Goal: Task Accomplishment & Management: Complete application form

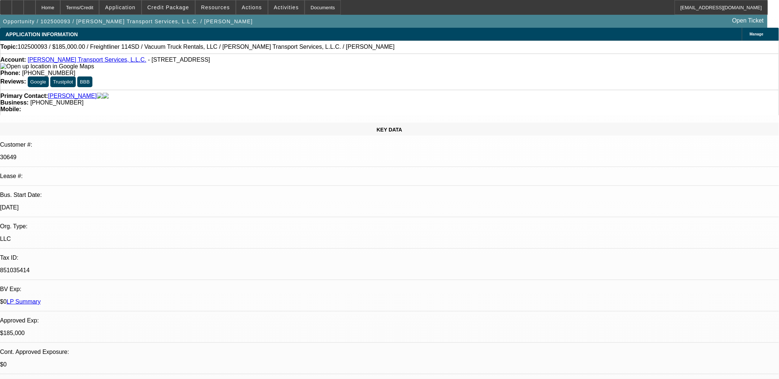
select select "0"
select select "2"
select select "0"
select select "2"
select select "0"
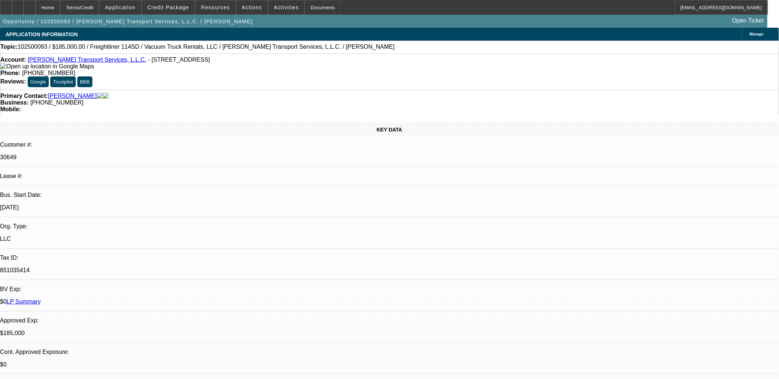
select select "0"
select select "2"
select select "0"
select select "1"
select select "2"
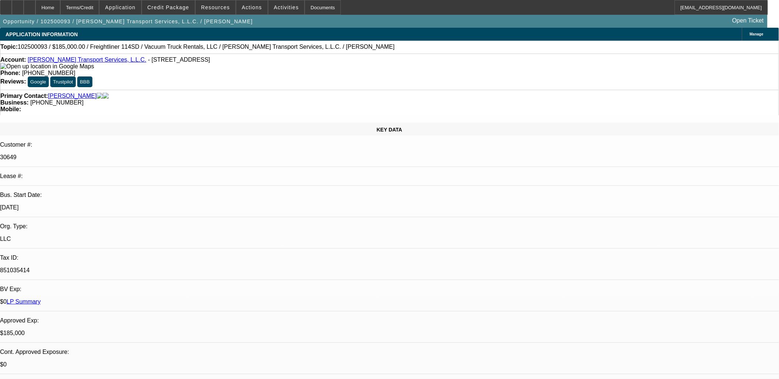
select select "6"
select select "1"
select select "2"
select select "6"
select select "1"
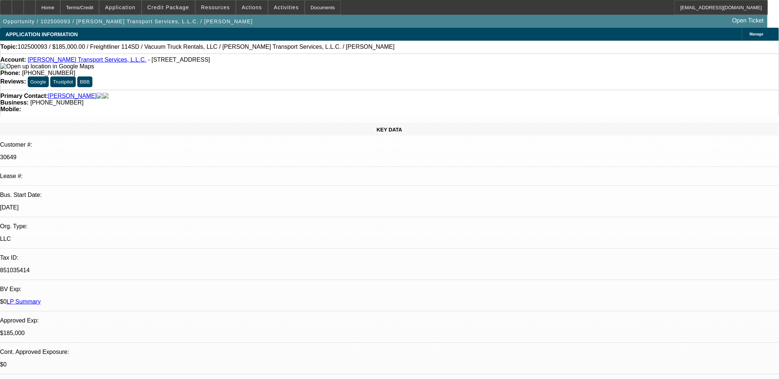
select select "2"
select select "6"
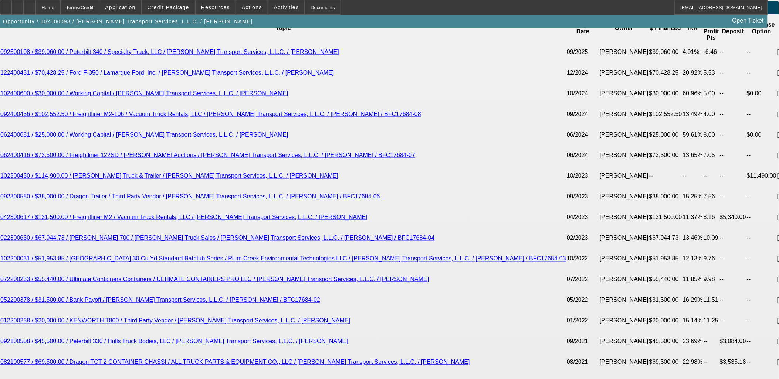
scroll to position [1398, 0]
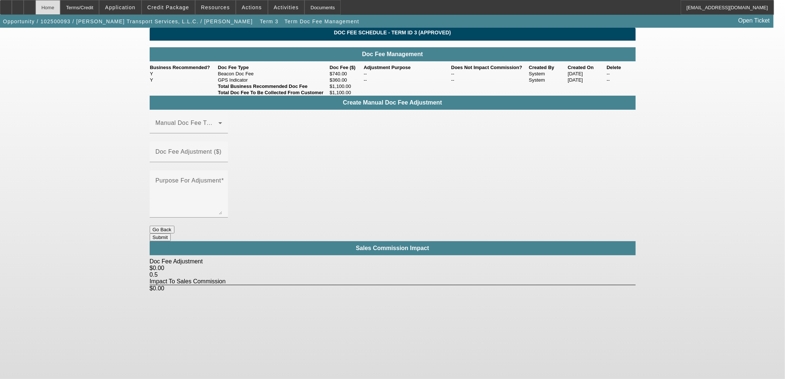
click at [60, 8] on div "Home" at bounding box center [47, 7] width 25 height 15
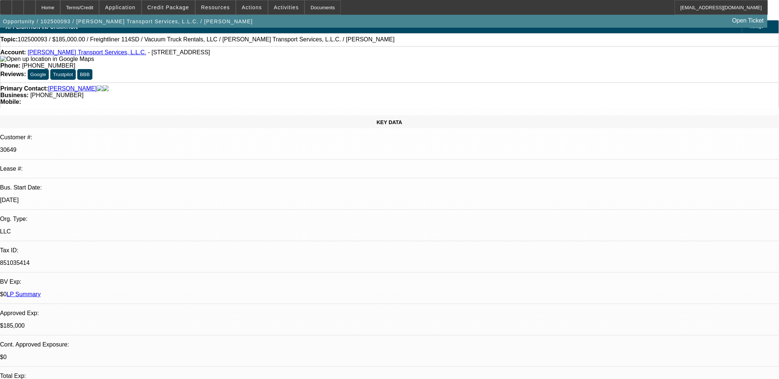
select select "0"
select select "2"
select select "0"
select select "6"
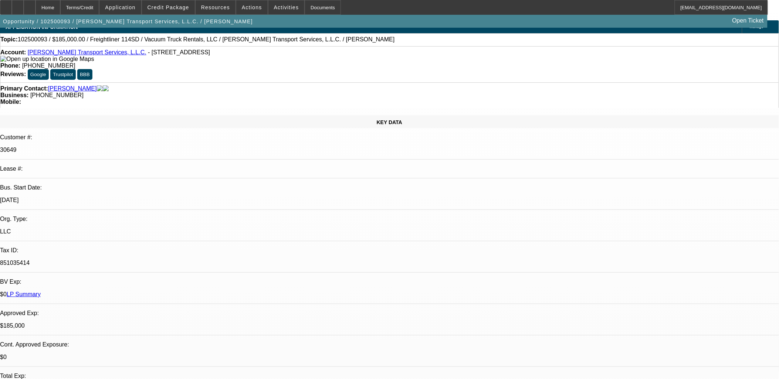
select select "2"
select select "0"
select select "6"
select select "0"
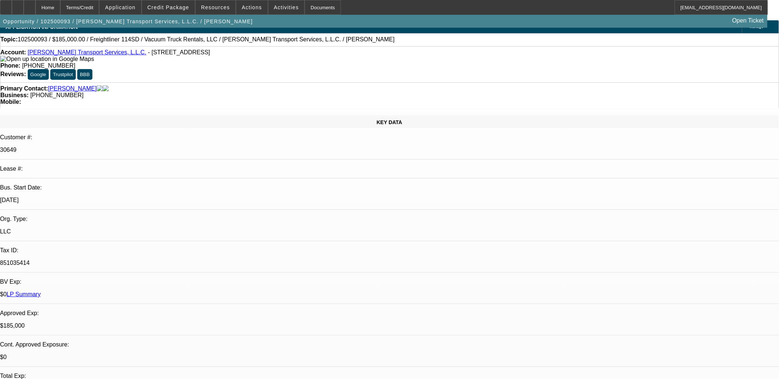
select select "2"
select select "0"
select select "6"
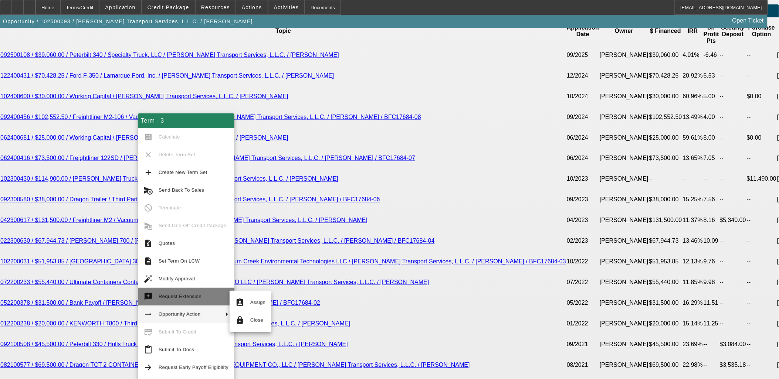
scroll to position [1395, 0]
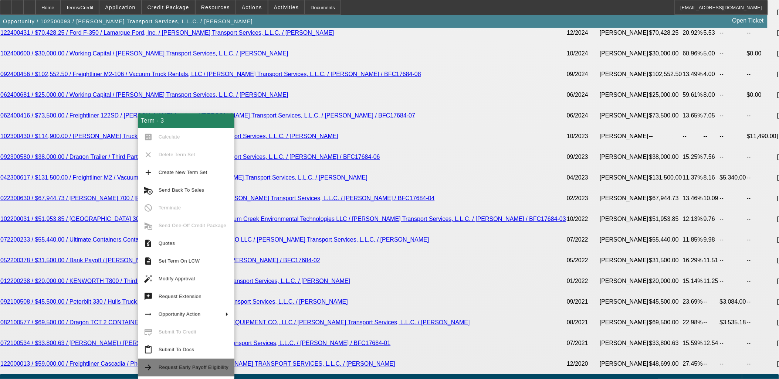
click at [191, 364] on span "Request Early Payoff Eligibility" at bounding box center [194, 367] width 70 height 9
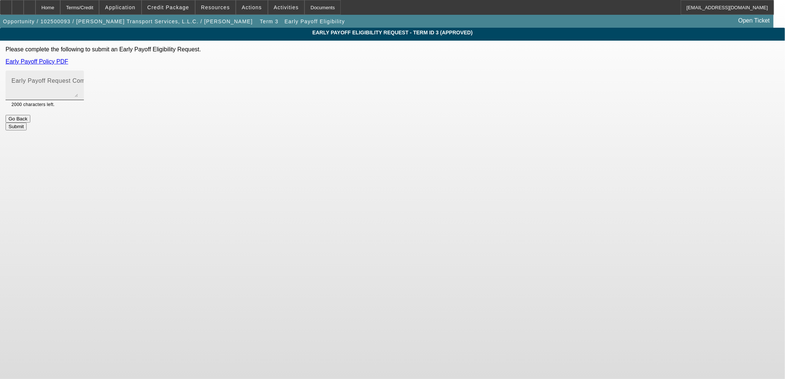
click at [99, 81] on mat-label "Early Payoff Request Comment" at bounding box center [55, 81] width 88 height 6
click at [78, 81] on textarea "Early Payoff Request Comment" at bounding box center [44, 88] width 67 height 18
type textarea "Customer requests EBO in contracts when permitted."
click at [27, 123] on button "Submit" at bounding box center [16, 127] width 21 height 8
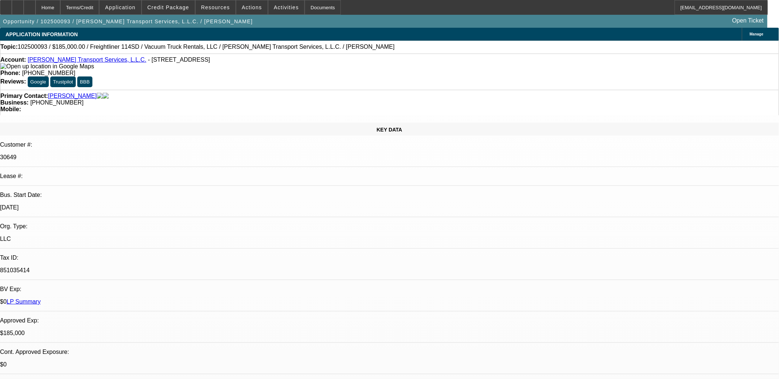
select select "0"
select select "2"
select select "0"
select select "6"
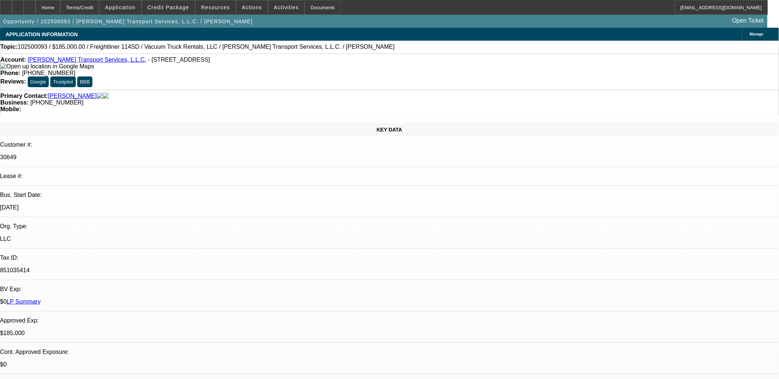
select select "2"
select select "0"
select select "6"
select select "0"
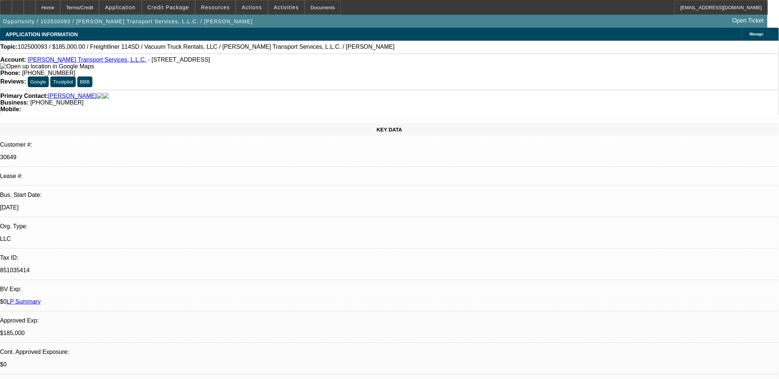
select select "2"
select select "0"
select select "6"
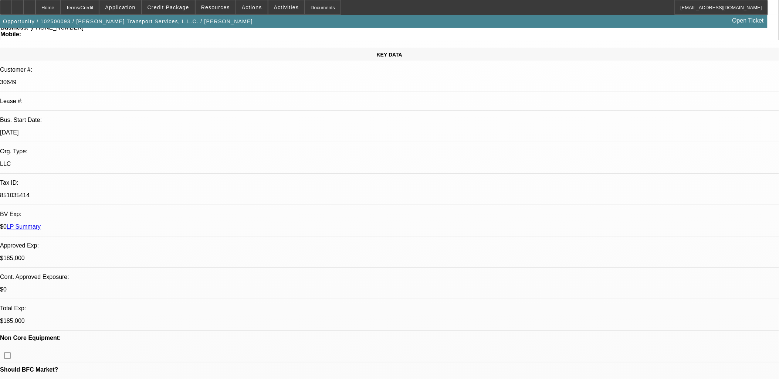
scroll to position [287, 0]
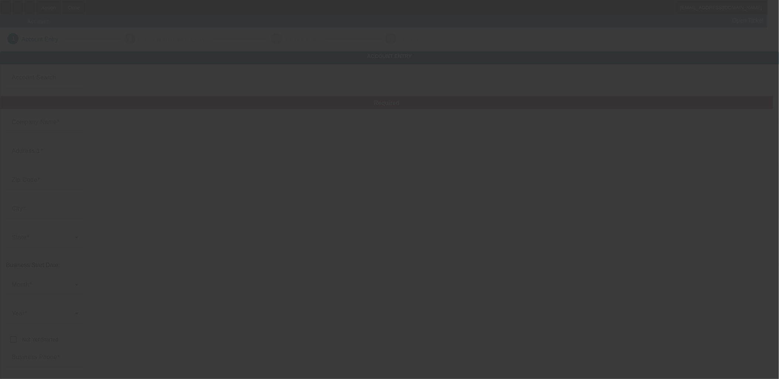
type input "Smooth Flow, Inc."
type input "[STREET_ADDRESS][PERSON_NAME]"
type input "30263"
type input "Newnan"
type input "[PHONE_NUMBER]"
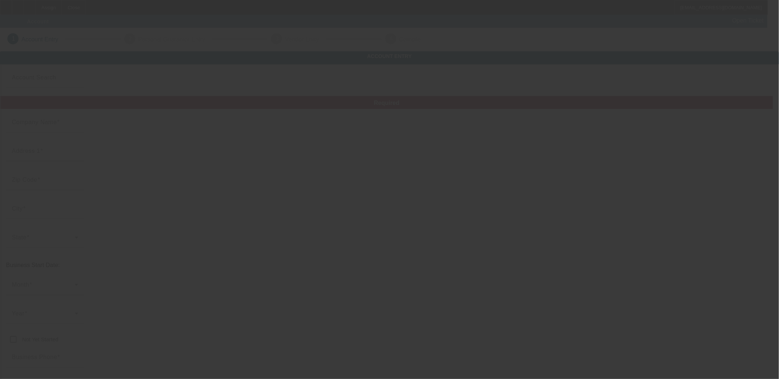
type input "[EMAIL_ADDRESS][DOMAIN_NAME]"
type input "[URL][DOMAIN_NAME]"
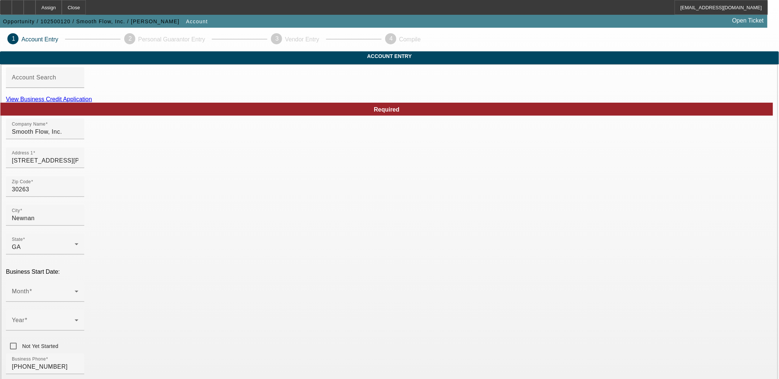
click at [92, 102] on link "View Business Credit Application" at bounding box center [49, 99] width 86 height 6
click at [75, 290] on span at bounding box center [43, 294] width 63 height 9
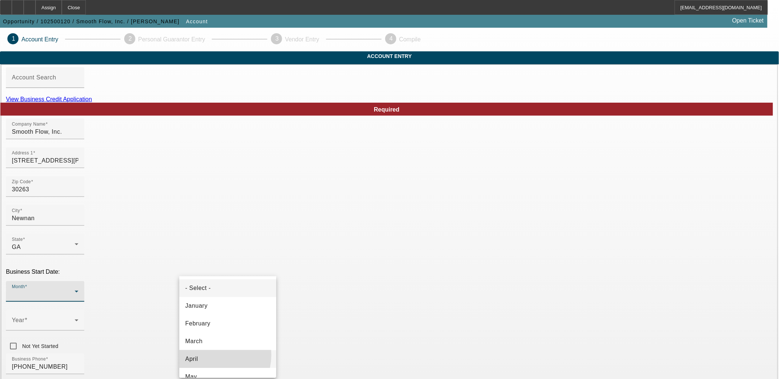
click at [209, 355] on mat-option "April" at bounding box center [227, 359] width 97 height 18
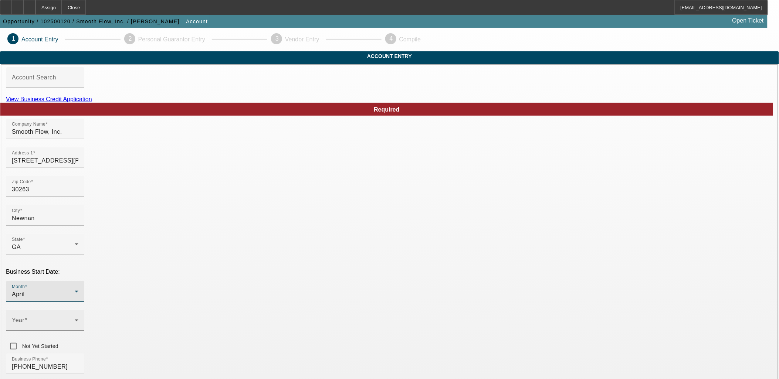
click at [75, 319] on span at bounding box center [43, 323] width 63 height 9
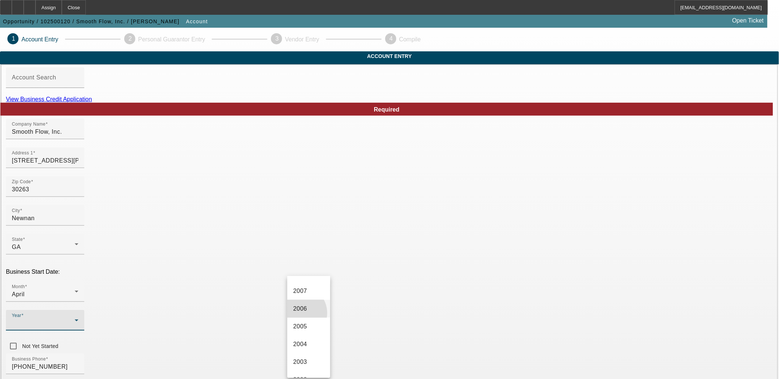
click at [299, 313] on span "2006" at bounding box center [300, 309] width 14 height 9
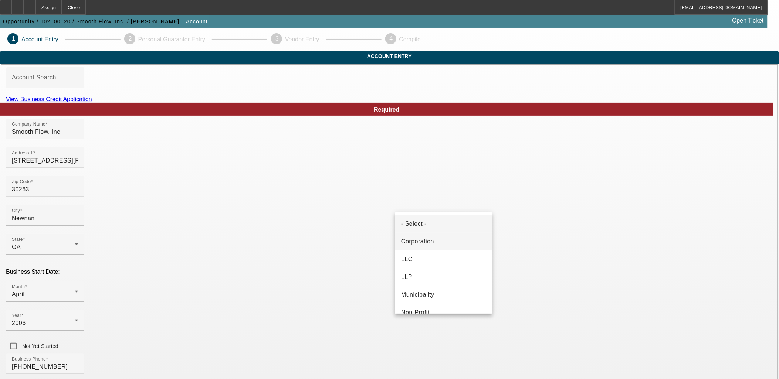
click at [435, 241] on mat-option "Corporation" at bounding box center [443, 242] width 97 height 18
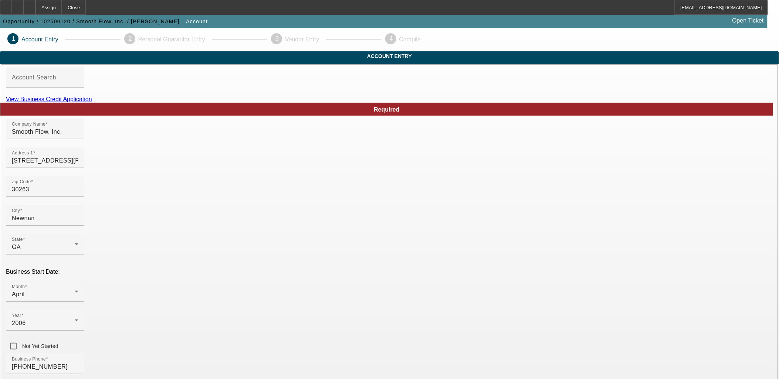
paste input "204785482"
type input "204785482"
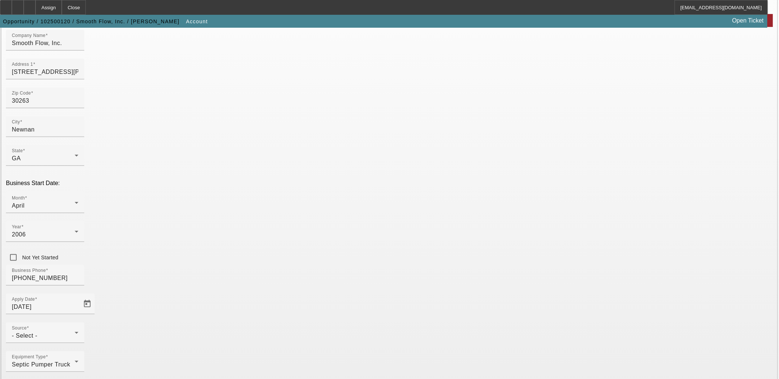
scroll to position [91, 0]
drag, startPoint x: 498, startPoint y: 292, endPoint x: 357, endPoint y: 296, distance: 141.3
paste input "smoothflowseptic.com/"
drag, startPoint x: 414, startPoint y: 295, endPoint x: 321, endPoint y: 298, distance: 94.0
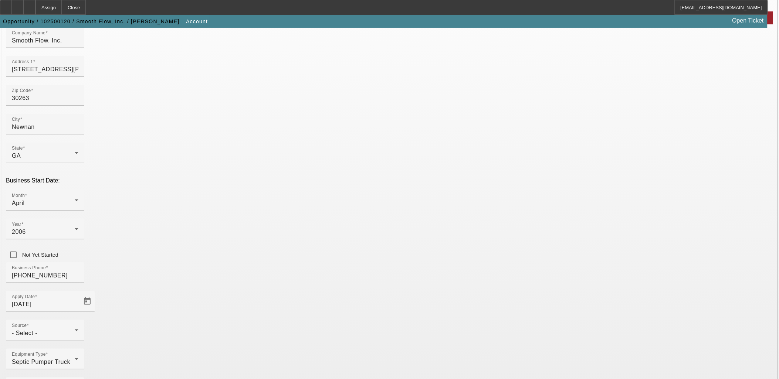
type input "www.smoothflowseptic.com"
click at [75, 329] on div "- Select -" at bounding box center [43, 333] width 63 height 9
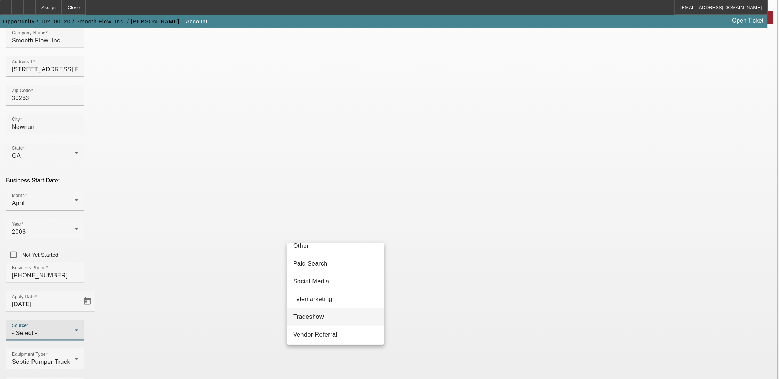
scroll to position [221, 0]
click at [326, 308] on mat-option "Social Media" at bounding box center [335, 300] width 97 height 18
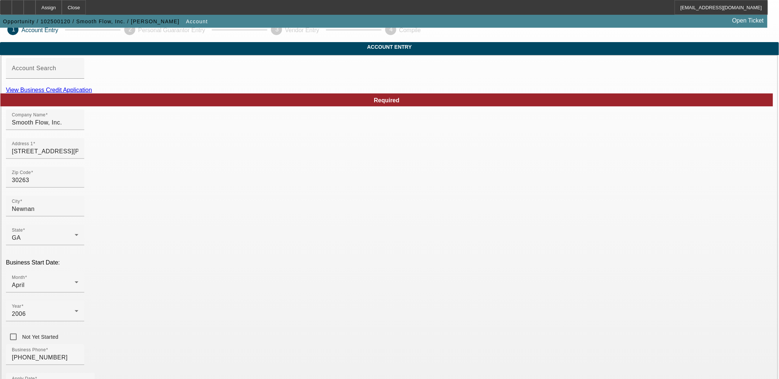
scroll to position [91, 0]
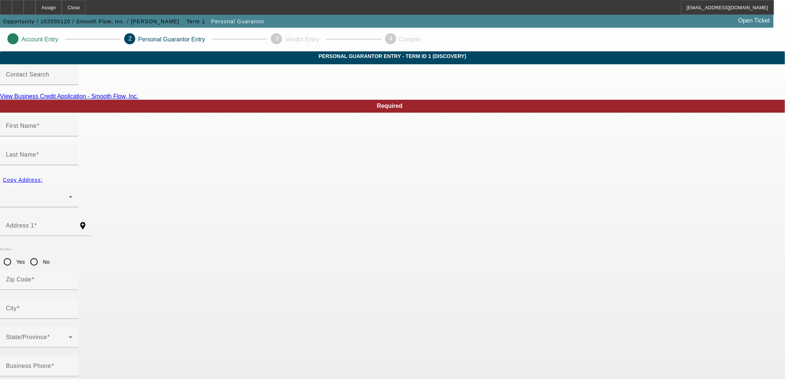
type input "Paul"
type input "Robinson"
radio input "true"
type input "(770) 328-9690"
type input "255-25-5462"
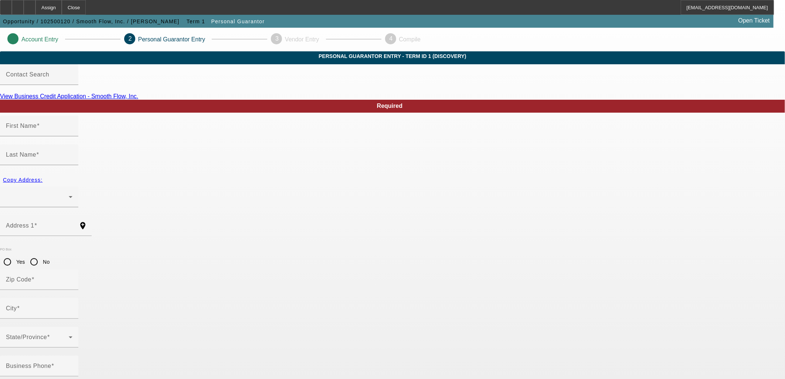
type input "smoothflowseptic@gmail.com"
type input "E."
click at [72, 187] on div at bounding box center [39, 197] width 67 height 21
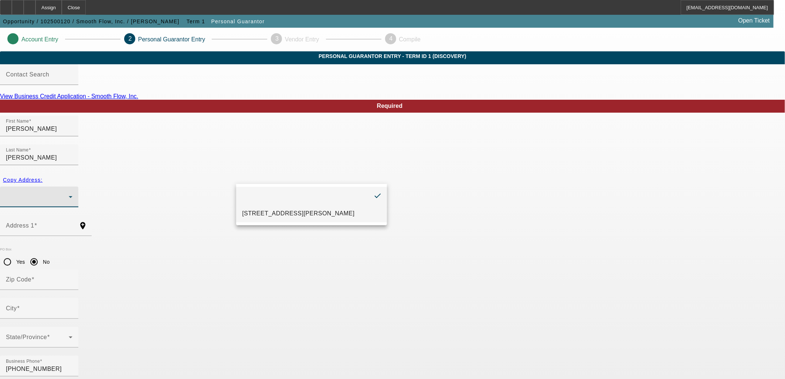
click at [297, 211] on span "308 Aaron Young Rd Newnan, GA 30263" at bounding box center [298, 213] width 112 height 9
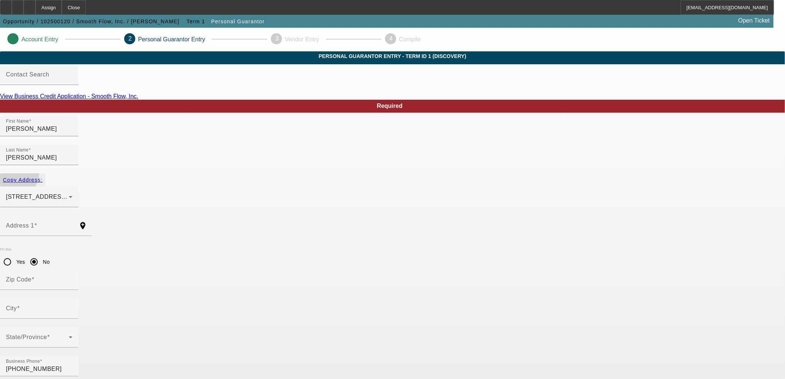
click at [45, 171] on span "button" at bounding box center [22, 180] width 45 height 18
type input "308 Aaron Young Rd"
radio input "false"
type input "30263"
type input "Newnan"
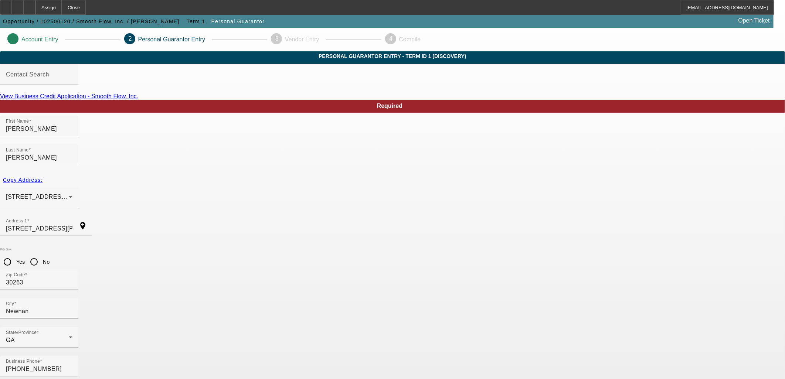
type input "50"
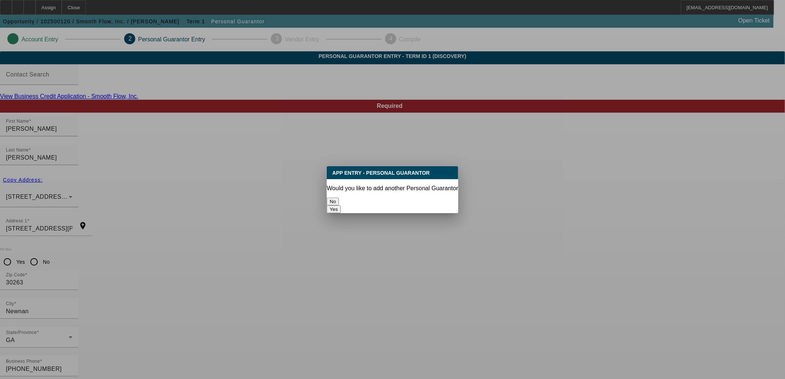
click at [339, 200] on button "No" at bounding box center [333, 202] width 12 height 8
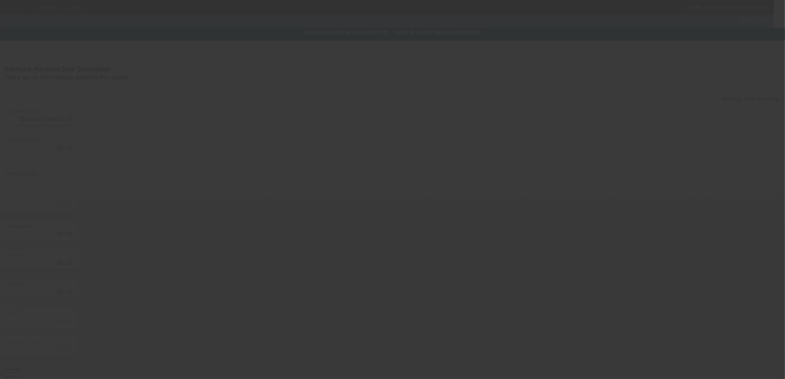
type input "$75,000.00"
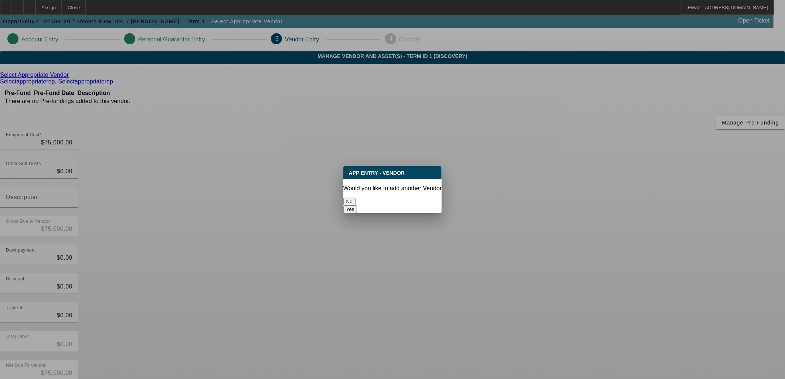
click at [356, 199] on button "No" at bounding box center [349, 202] width 12 height 8
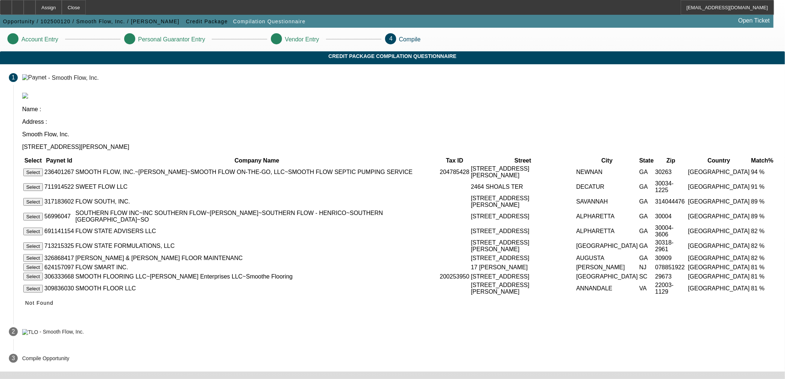
click at [43, 169] on button "Select" at bounding box center [33, 173] width 20 height 8
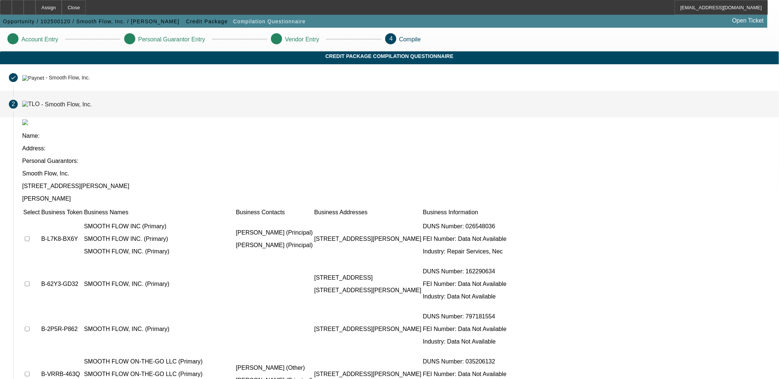
click at [30, 237] on input "checkbox" at bounding box center [27, 239] width 5 height 5
checkbox input "true"
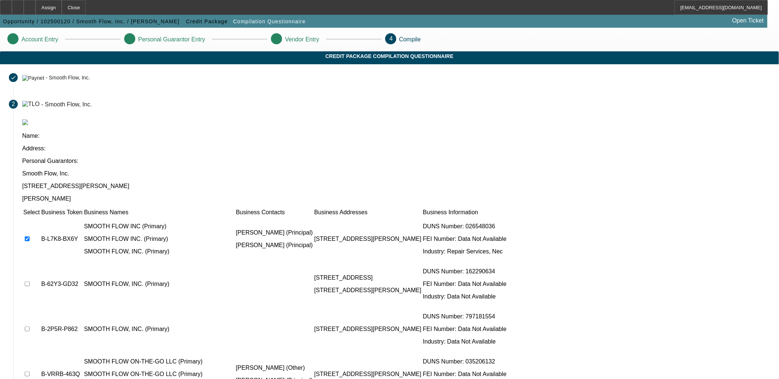
click at [30, 282] on input "checkbox" at bounding box center [27, 284] width 5 height 5
checkbox input "true"
click at [30, 327] on input "checkbox" at bounding box center [27, 329] width 5 height 5
checkbox input "true"
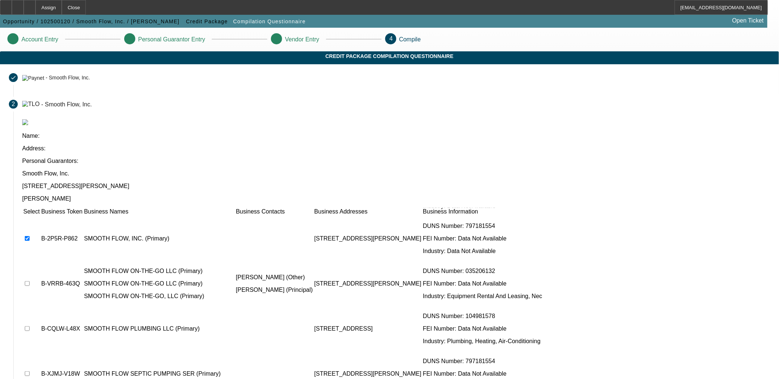
scroll to position [95, 0]
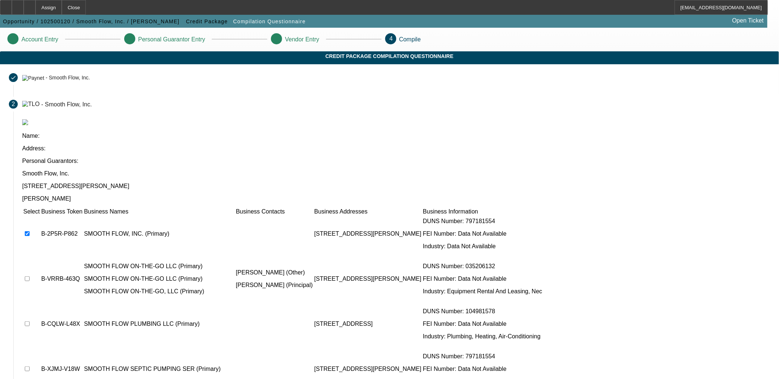
click at [30, 367] on input "checkbox" at bounding box center [27, 369] width 5 height 5
checkbox input "true"
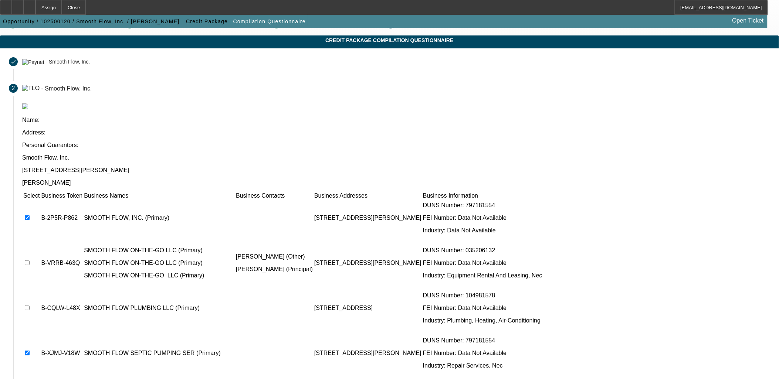
scroll to position [28, 0]
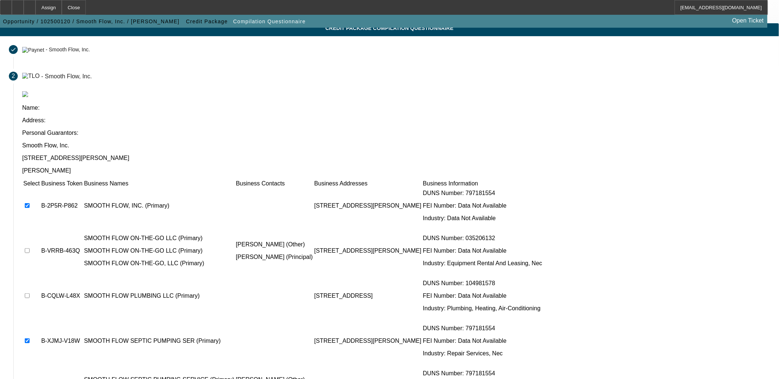
click at [30, 379] on input "checkbox" at bounding box center [27, 386] width 5 height 5
checkbox input "true"
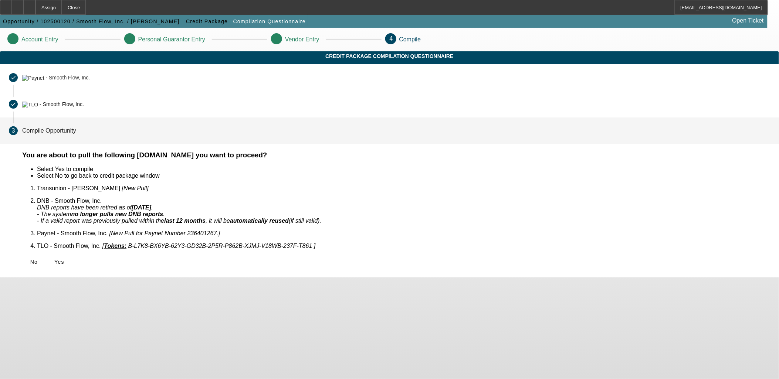
scroll to position [0, 0]
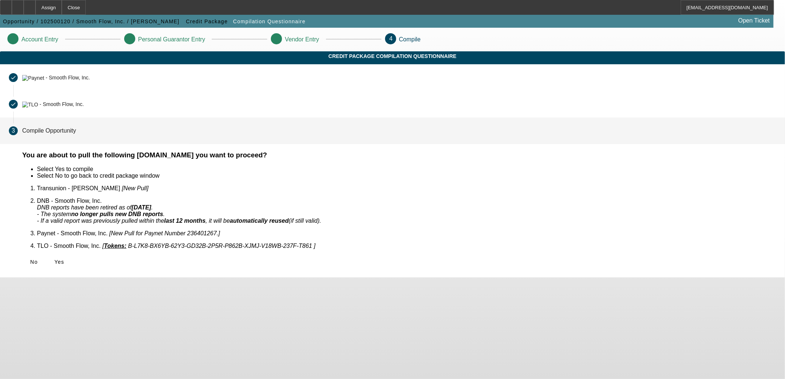
click at [64, 259] on span "Yes" at bounding box center [59, 262] width 10 height 6
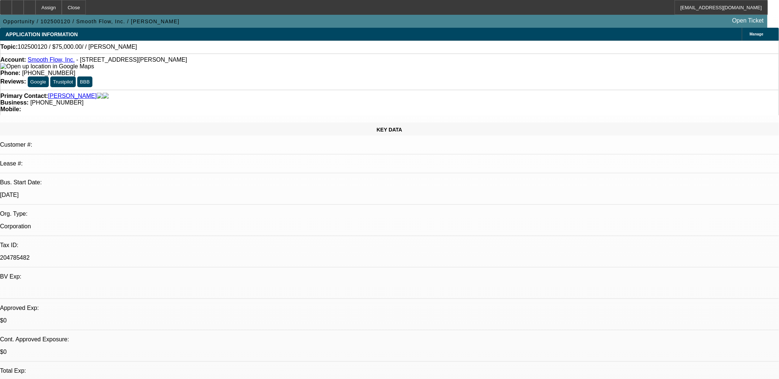
select select "0"
select select "2"
select select "0.1"
select select "4"
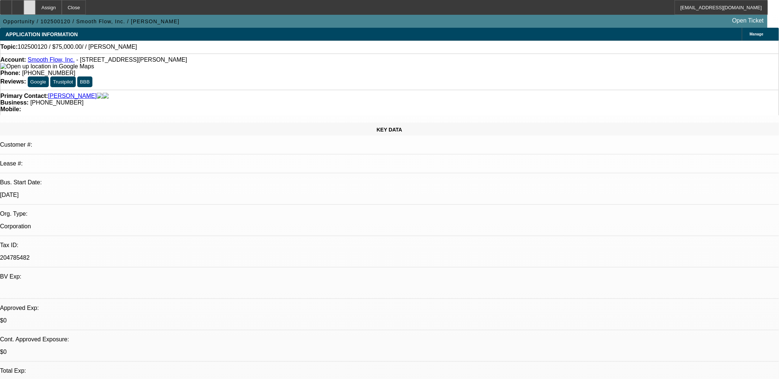
click at [35, 4] on div at bounding box center [30, 7] width 12 height 15
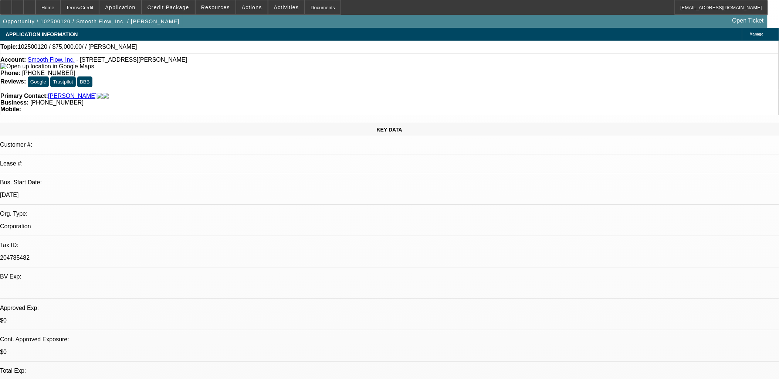
select select "0"
select select "2"
select select "0.1"
select select "1"
select select "2"
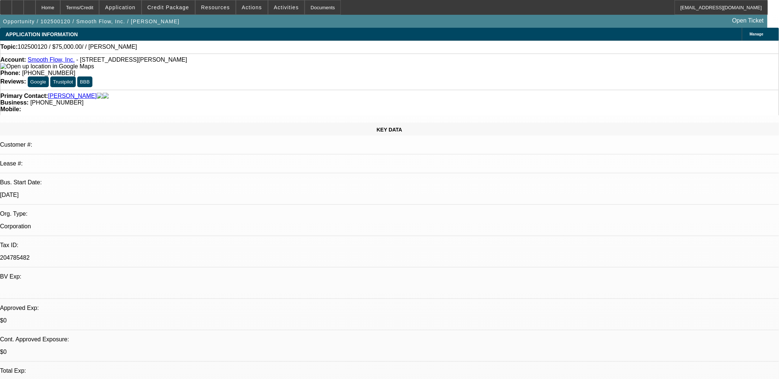
select select "4"
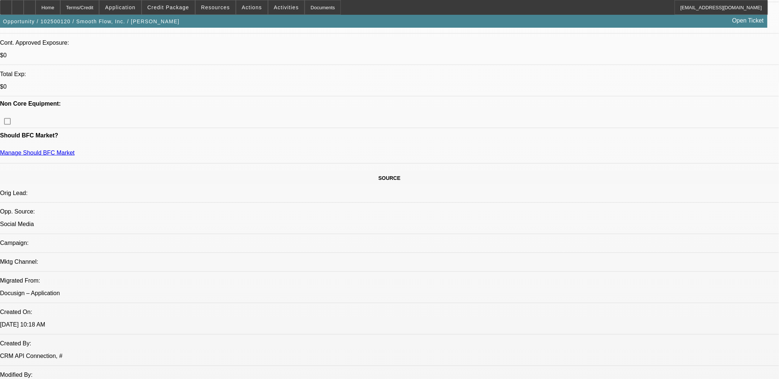
scroll to position [328, 0]
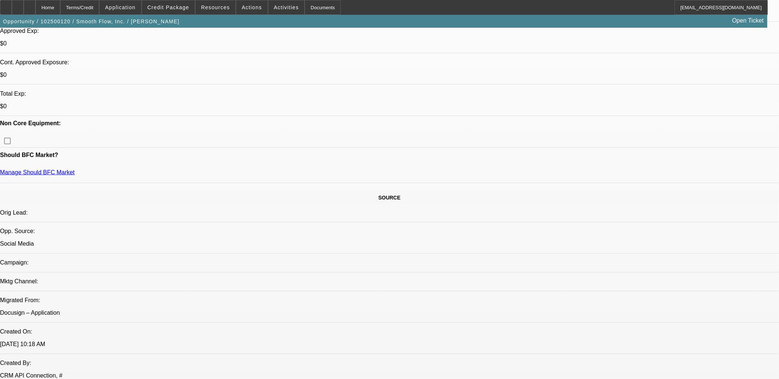
scroll to position [0, 0]
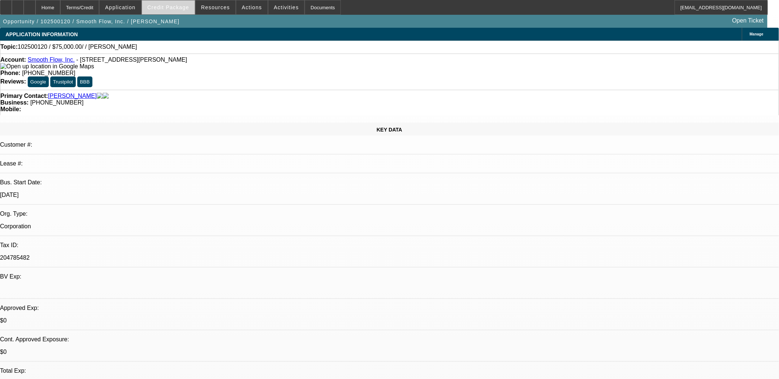
click at [168, 8] on span "Credit Package" at bounding box center [169, 7] width 42 height 6
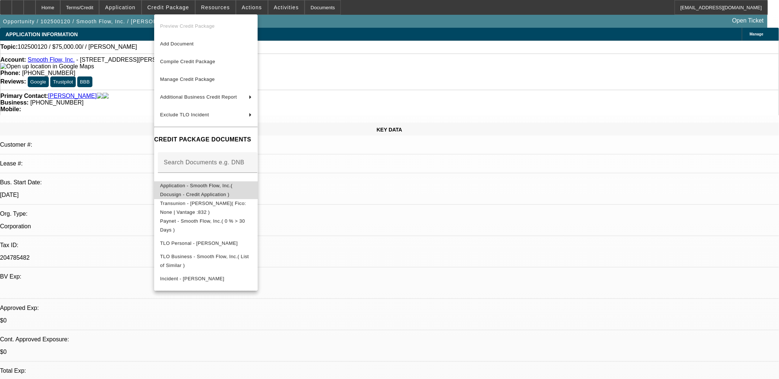
click at [192, 184] on span "Application - Smooth Flow, Inc.( Docusign - Credit Application )" at bounding box center [206, 190] width 92 height 18
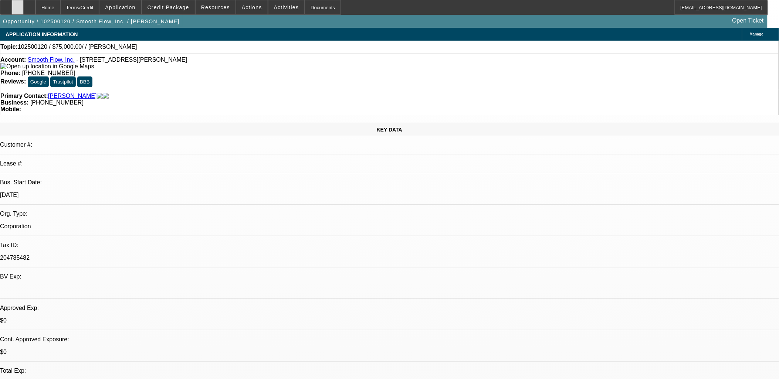
click at [24, 7] on div at bounding box center [18, 7] width 12 height 15
click at [168, 8] on span "Credit Package" at bounding box center [169, 7] width 42 height 6
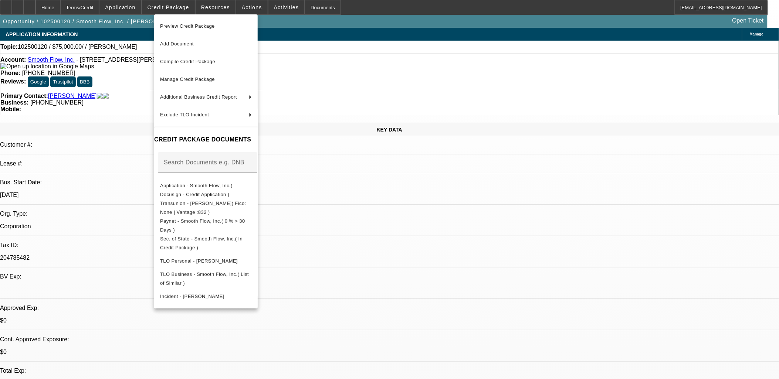
click at [614, 206] on div at bounding box center [389, 189] width 779 height 379
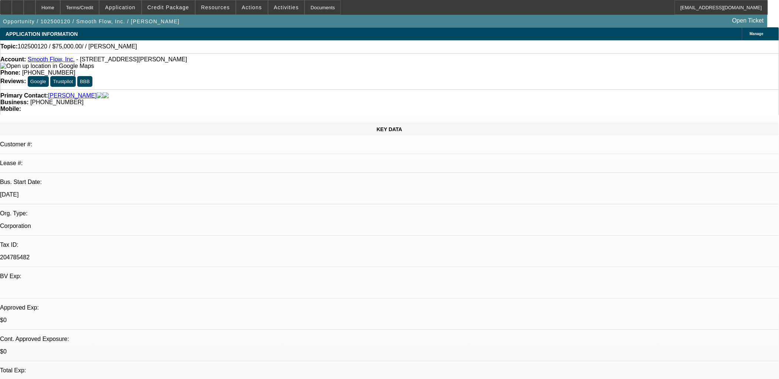
scroll to position [164, 0]
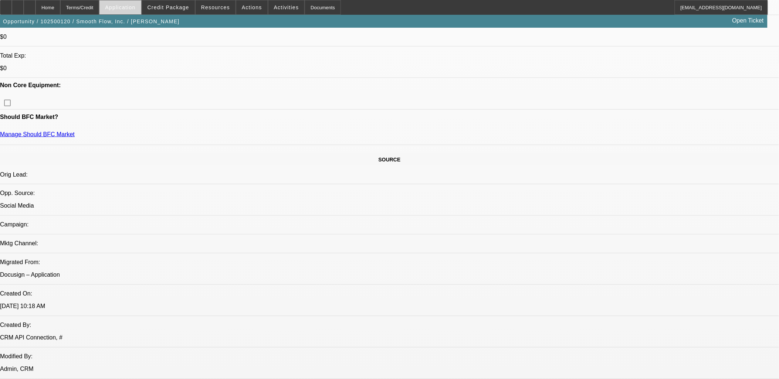
scroll to position [205, 0]
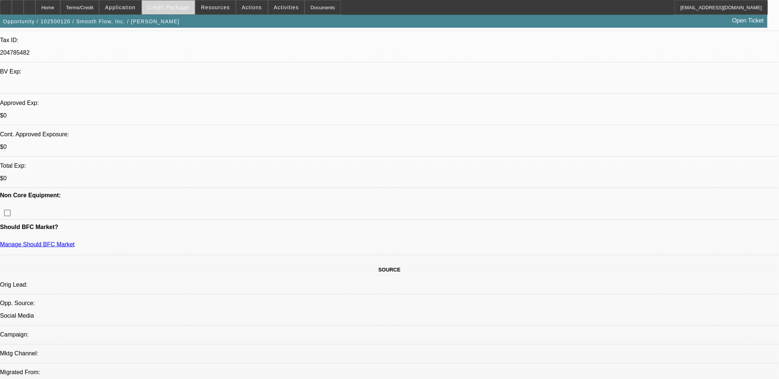
click at [164, 6] on span "Credit Package" at bounding box center [169, 7] width 42 height 6
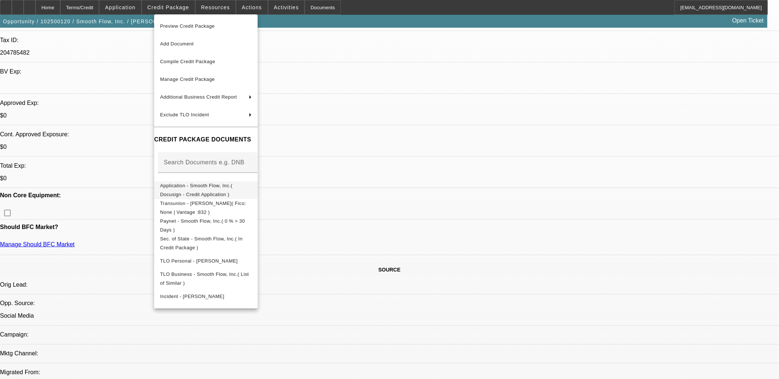
click at [199, 193] on button "Application - Smooth Flow, Inc.( Docusign - Credit Application )" at bounding box center [206, 190] width 104 height 18
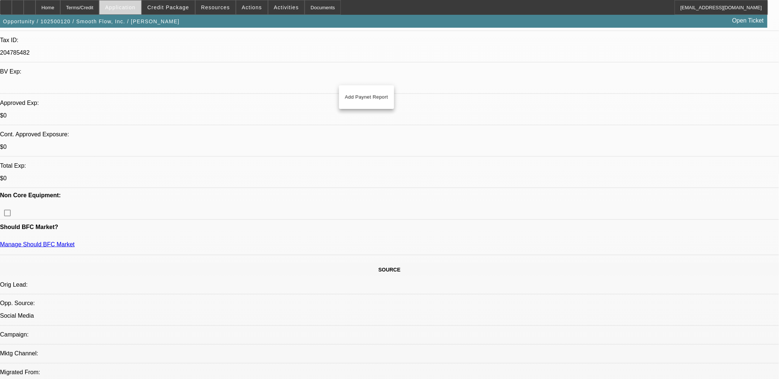
click at [135, 6] on span "Application" at bounding box center [120, 7] width 30 height 6
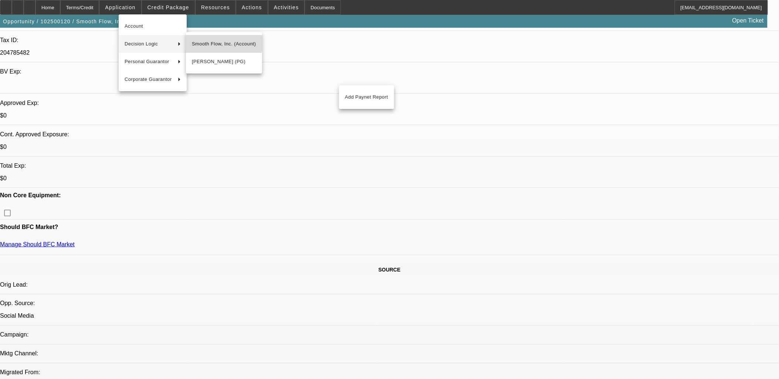
click at [206, 40] on span "Smooth Flow, Inc. (Account)" at bounding box center [224, 44] width 64 height 9
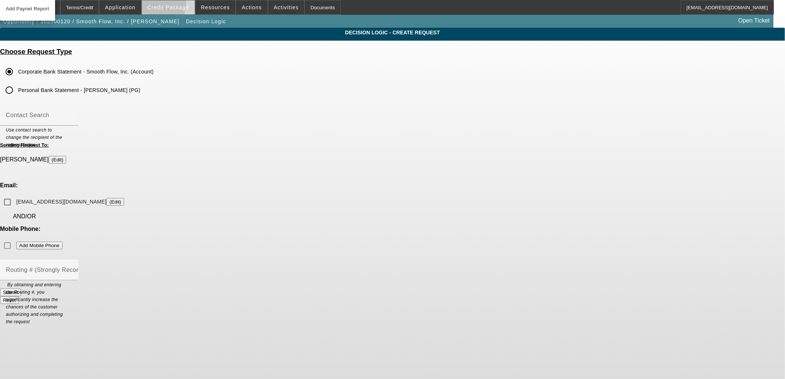
click at [170, 6] on span "Credit Package" at bounding box center [169, 7] width 42 height 6
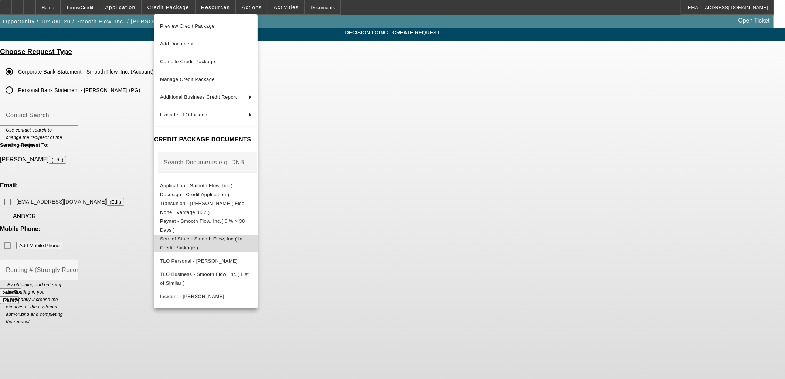
click at [189, 241] on span "Sec. of State - Smooth Flow, Inc.( In Credit Package )" at bounding box center [201, 243] width 82 height 14
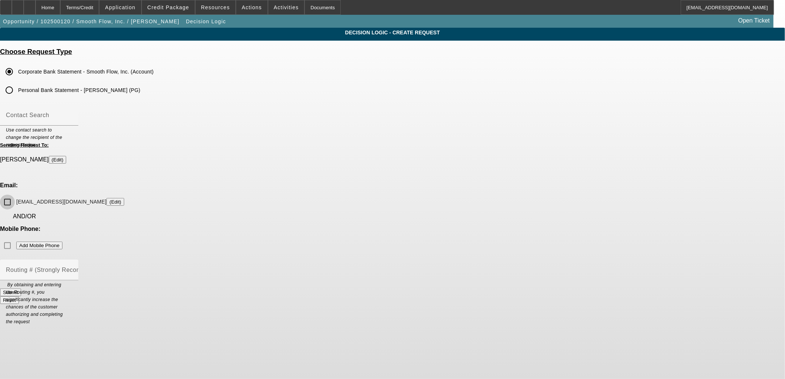
click at [15, 195] on input "smoothflowseptic@gmail.com (Edit)" at bounding box center [7, 202] width 15 height 15
checkbox input "true"
click at [106, 267] on mat-label "Routing # (Strongly Recommended)" at bounding box center [56, 270] width 100 height 6
click at [72, 269] on input "Routing # (Strongly Recommended)" at bounding box center [39, 273] width 67 height 9
paste input "61113415"
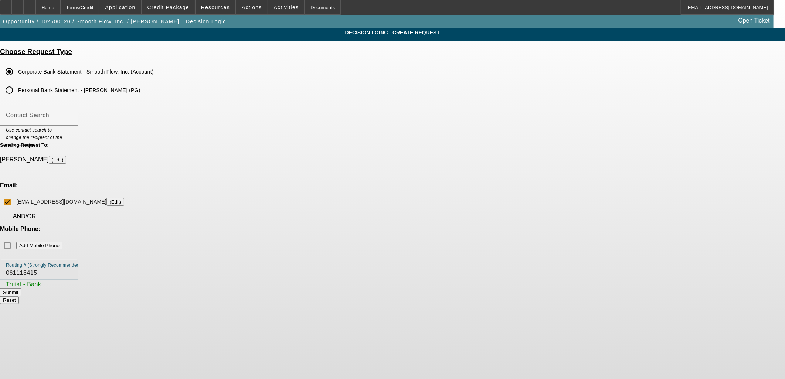
type input "061113415"
click at [21, 289] on button "Submit" at bounding box center [10, 293] width 21 height 8
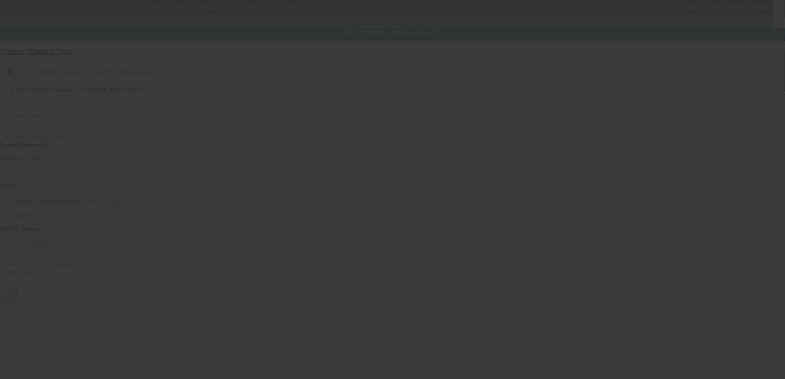
checkbox input "false"
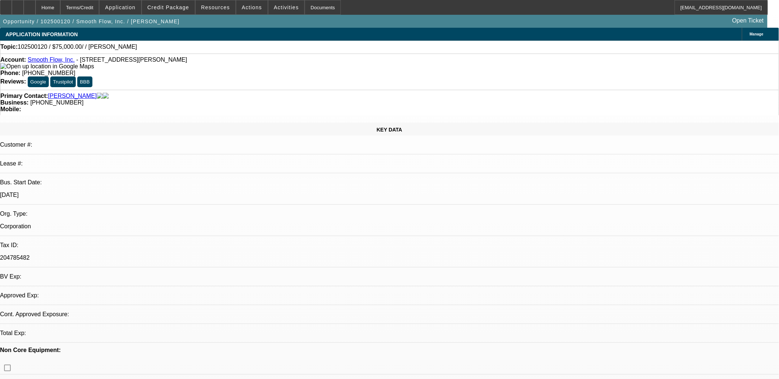
select select "0"
select select "2"
select select "0.1"
select select "4"
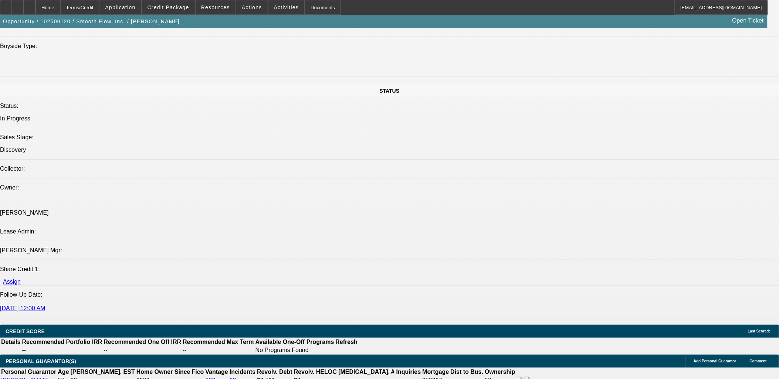
scroll to position [739, 0]
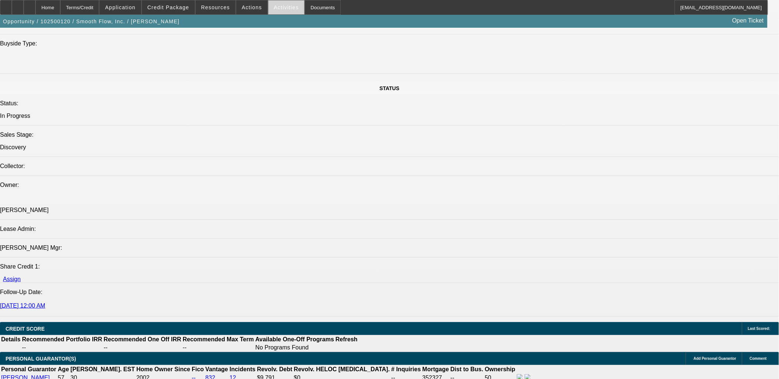
click at [278, 4] on span at bounding box center [286, 8] width 36 height 18
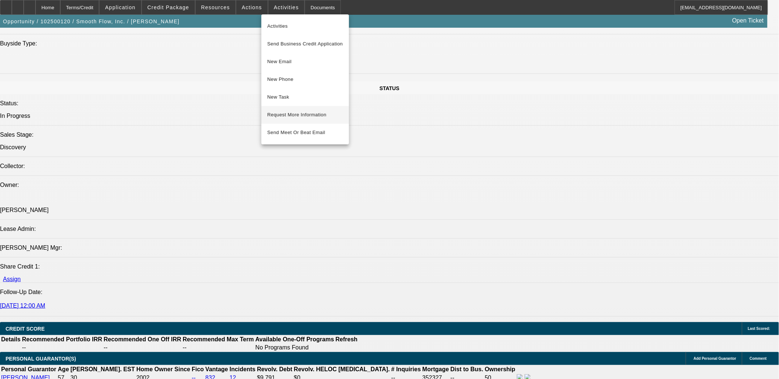
click at [311, 114] on span "Request More Information" at bounding box center [305, 115] width 76 height 9
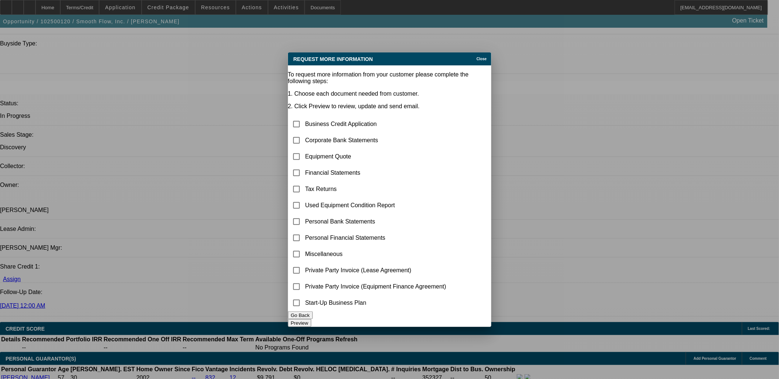
scroll to position [0, 0]
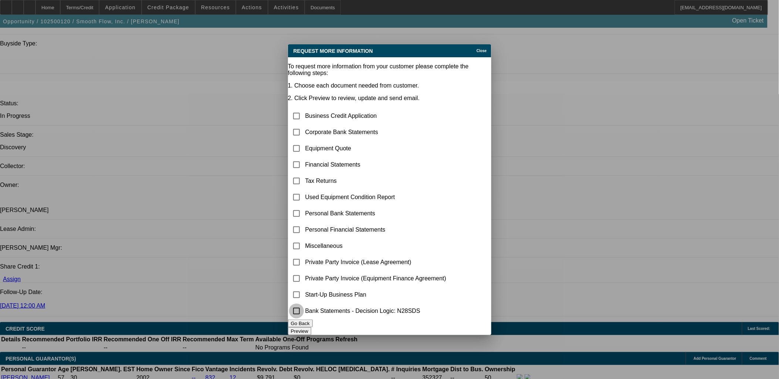
click at [304, 309] on input "checkbox" at bounding box center [296, 311] width 15 height 15
checkbox input "true"
click at [311, 330] on button "Preview" at bounding box center [299, 332] width 23 height 8
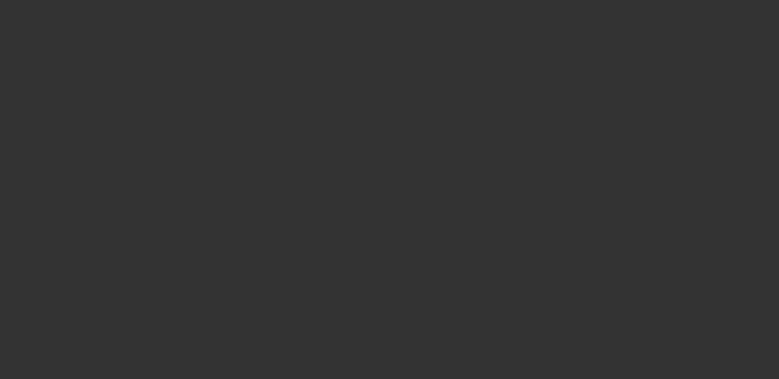
scroll to position [739, 0]
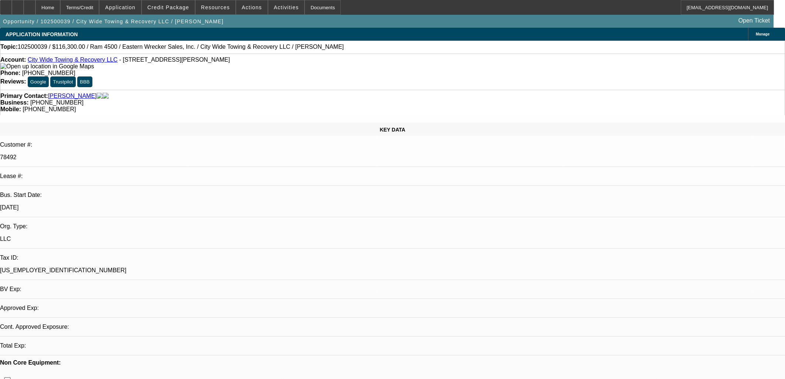
select select "0"
select select "2"
select select "0"
select select "6"
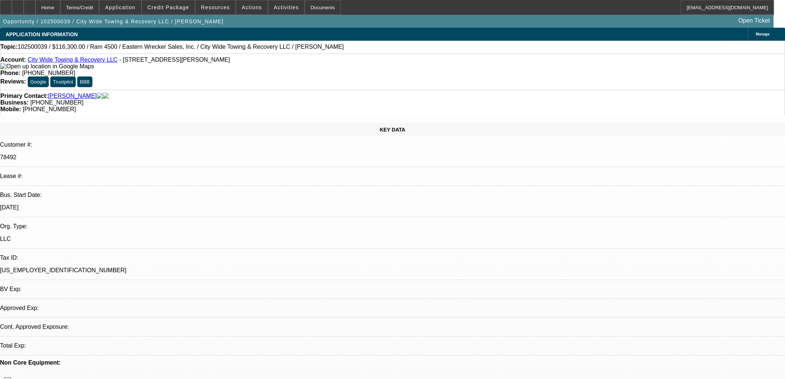
select select "0"
select select "2"
select select "0"
select select "6"
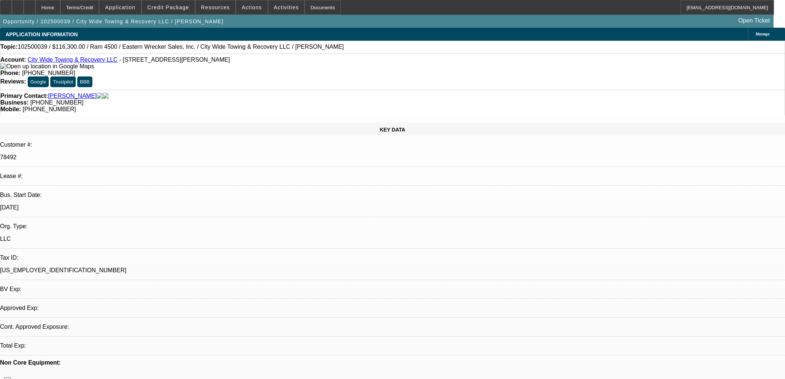
select select "0"
select select "2"
select select "0"
select select "6"
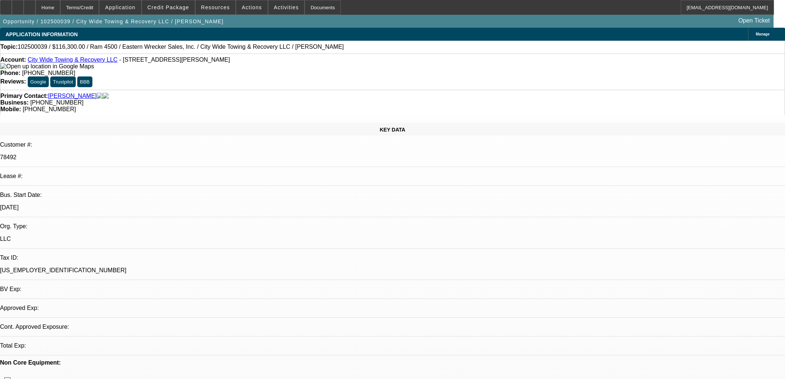
select select "0"
select select "2"
select select "0"
select select "6"
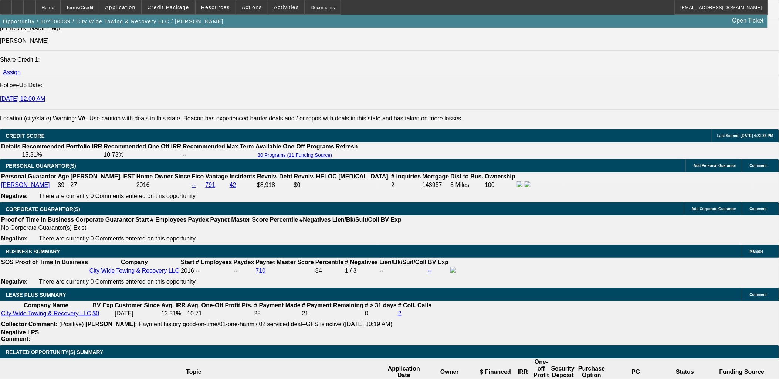
scroll to position [1109, 0]
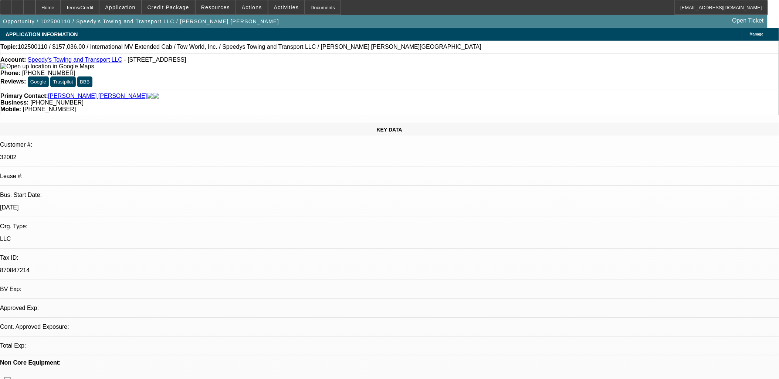
select select "0"
select select "0.1"
select select "2"
select select "4"
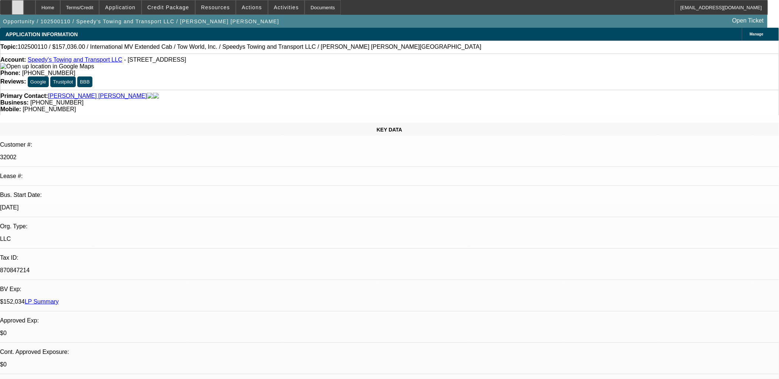
click at [18, 5] on icon at bounding box center [18, 5] width 0 height 0
click at [174, 10] on span at bounding box center [168, 8] width 53 height 18
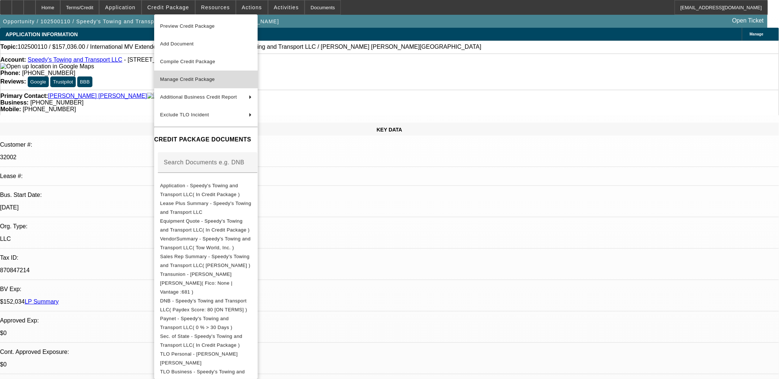
click at [186, 77] on span "Manage Credit Package" at bounding box center [187, 80] width 55 height 6
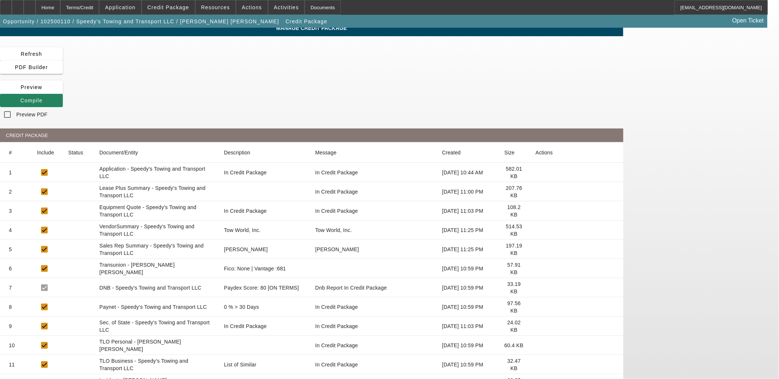
scroll to position [35, 0]
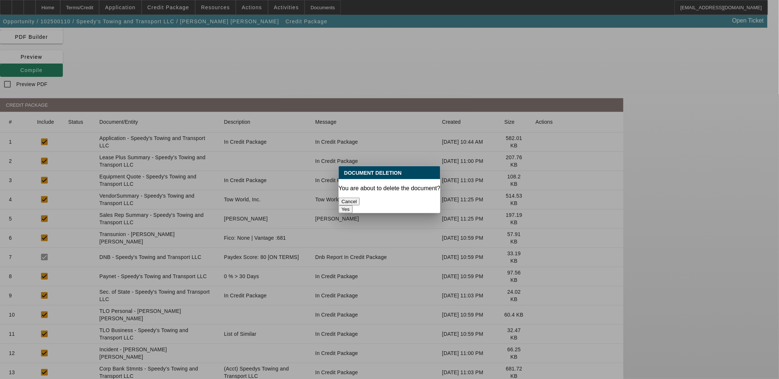
scroll to position [0, 0]
click at [353, 206] on button "Yes" at bounding box center [346, 210] width 14 height 8
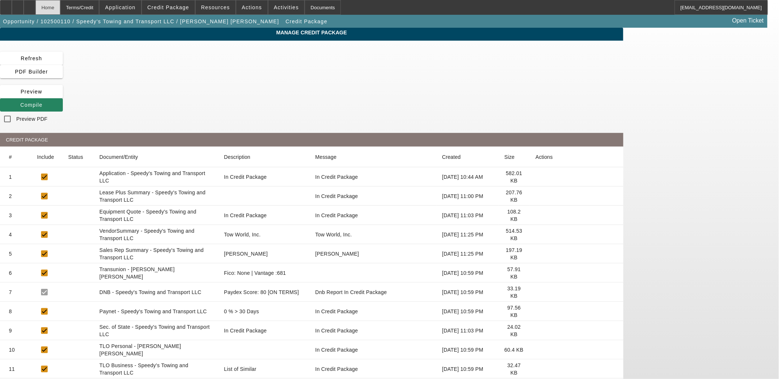
click at [60, 4] on div "Home" at bounding box center [47, 7] width 25 height 15
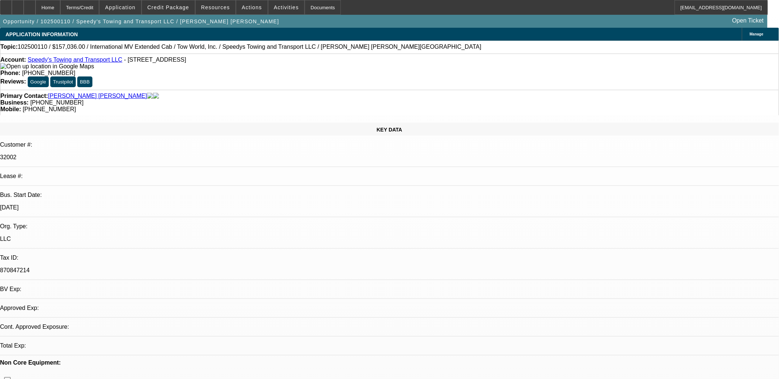
select select "0"
select select "2"
select select "0.1"
select select "4"
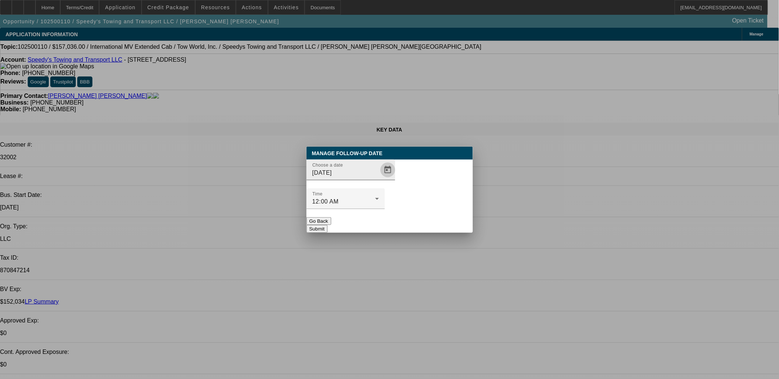
click at [379, 179] on span "Open calendar" at bounding box center [388, 170] width 18 height 18
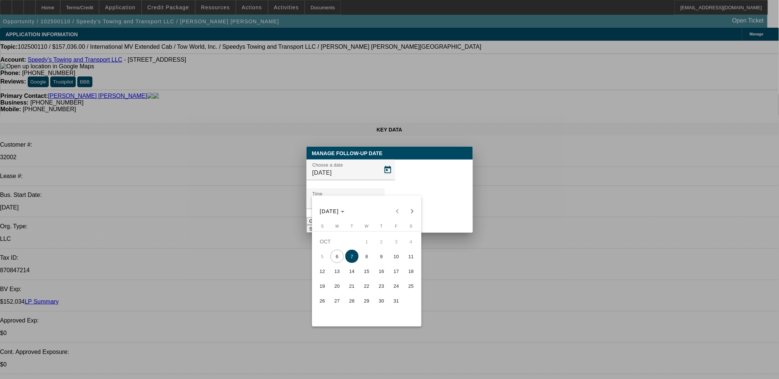
click at [367, 257] on span "8" at bounding box center [366, 256] width 13 height 13
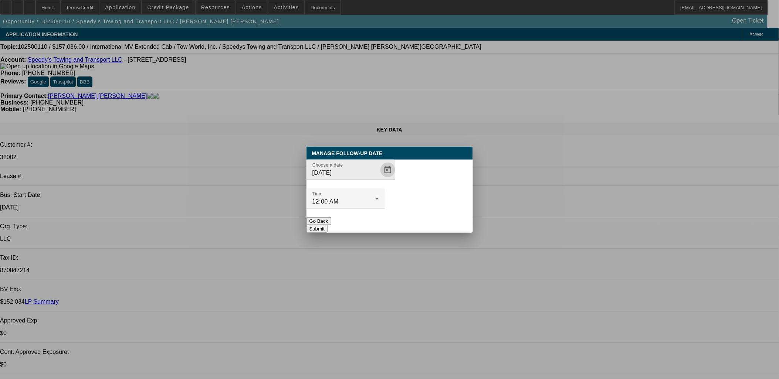
click at [379, 179] on span "Open calendar" at bounding box center [388, 170] width 18 height 18
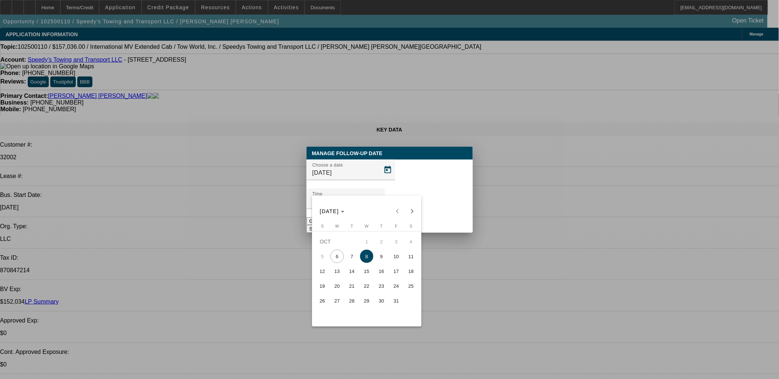
click at [382, 260] on span "9" at bounding box center [381, 256] width 13 height 13
type input "[DATE]"
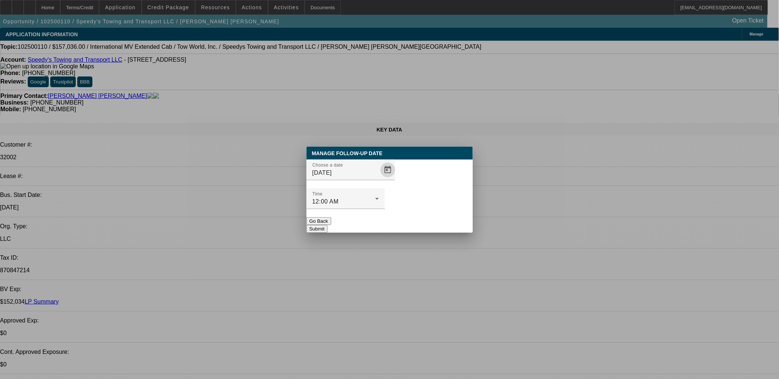
click at [328, 225] on button "Submit" at bounding box center [316, 229] width 21 height 8
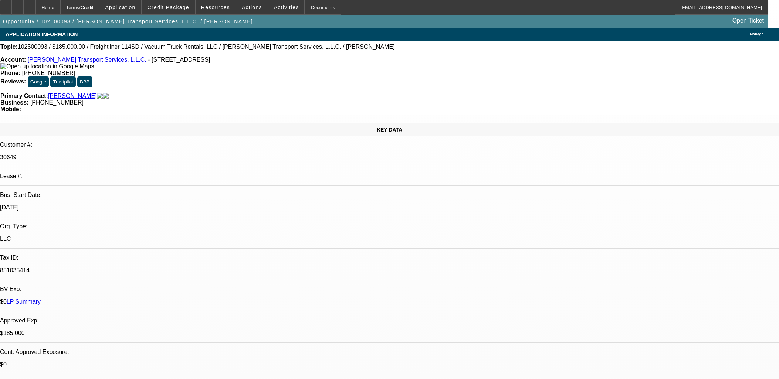
select select "0"
select select "2"
select select "0"
select select "6"
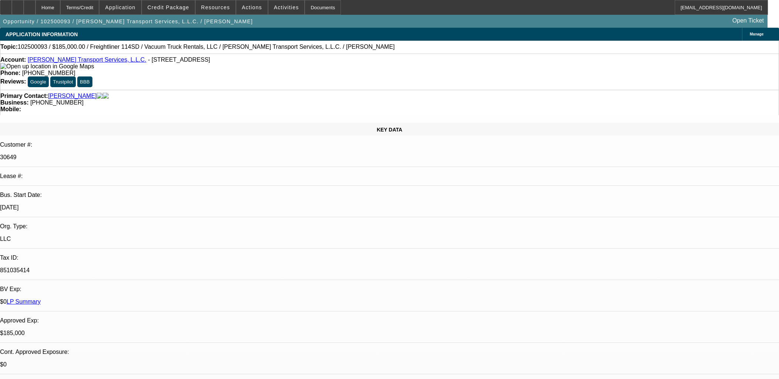
select select "2"
select select "0"
select select "6"
select select "0"
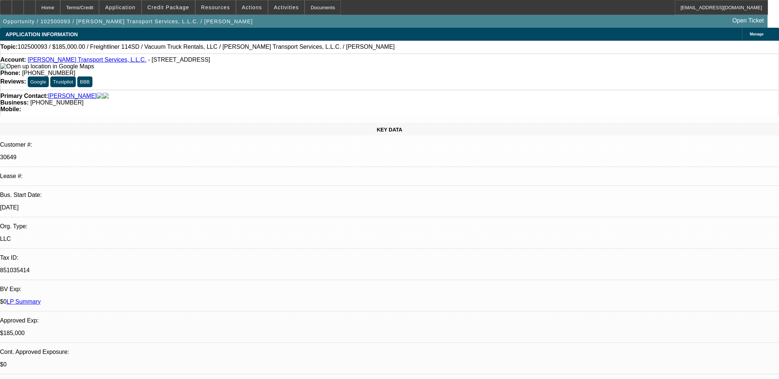
select select "2"
select select "0"
select select "6"
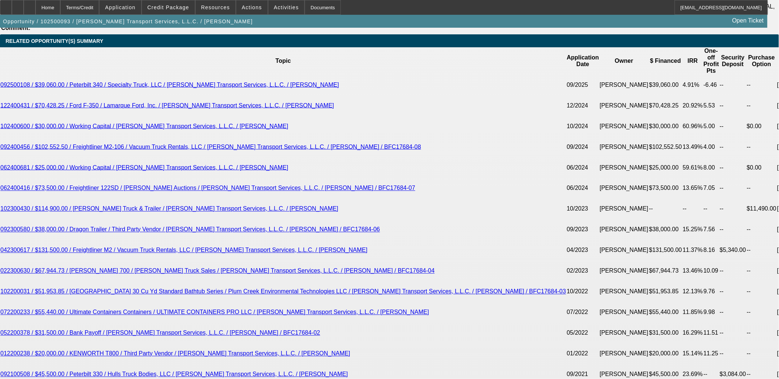
scroll to position [1396, 0]
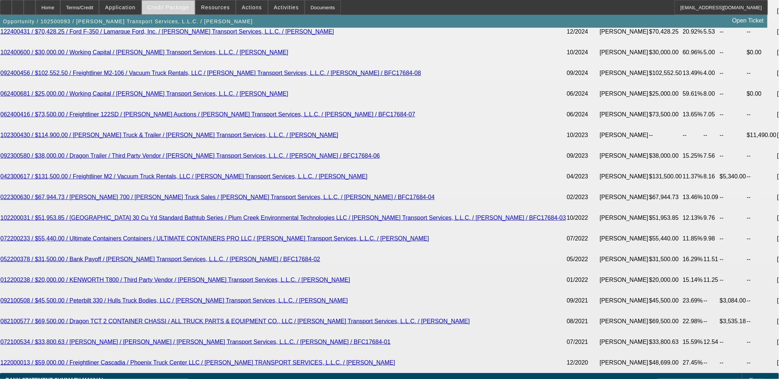
click at [177, 7] on span "Credit Package" at bounding box center [169, 7] width 42 height 6
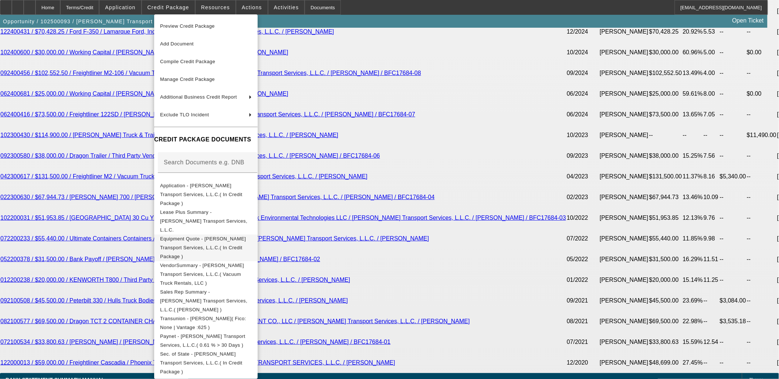
click at [211, 236] on span "Equipment Quote - Pettry Transport Services, L.L.C.( In Credit Package )" at bounding box center [203, 247] width 86 height 23
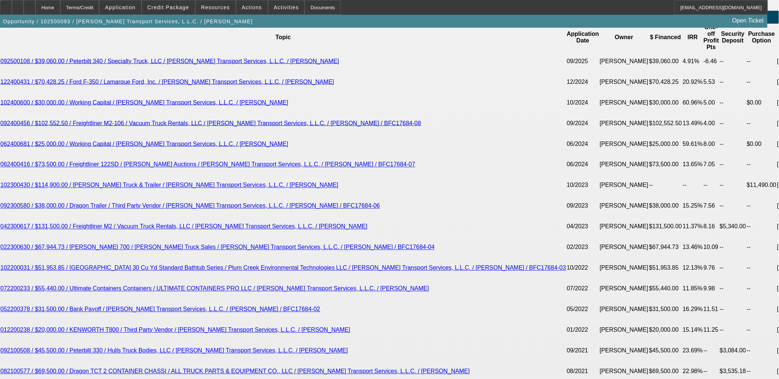
scroll to position [1314, 0]
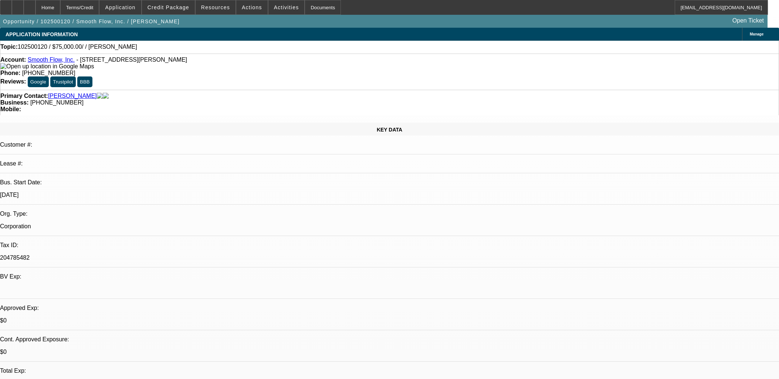
select select "0"
select select "2"
select select "0.1"
select select "4"
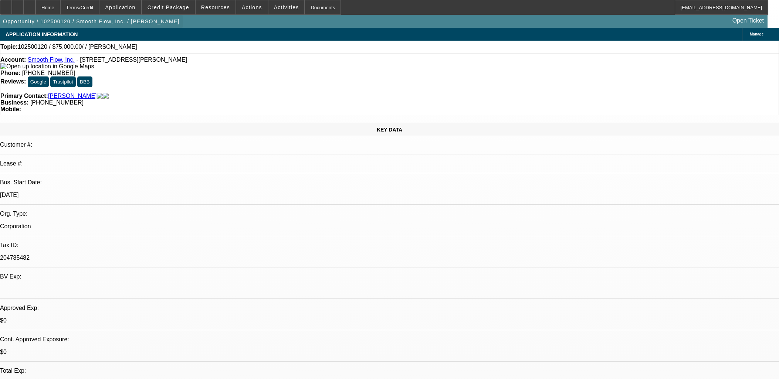
scroll to position [739, 0]
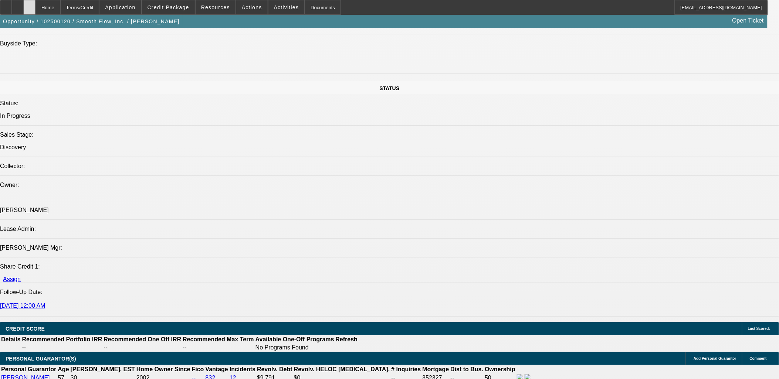
click at [35, 6] on div at bounding box center [30, 7] width 12 height 15
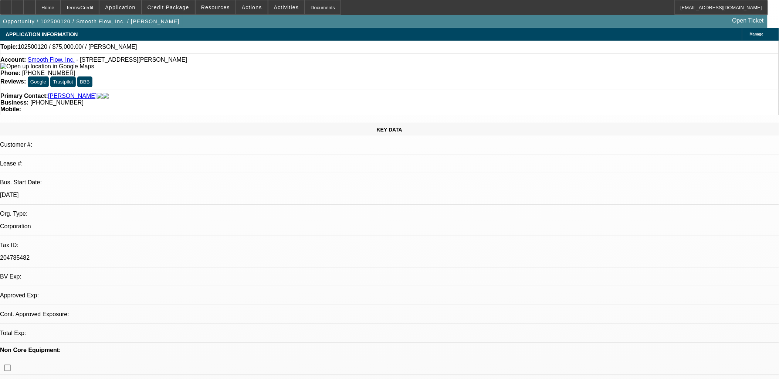
select select "0"
select select "2"
select select "0.1"
select select "2"
select select "4"
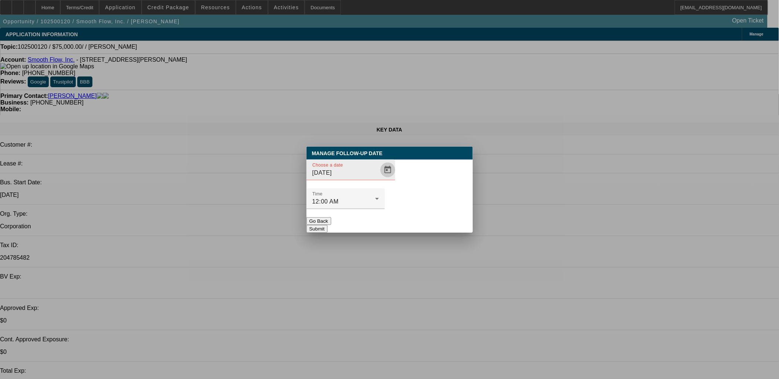
click at [379, 179] on span "Open calendar" at bounding box center [388, 170] width 18 height 18
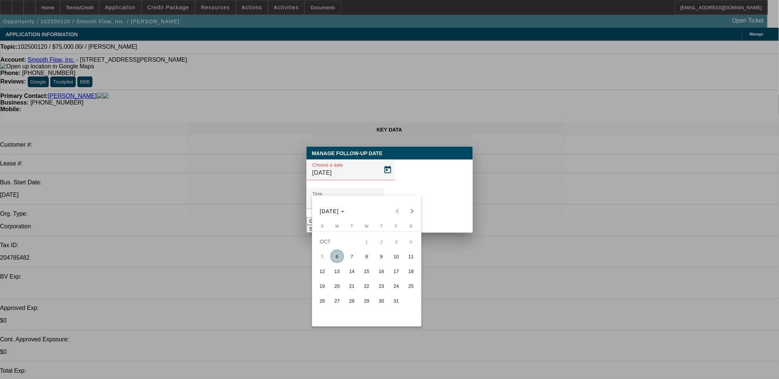
click at [355, 255] on span "7" at bounding box center [351, 256] width 13 height 13
type input "10/7/2025"
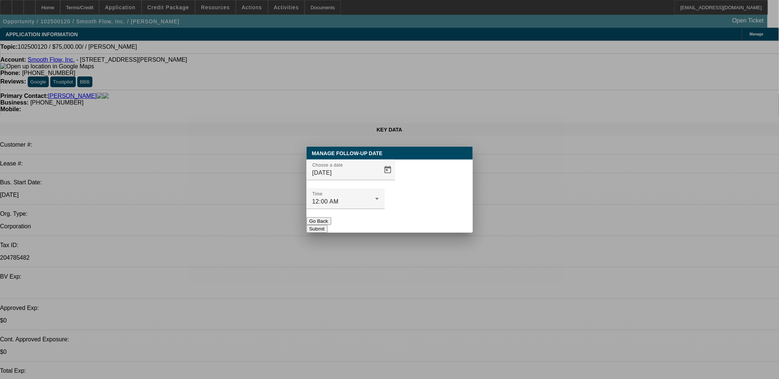
click at [328, 225] on button "Submit" at bounding box center [316, 229] width 21 height 8
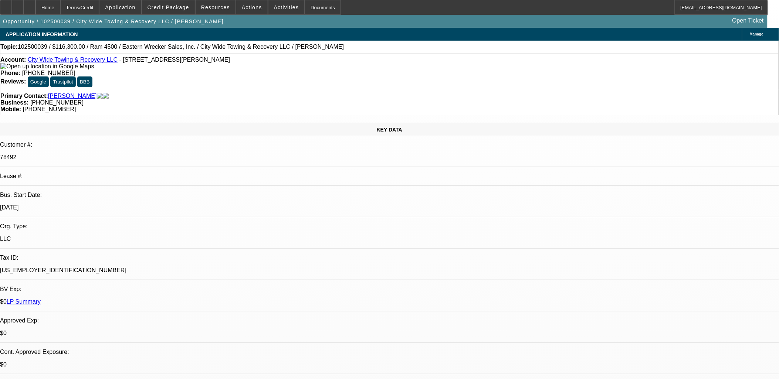
select select "0"
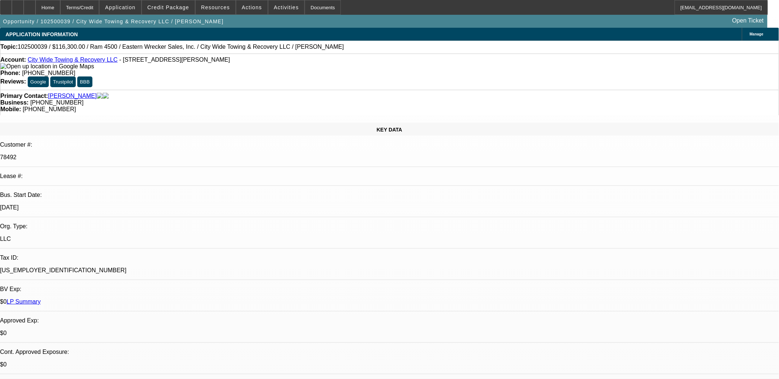
select select "0"
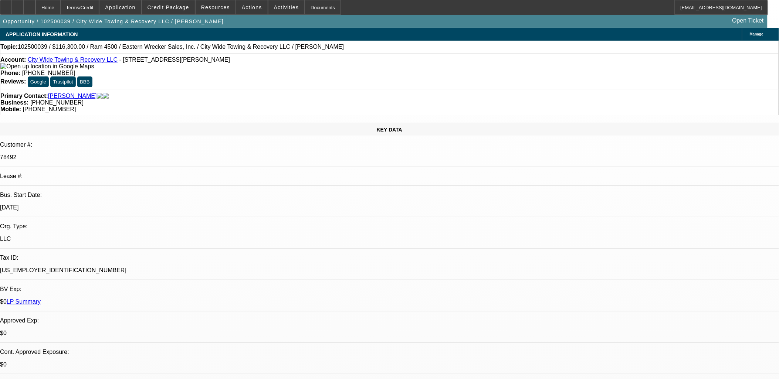
select select "0"
select select "1"
select select "2"
select select "6"
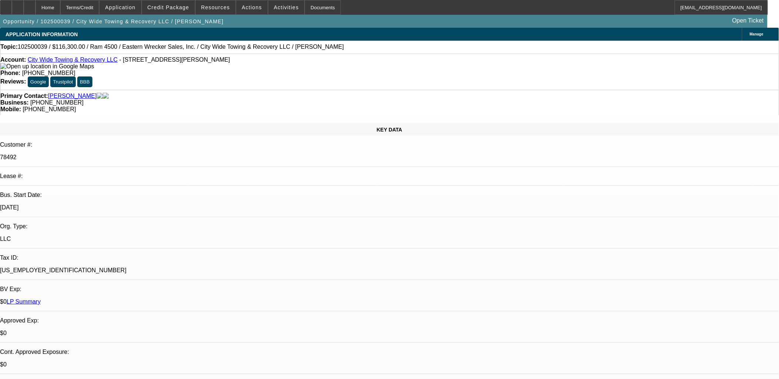
select select "1"
select select "2"
select select "6"
select select "1"
select select "2"
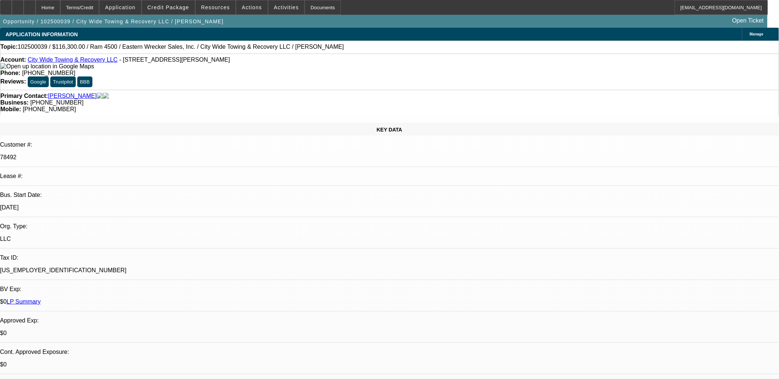
select select "6"
select select "1"
select select "2"
select select "6"
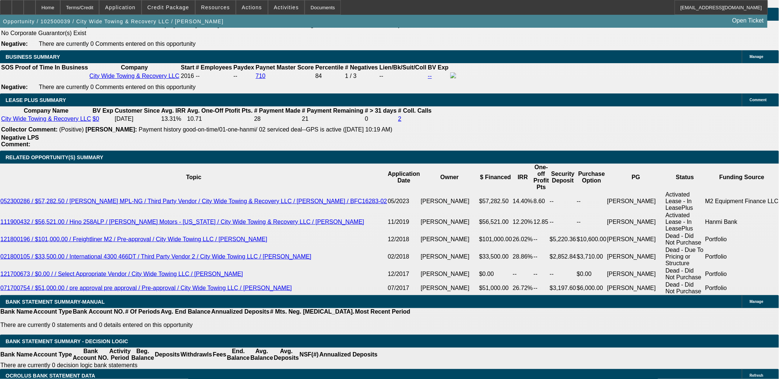
scroll to position [1234, 0]
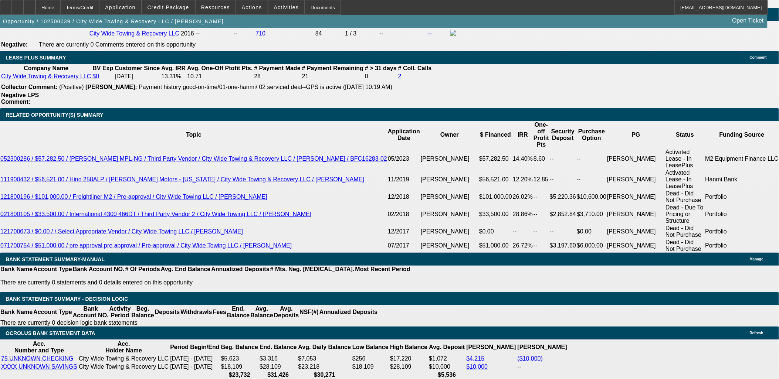
drag, startPoint x: 155, startPoint y: 145, endPoint x: 247, endPoint y: 143, distance: 92.1
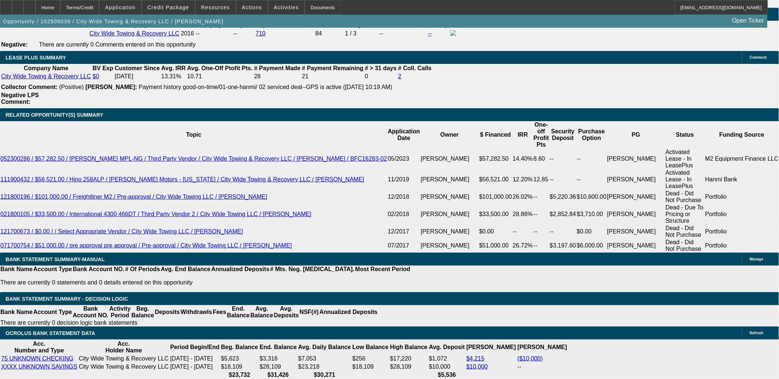
type input "$10,000.00"
type input "UNKNOWN"
type input "$2,079.40"
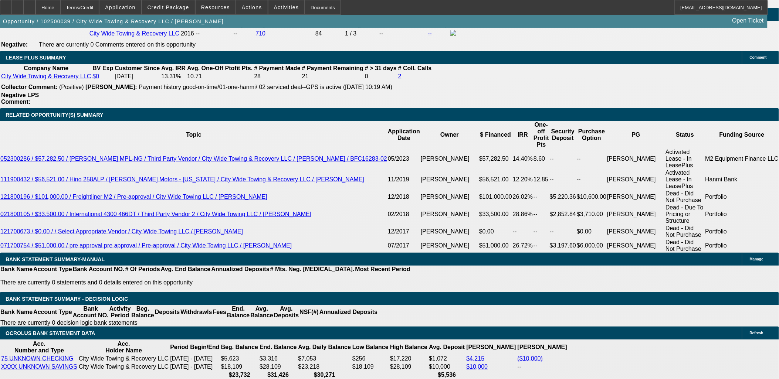
type input "$5,000.00"
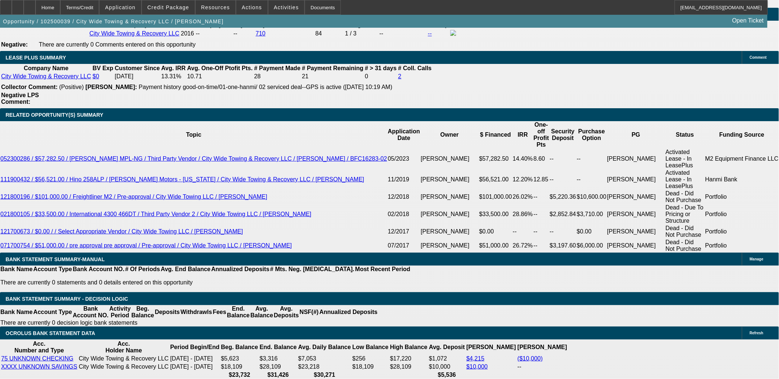
type input "2"
type input "2178"
type input "12"
type input "$2,178.00"
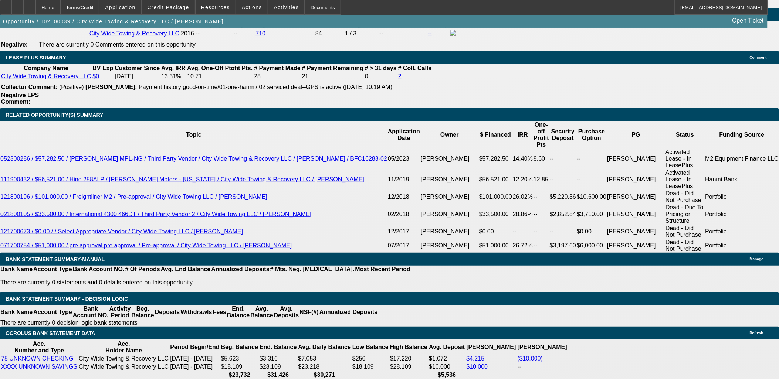
type input "60"
type input "$2,477.81"
type input "60"
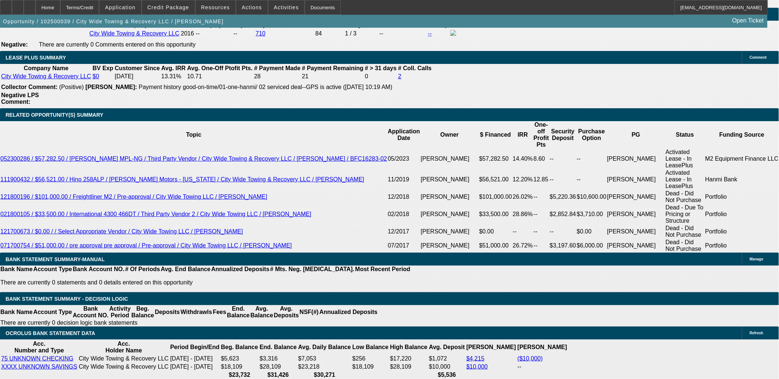
type input "24"
type input "2475"
type input "12"
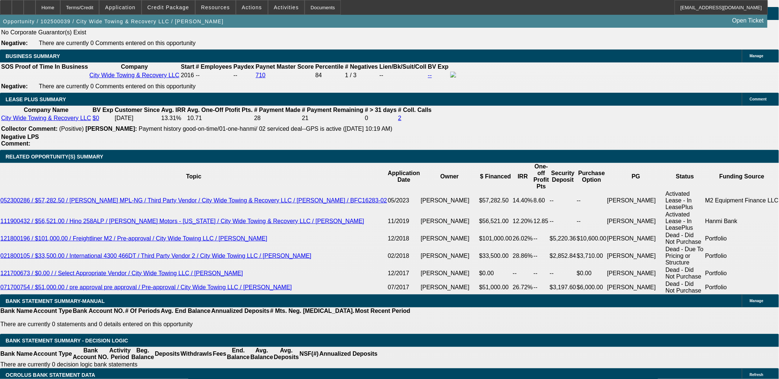
scroll to position [1193, 0]
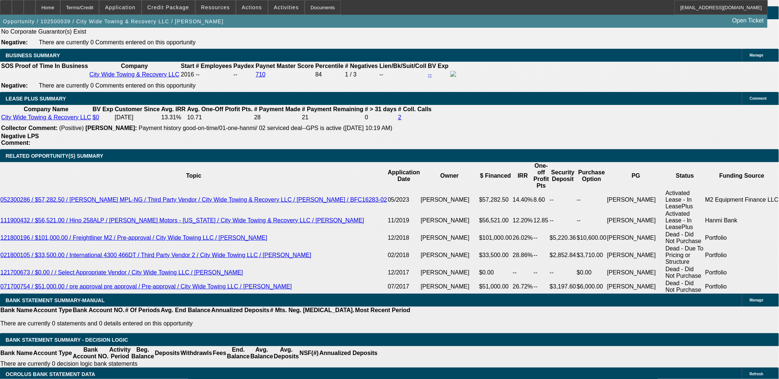
type input "$2,475.00"
click at [598, 94] on button "reply_all Reply All" at bounding box center [602, 92] width 47 height 18
click at [176, 2] on span at bounding box center [168, 8] width 53 height 18
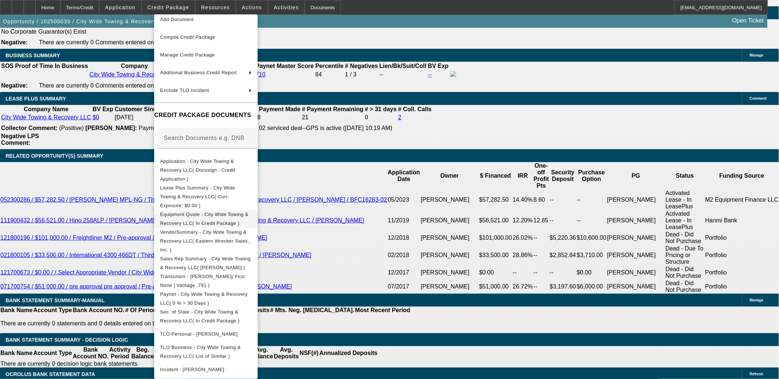
scroll to position [37, 0]
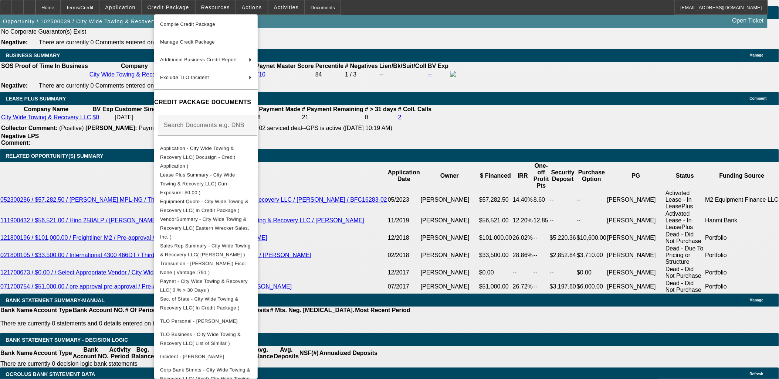
drag, startPoint x: 27, startPoint y: 178, endPoint x: 33, endPoint y: 178, distance: 5.5
click at [27, 177] on div at bounding box center [389, 189] width 779 height 379
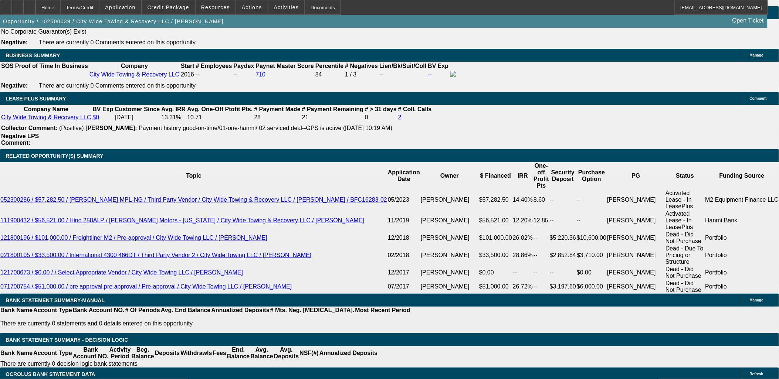
type input "$0.00"
type input "$2,586.19"
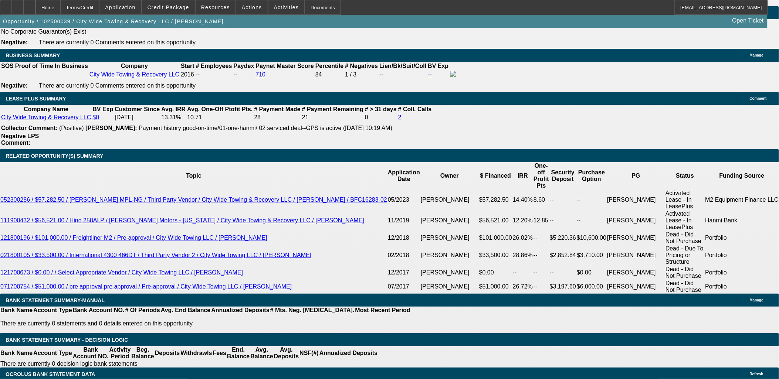
type input "72"
type input "$2,272.82"
type input "72"
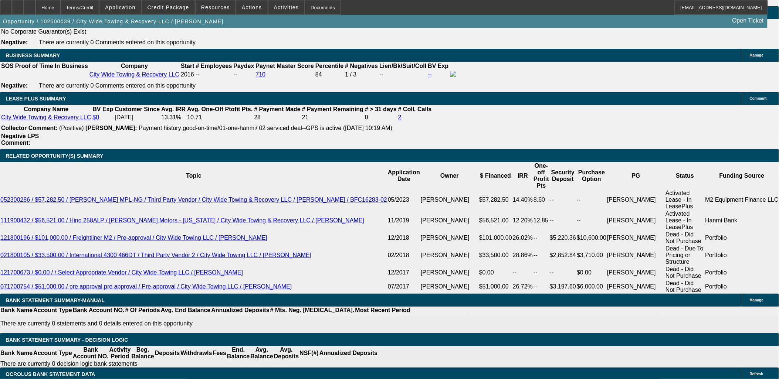
type input "22"
type input "2275"
type input "12"
type input "$2,275.00"
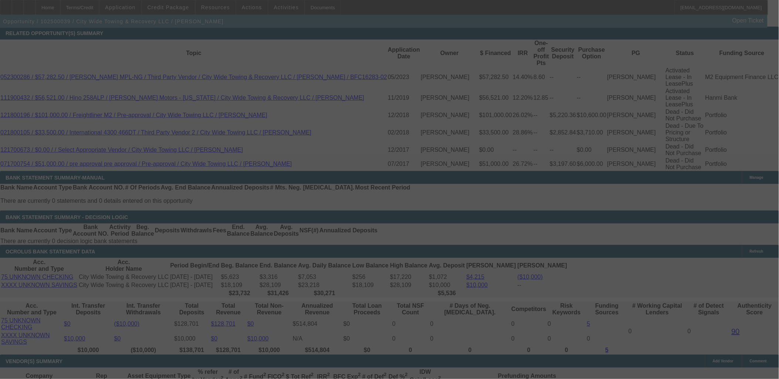
scroll to position [1316, 0]
select select "0"
select select "2"
select select "0"
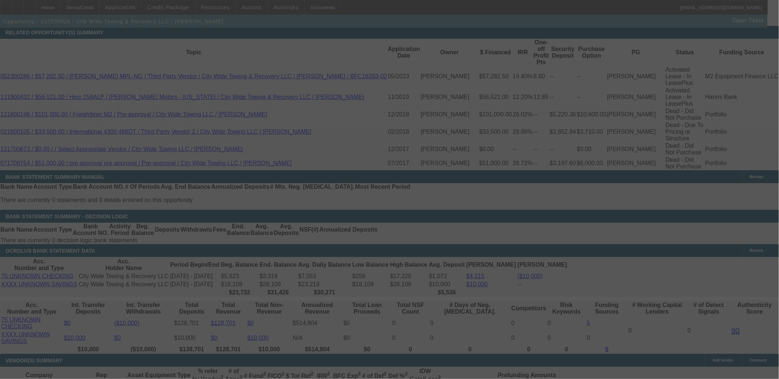
select select "6"
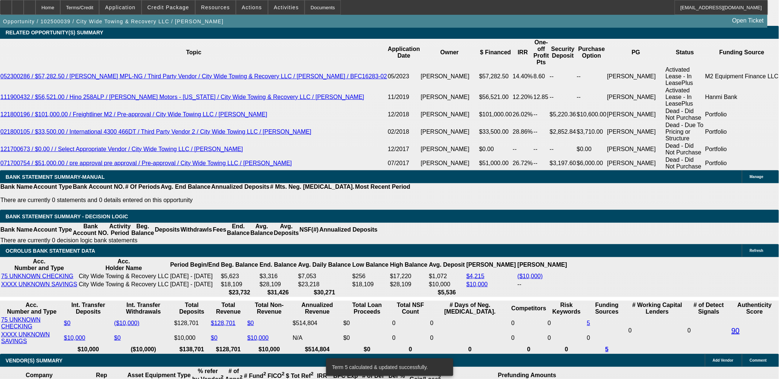
drag, startPoint x: 692, startPoint y: 86, endPoint x: 577, endPoint y: 85, distance: 115.0
copy p "Invoice; US Citizenship confirmation; DL Front/Back;"
click at [155, 5] on span at bounding box center [168, 8] width 53 height 18
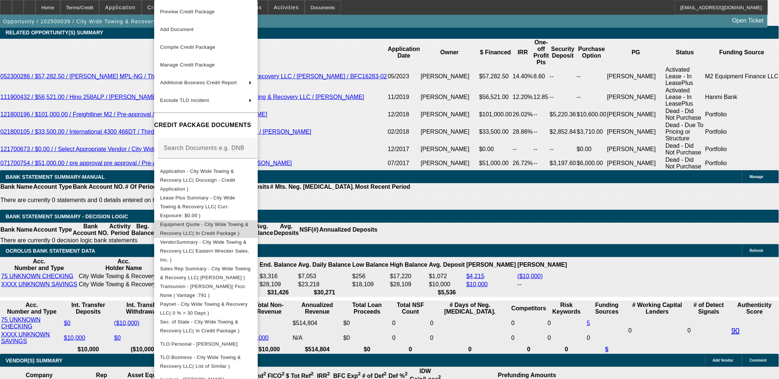
click at [200, 222] on span "Equipment Quote - City Wide Towing & Recovery LLC( In Credit Package )" at bounding box center [204, 229] width 88 height 14
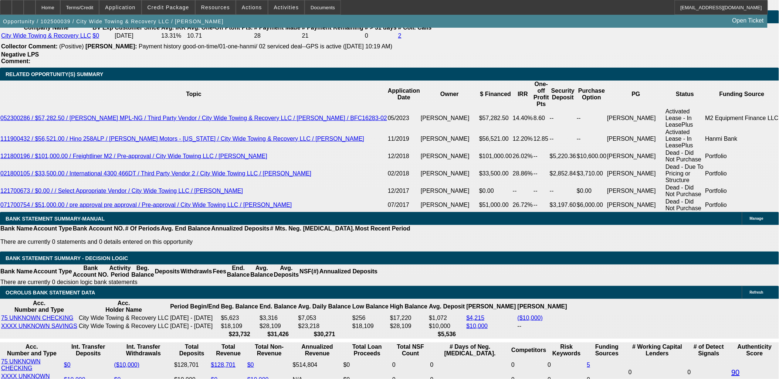
scroll to position [1152, 0]
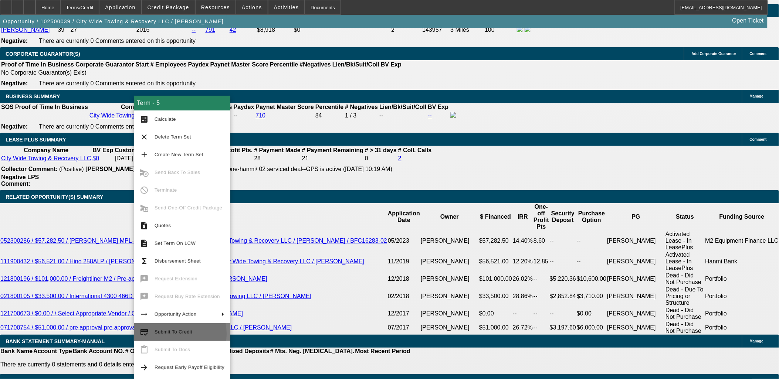
click at [167, 334] on span "Submit To Credit" at bounding box center [174, 332] width 38 height 6
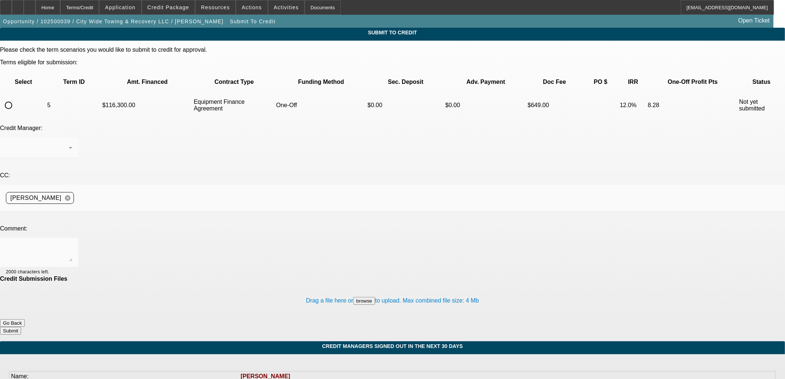
click at [25, 319] on button "Go Back" at bounding box center [12, 323] width 25 height 8
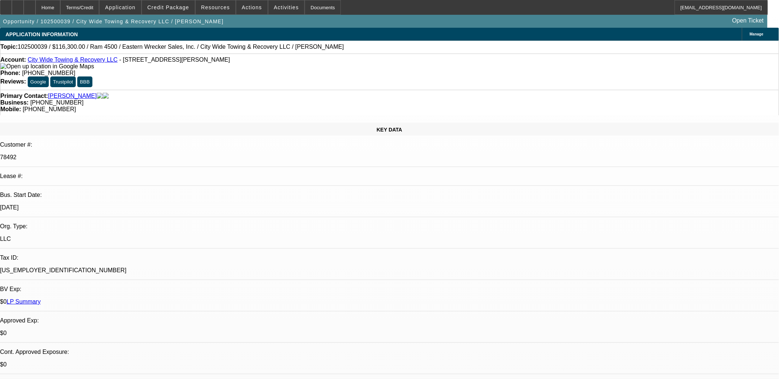
select select "0"
select select "2"
select select "0"
select select "6"
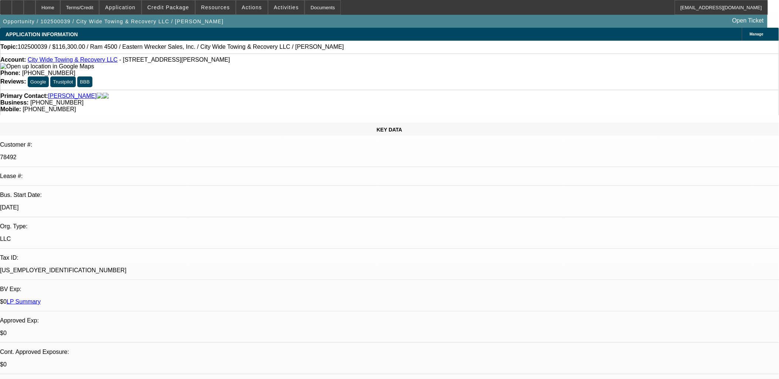
select select "0"
select select "2"
select select "0"
select select "6"
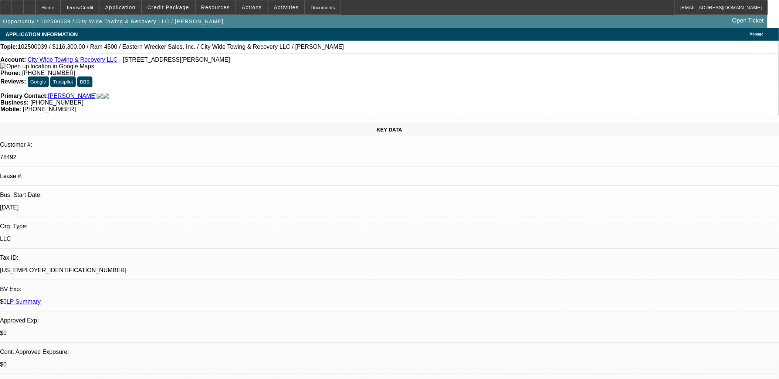
select select "0"
select select "2"
select select "0"
select select "6"
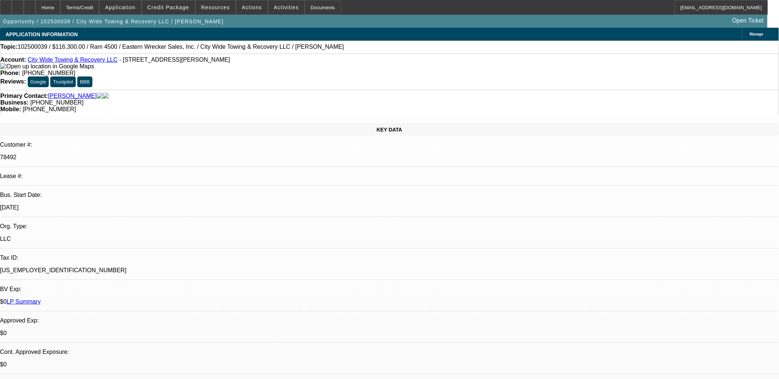
select select "0"
select select "2"
select select "0"
select select "6"
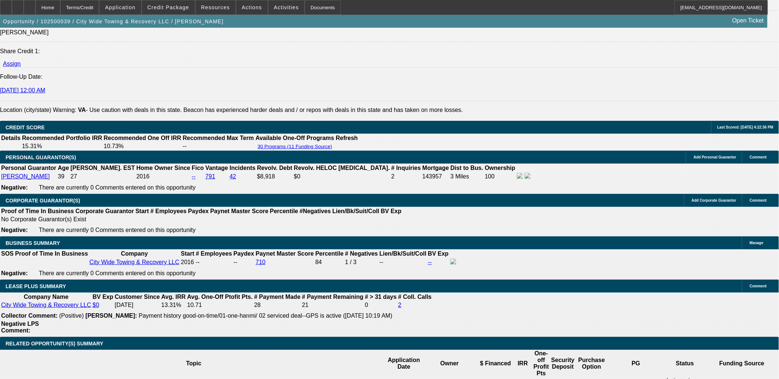
scroll to position [1109, 0]
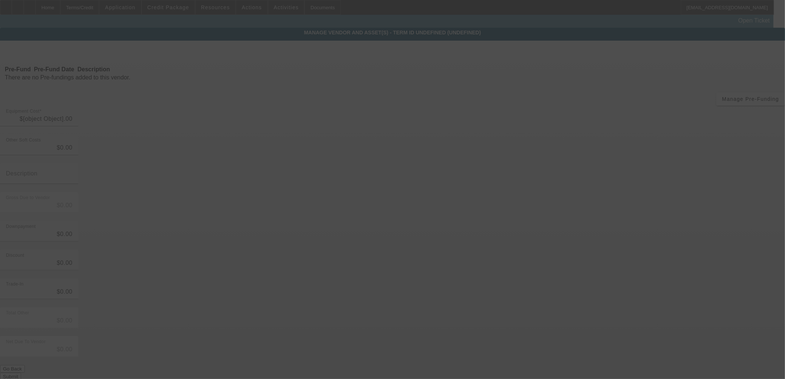
type input "$116,000.00"
type input "$300.00"
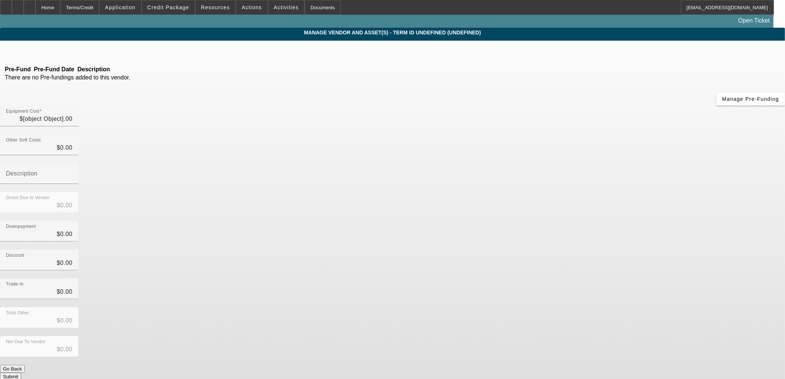
type input "Dealer Doc Fee"
type input "$116,300.00"
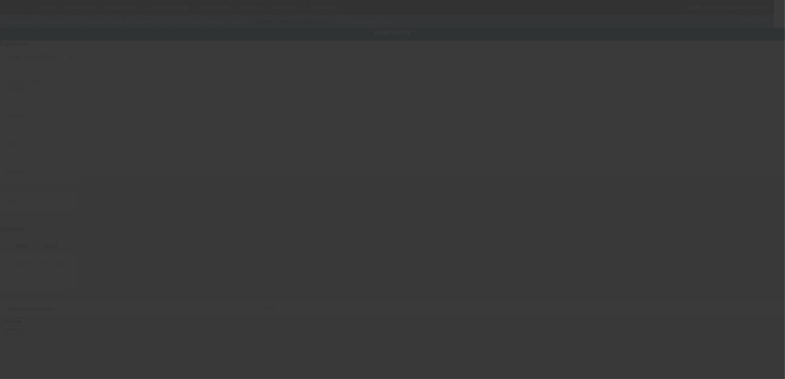
type input "3C7WRLAL4RG398349"
type input "ram"
type input "4500"
radio input "true"
type textarea "Tow Truck"
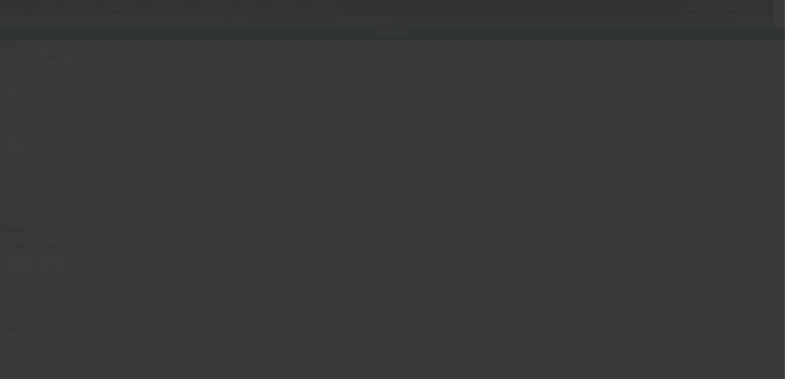
type input "97 Nicewood Dr"
type input "Newport News"
type input "23602"
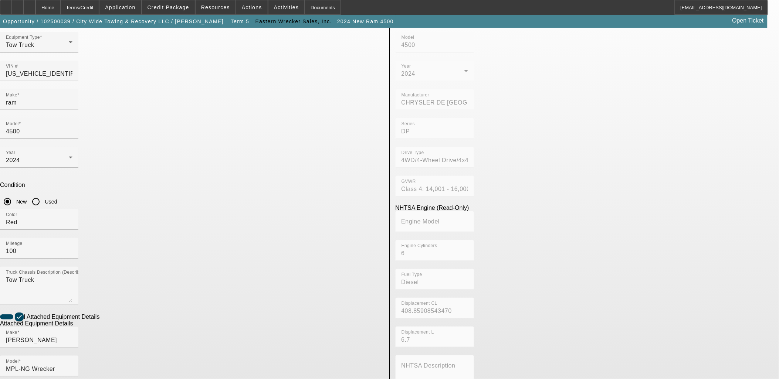
scroll to position [96, 0]
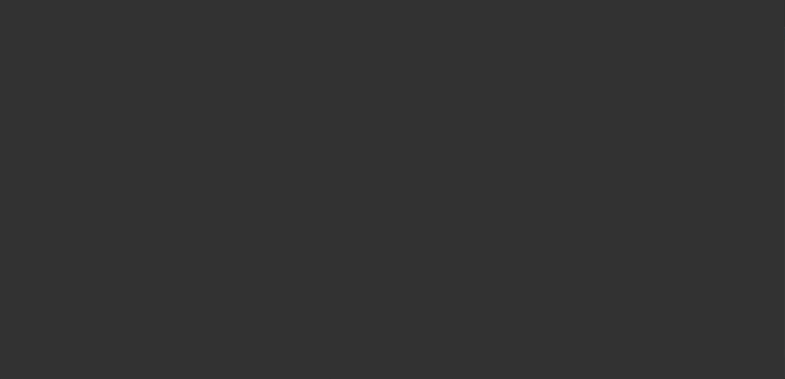
type input "$116,000.00"
type input "$300.00"
type input "Dealer Doc Fee"
type input "$116,300.00"
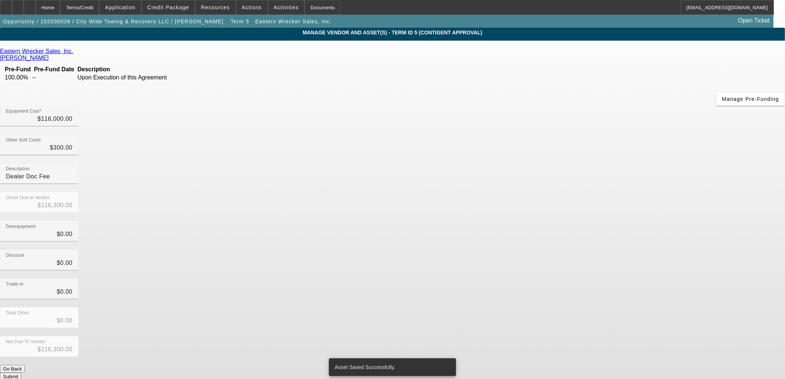
click at [21, 373] on button "Submit" at bounding box center [10, 377] width 21 height 8
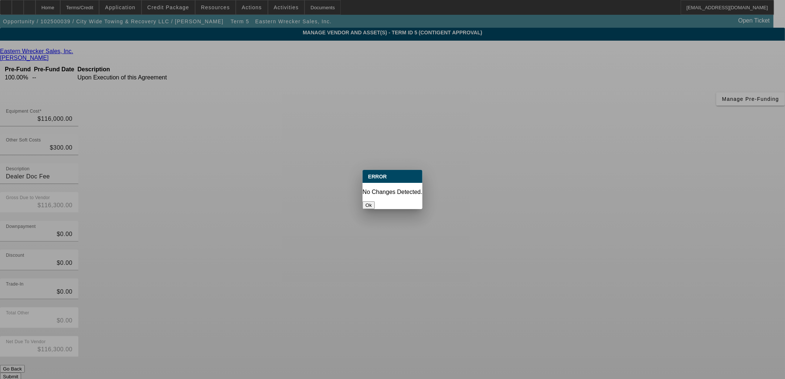
drag, startPoint x: 398, startPoint y: 196, endPoint x: 349, endPoint y: 177, distance: 52.8
click at [375, 201] on button "Ok" at bounding box center [369, 205] width 12 height 8
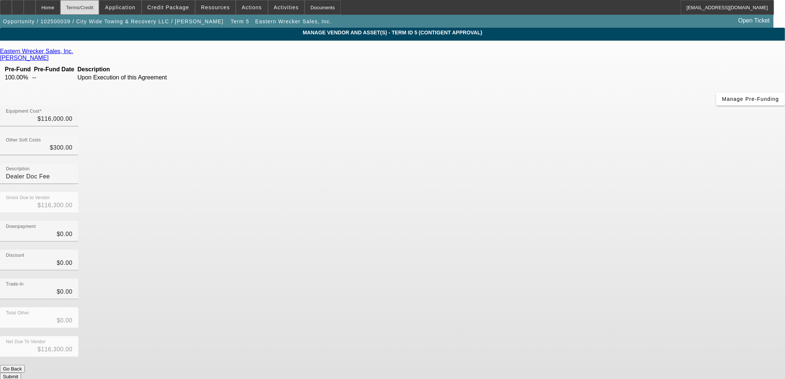
click at [99, 6] on div "Terms/Credit" at bounding box center [79, 7] width 39 height 15
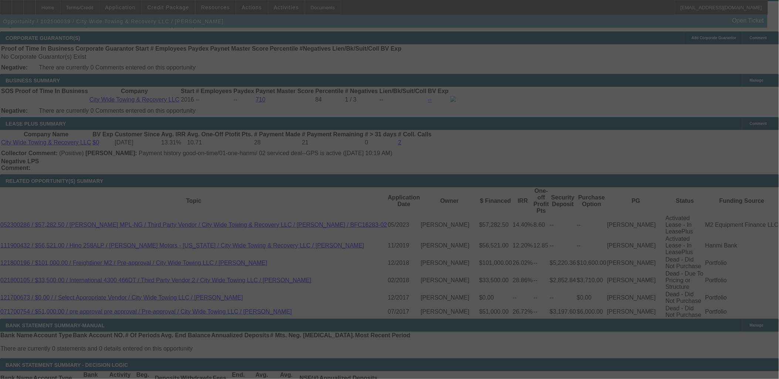
scroll to position [1165, 0]
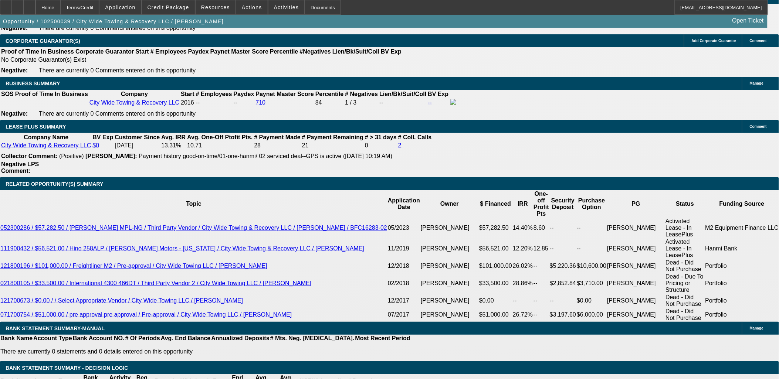
select select "0"
select select "2"
select select "0"
select select "6"
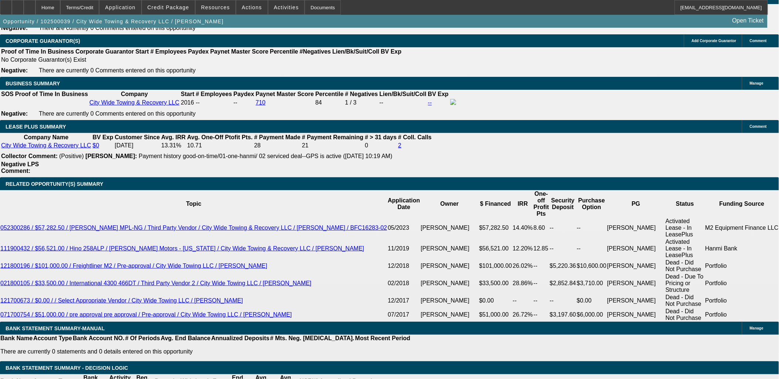
select select "0"
select select "2"
select select "0"
select select "6"
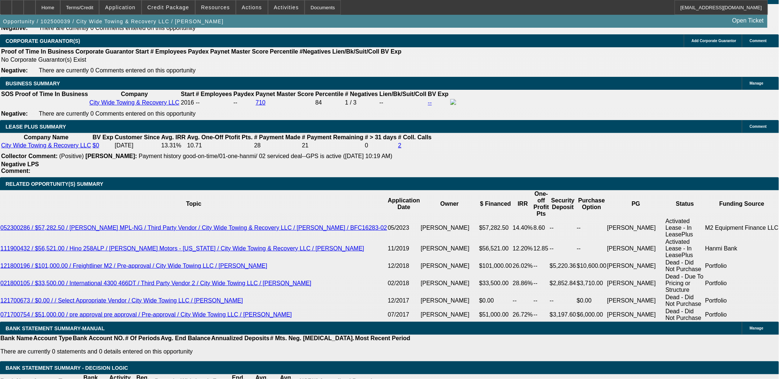
select select "0"
select select "2"
select select "0"
select select "6"
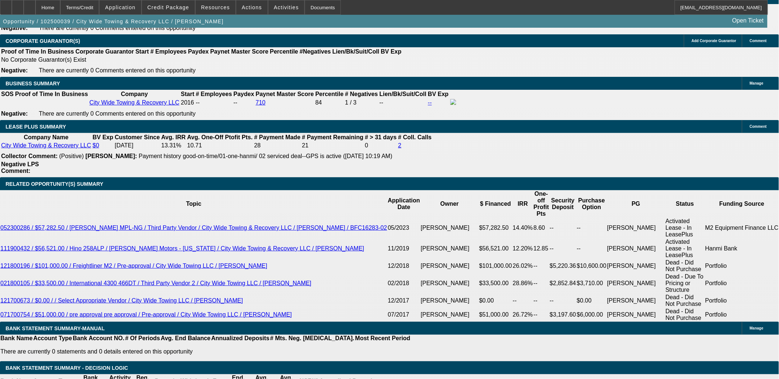
select select "0"
select select "2"
select select "0"
select select "6"
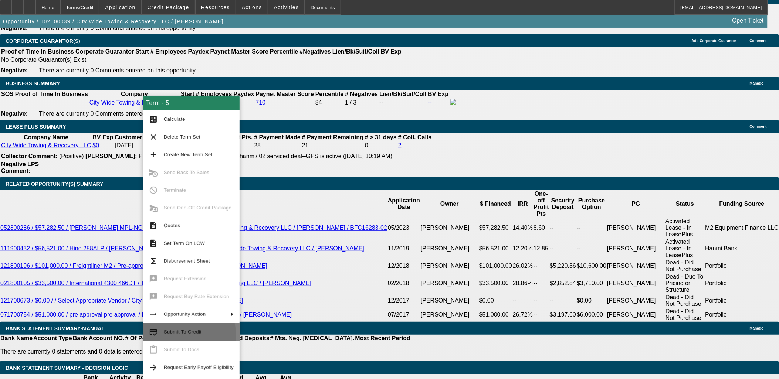
click at [179, 335] on span "Submit To Credit" at bounding box center [199, 332] width 70 height 9
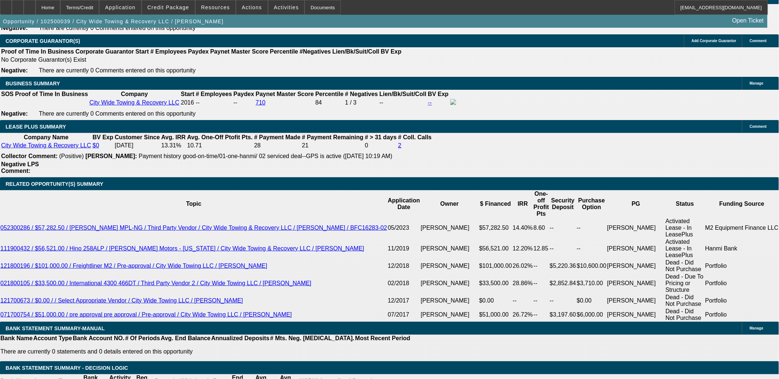
scroll to position [1207, 0]
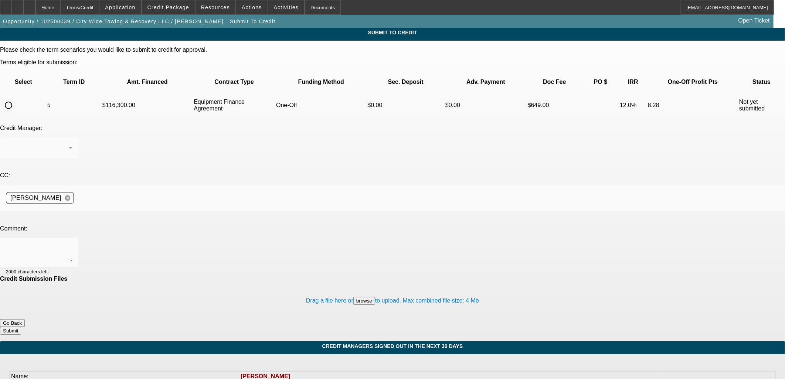
click at [16, 98] on input "radio" at bounding box center [8, 105] width 15 height 15
radio input "true"
click at [72, 244] on textarea at bounding box center [39, 253] width 67 height 18
paste textarea "Invoice; US Citizenship confirmation; DL Front/Back;"
click at [72, 244] on textarea "Invoice; US Citizenship confirmation; DL Front/Back;" at bounding box center [39, 253] width 67 height 18
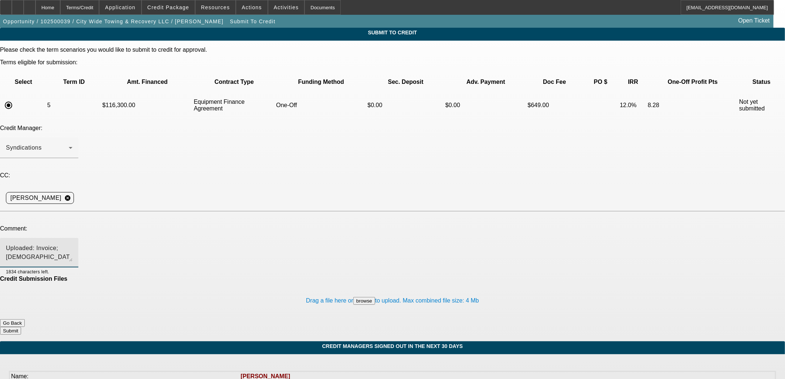
type textarea "Uploaded: Invoice; US Citizenship confirmation; DL Front/Back... OCS offers EBO…"
click at [21, 327] on button "Submit" at bounding box center [10, 331] width 21 height 8
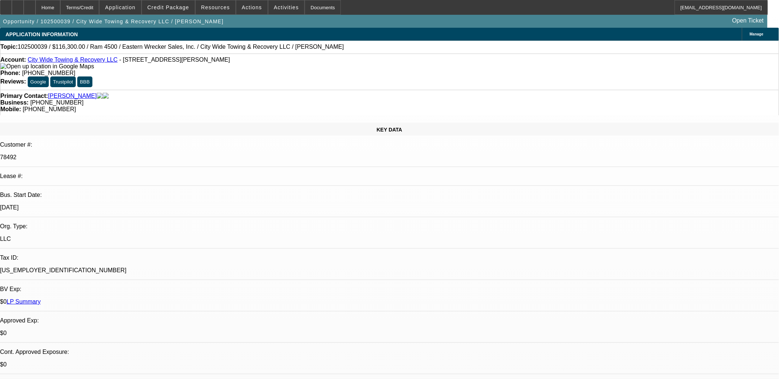
select select "0"
select select "2"
select select "0"
select select "6"
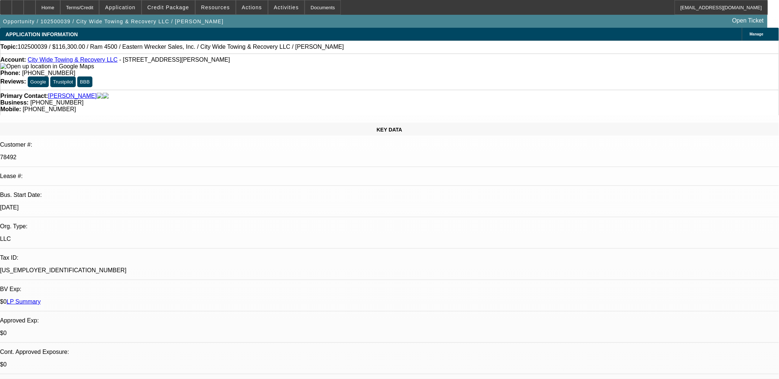
select select "0"
select select "2"
select select "0"
select select "6"
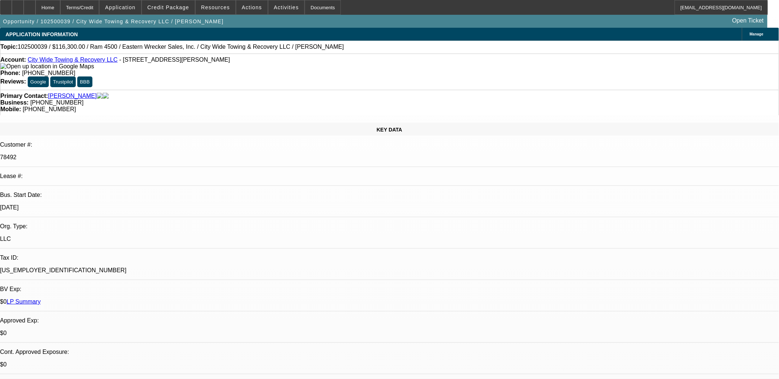
select select "0"
select select "2"
select select "0"
select select "6"
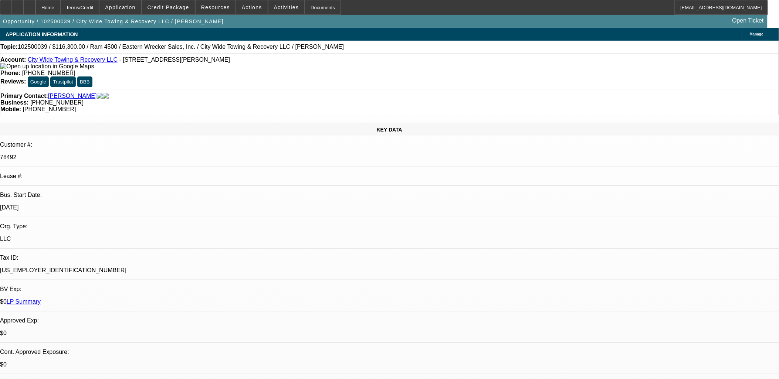
select select "0"
select select "2"
select select "0"
select select "6"
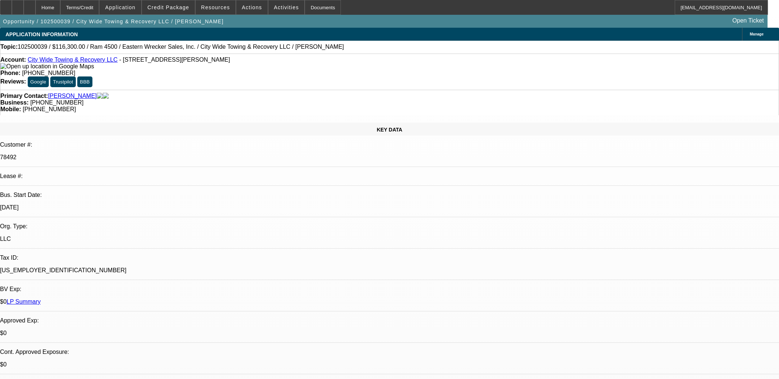
select select "0"
select select "2"
select select "0"
select select "6"
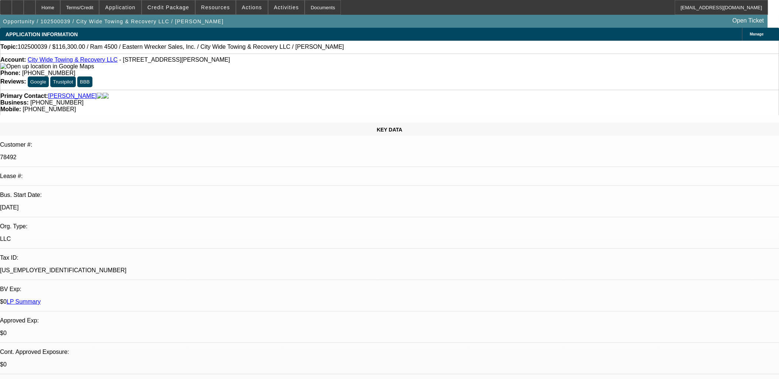
select select "0"
select select "2"
select select "0"
select select "6"
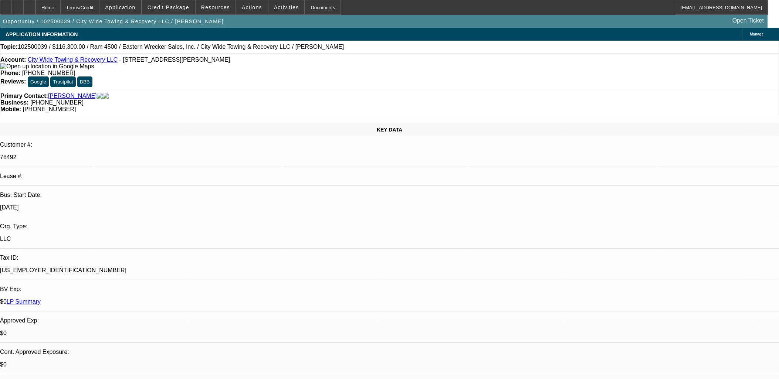
select select "0"
select select "2"
select select "0"
select select "6"
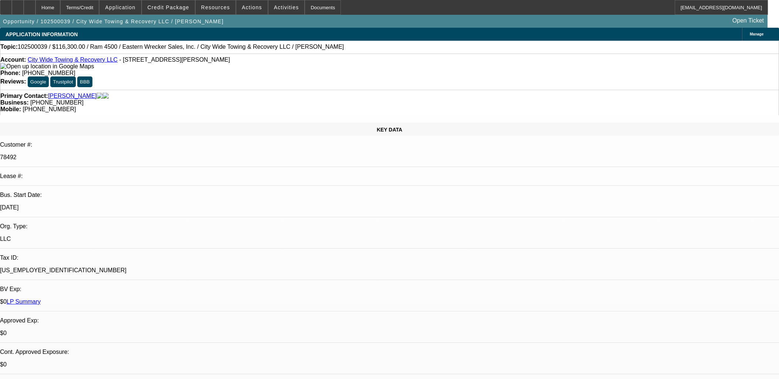
select select "0"
select select "2"
select select "0"
select select "6"
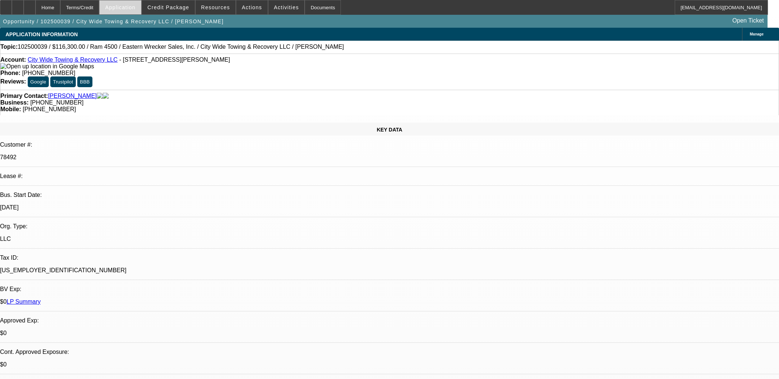
scroll to position [1109, 0]
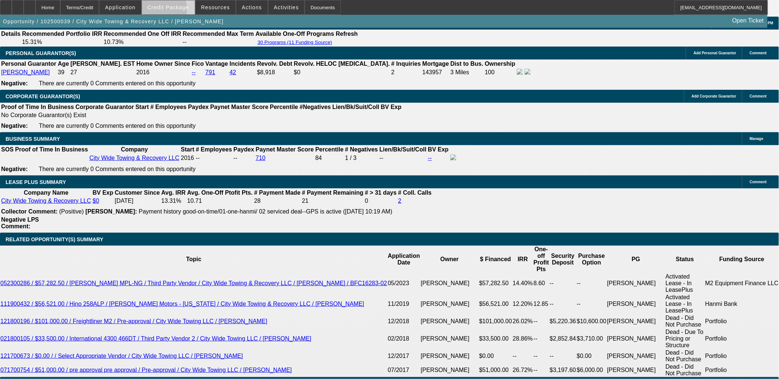
click at [167, 11] on span at bounding box center [168, 8] width 53 height 18
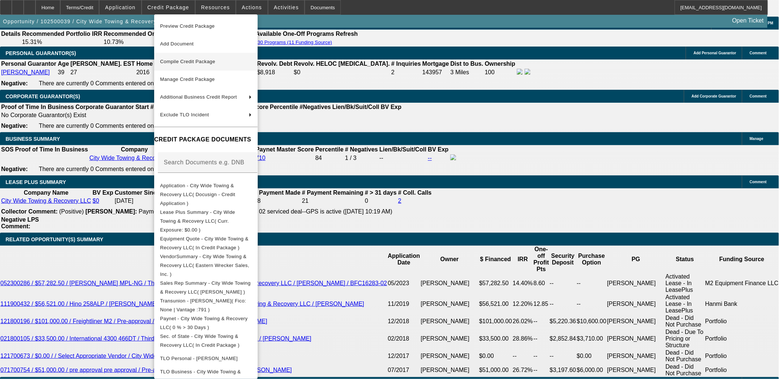
click at [195, 62] on span "Compile Credit Package" at bounding box center [187, 62] width 55 height 6
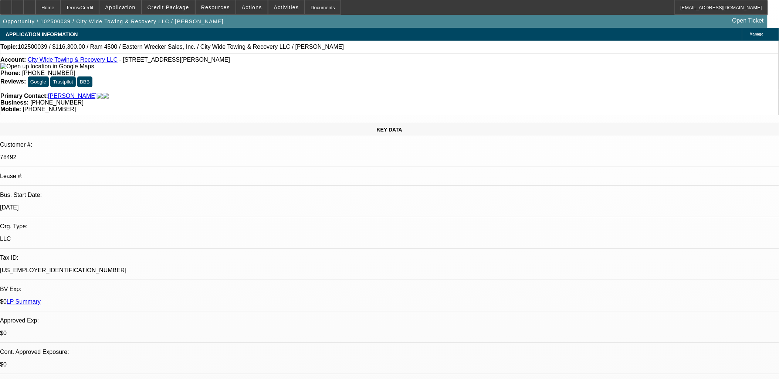
select select "0"
select select "2"
select select "0"
select select "6"
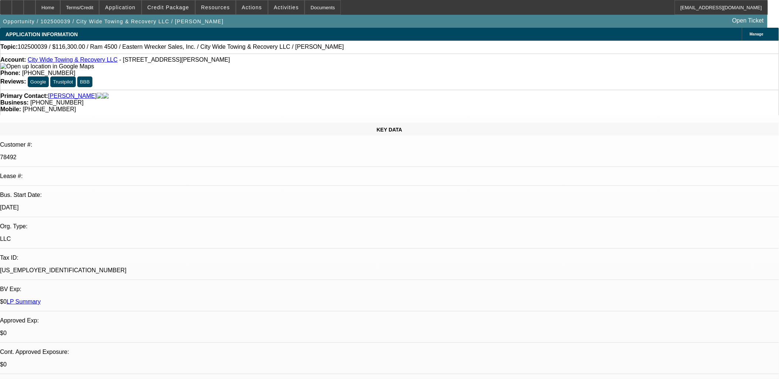
select select "0"
select select "2"
select select "0"
select select "6"
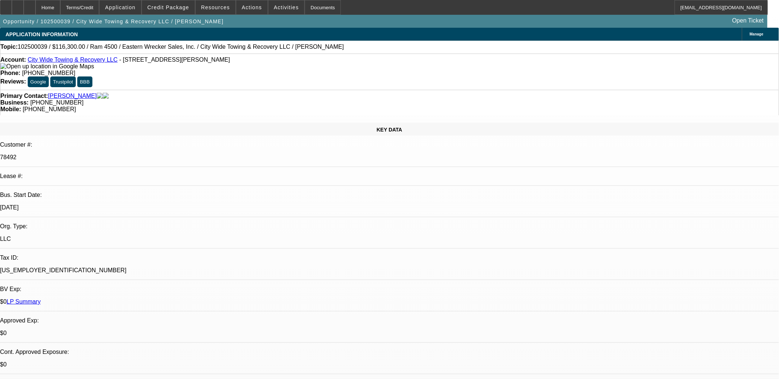
select select "0"
select select "2"
select select "0"
select select "6"
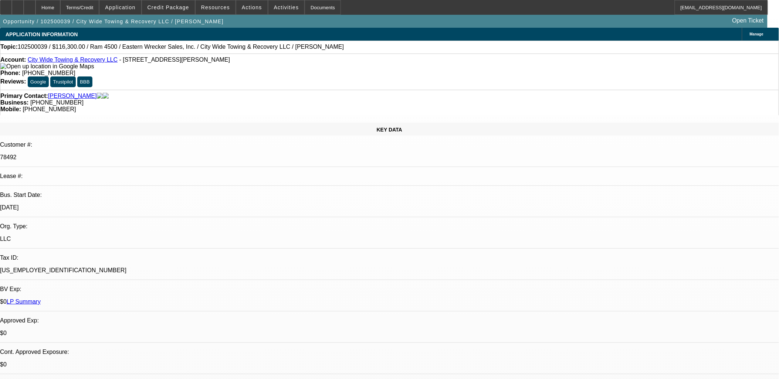
select select "0"
select select "2"
select select "0"
select select "6"
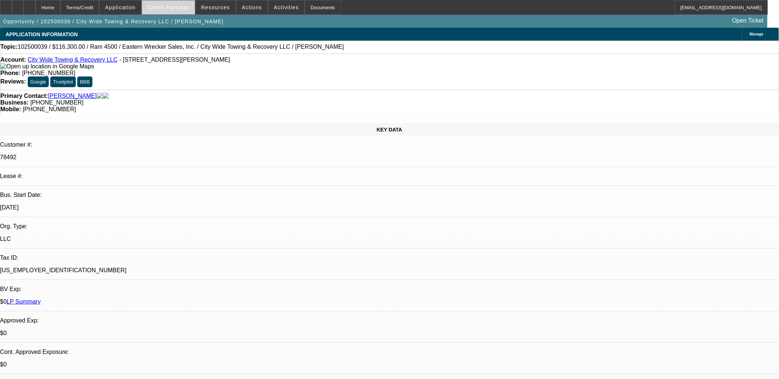
click at [160, 9] on span "Credit Package" at bounding box center [169, 7] width 42 height 6
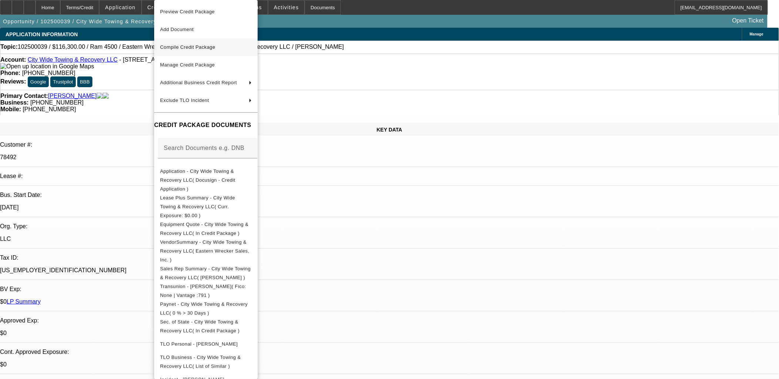
click at [184, 49] on span "Compile Credit Package" at bounding box center [187, 47] width 55 height 6
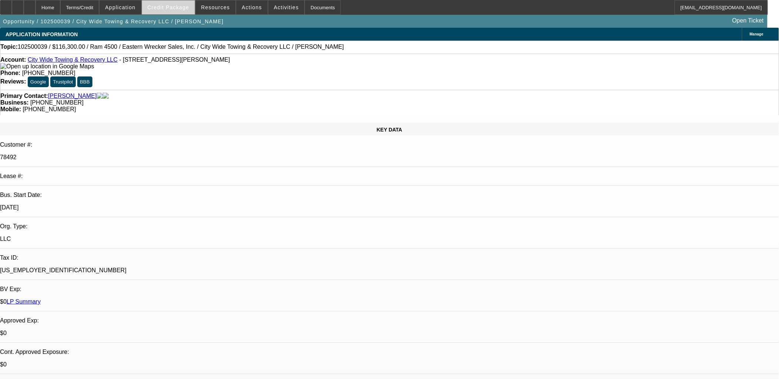
select select "0"
select select "2"
select select "0"
select select "6"
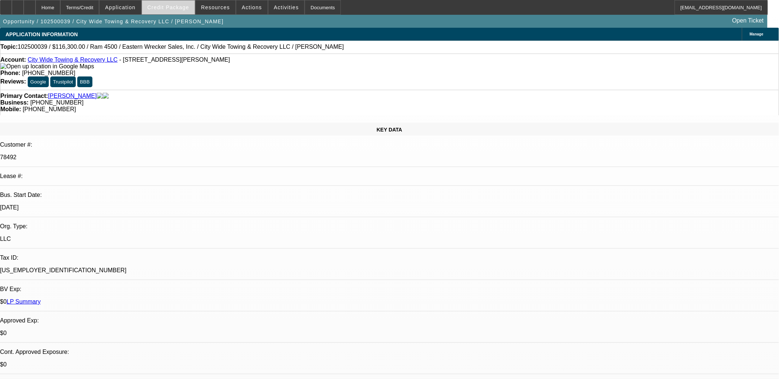
select select "0"
select select "2"
select select "0"
select select "6"
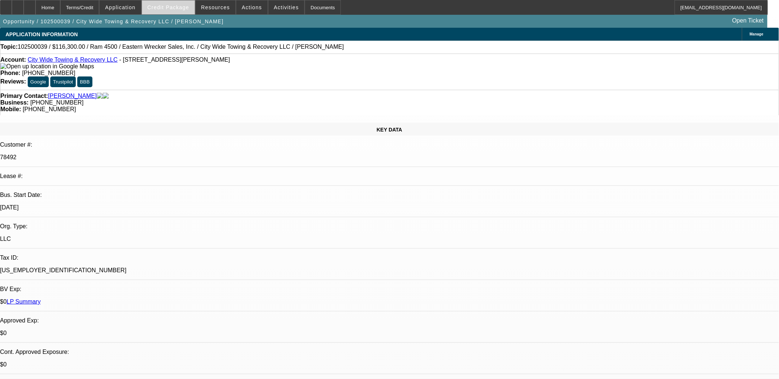
select select "0"
select select "2"
select select "0"
select select "6"
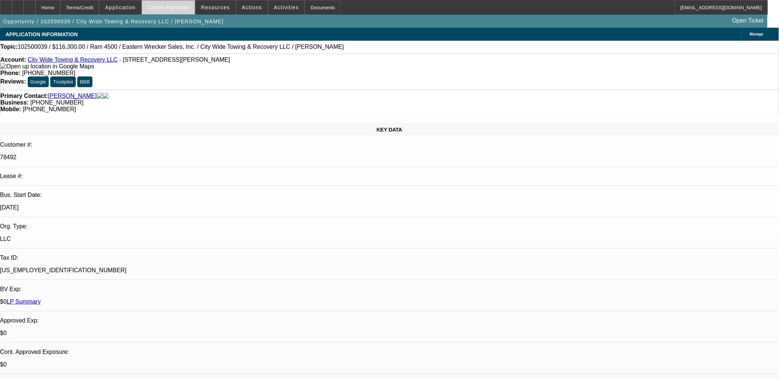
select select "0"
select select "2"
select select "0"
select select "6"
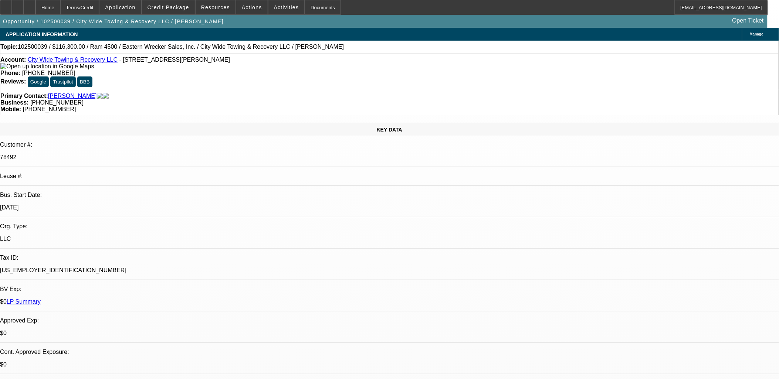
drag, startPoint x: 603, startPoint y: 67, endPoint x: 563, endPoint y: 79, distance: 41.8
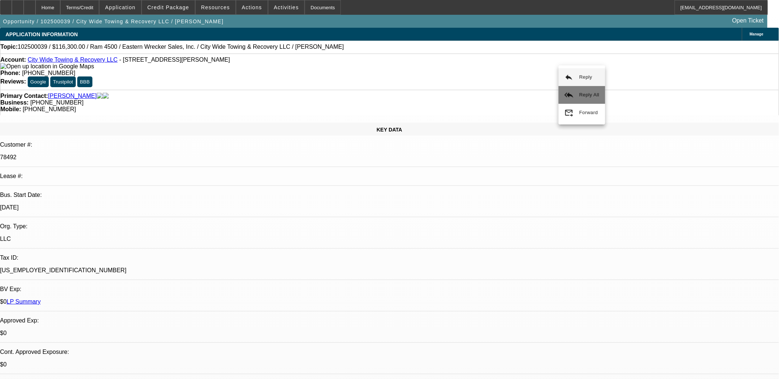
click at [589, 97] on span "Reply All" at bounding box center [589, 95] width 20 height 6
click at [169, 7] on span "Credit Package" at bounding box center [169, 7] width 42 height 6
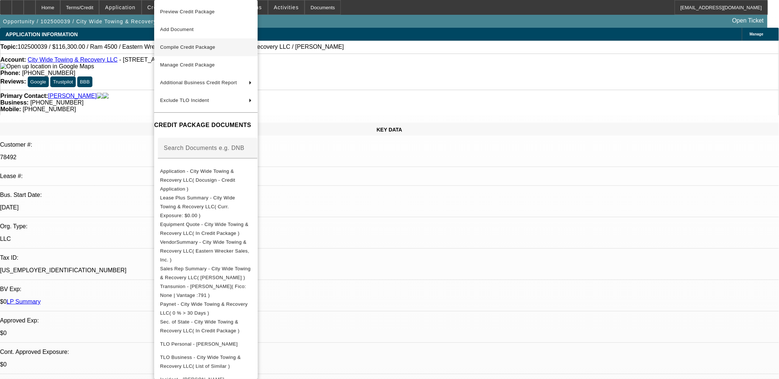
click at [184, 46] on span "Compile Credit Package" at bounding box center [187, 47] width 55 height 6
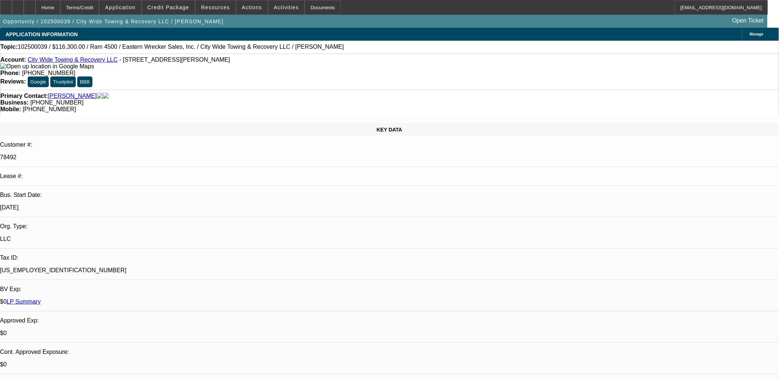
select select "0"
select select "2"
select select "0"
select select "6"
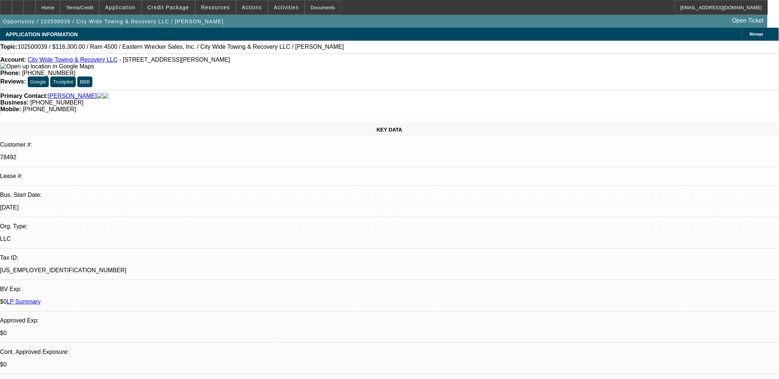
select select "0"
select select "2"
select select "0"
select select "6"
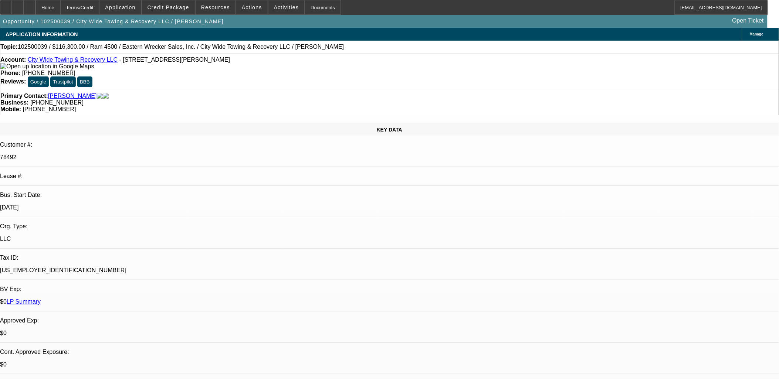
select select "0"
select select "2"
select select "0"
select select "6"
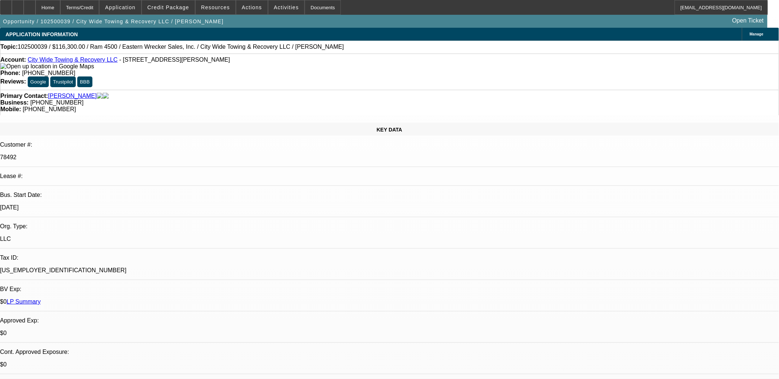
select select "0"
select select "2"
select select "0"
select select "6"
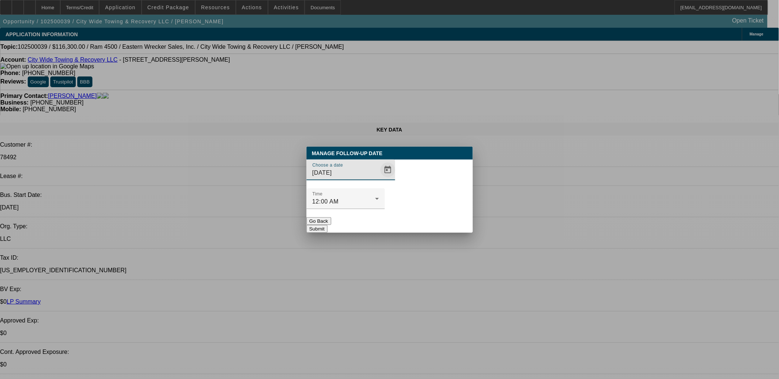
click at [379, 179] on span "Open calendar" at bounding box center [388, 170] width 18 height 18
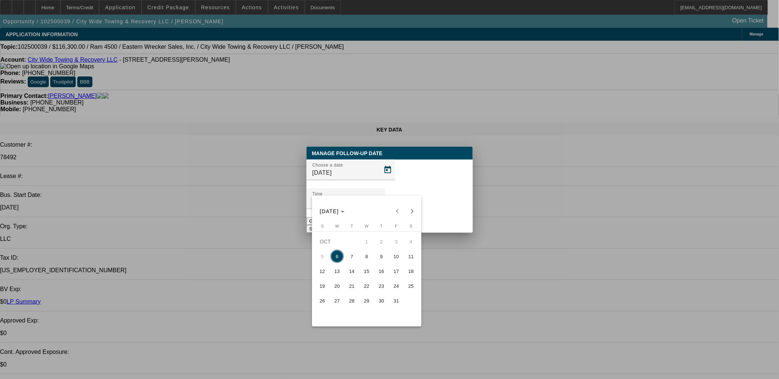
click at [350, 258] on span "7" at bounding box center [351, 256] width 13 height 13
type input "10/7/2025"
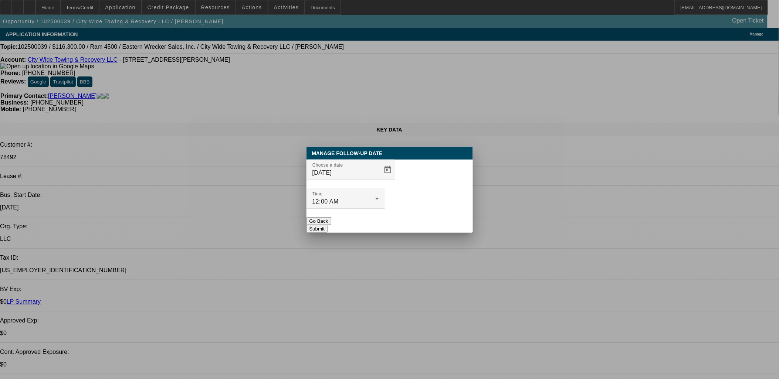
click at [328, 225] on button "Submit" at bounding box center [316, 229] width 21 height 8
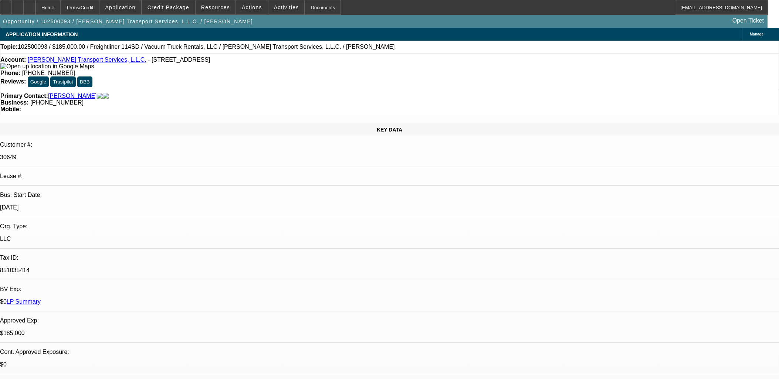
select select "0"
select select "2"
select select "0"
select select "6"
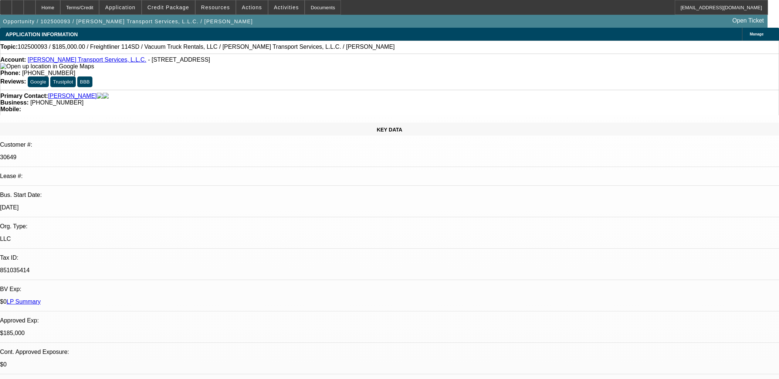
select select "2"
select select "0"
select select "6"
select select "0"
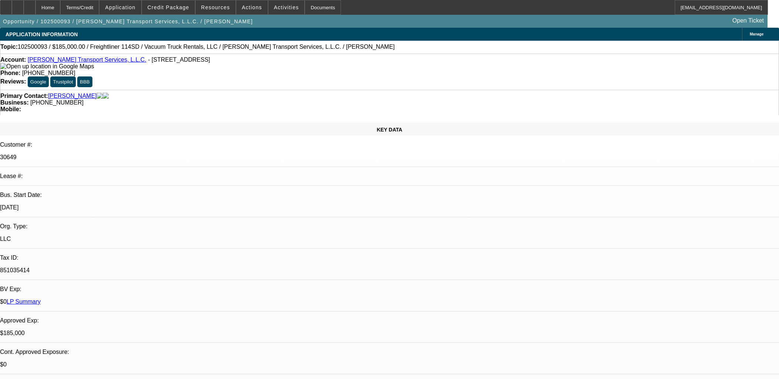
select select "2"
select select "0"
select select "6"
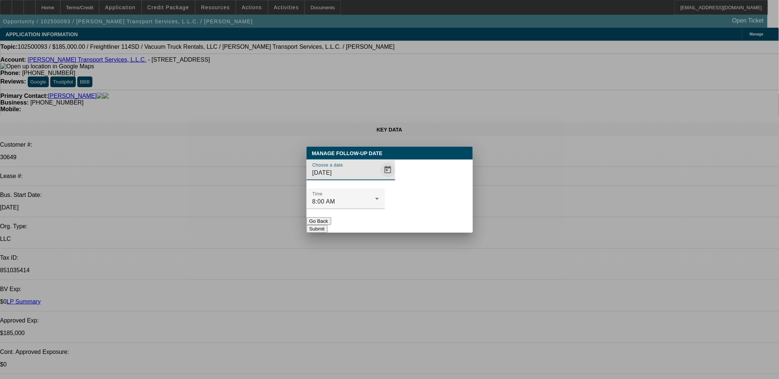
click at [379, 179] on span "Open calendar" at bounding box center [388, 170] width 18 height 18
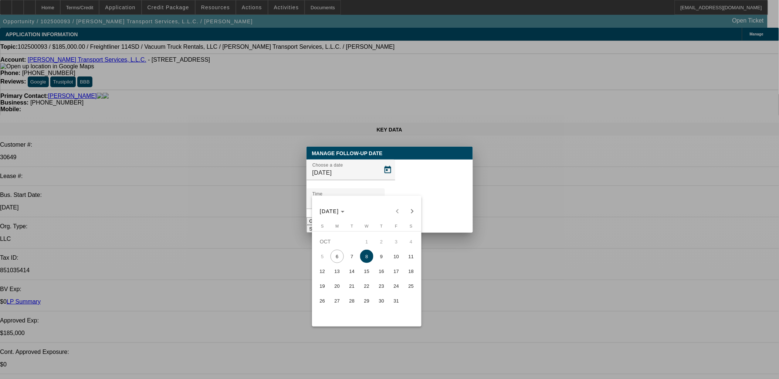
click at [391, 258] on span "10" at bounding box center [396, 256] width 13 height 13
type input "[DATE]"
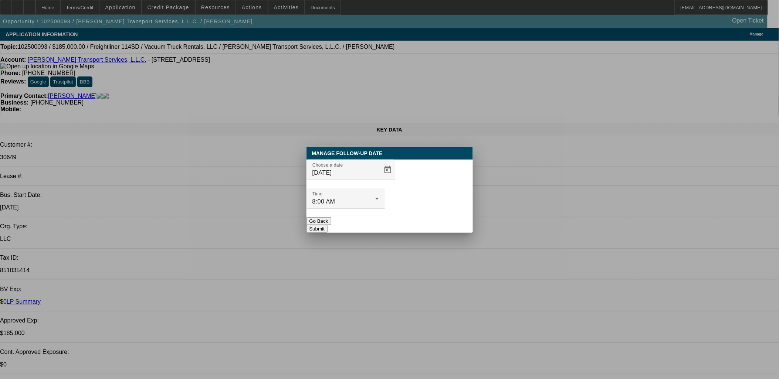
click at [328, 225] on button "Submit" at bounding box center [316, 229] width 21 height 8
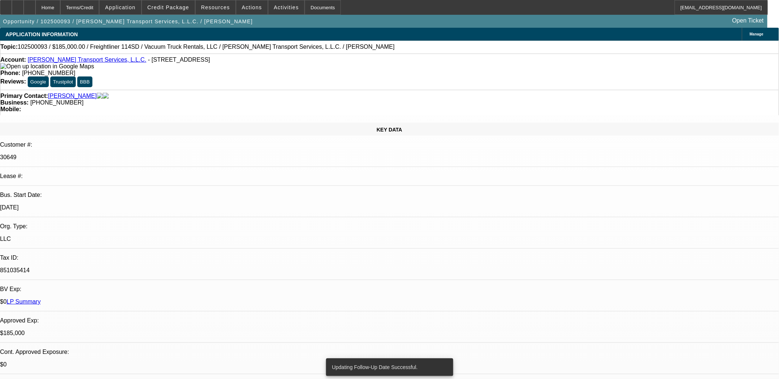
radio input "true"
drag, startPoint x: 665, startPoint y: 135, endPoint x: 659, endPoint y: 135, distance: 6.7
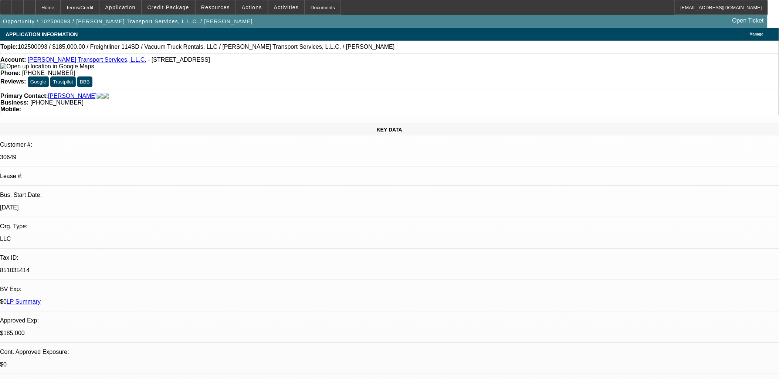
type textarea "[PERSON_NAME] gave verbal confirmation... making $3k/day from new contract.... …"
radio input "true"
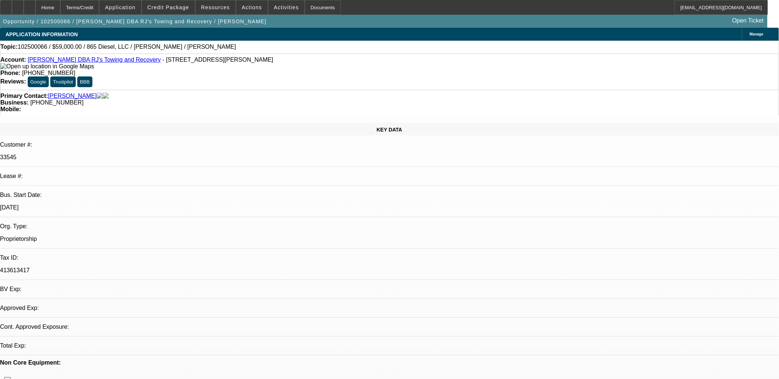
select select "0"
select select "2"
select select "0.1"
select select "4"
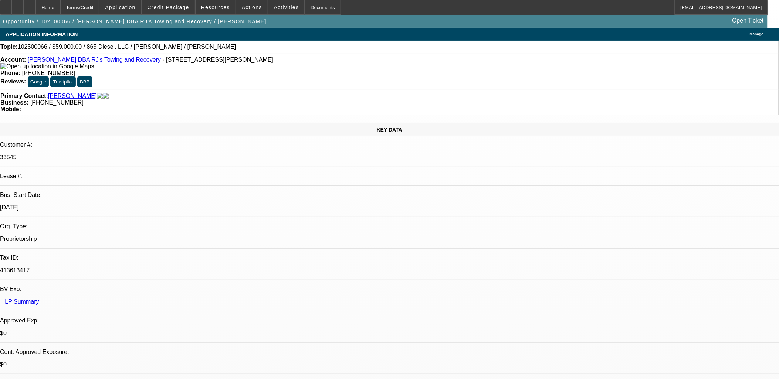
drag, startPoint x: 693, startPoint y: 276, endPoint x: 559, endPoint y: 275, distance: 134.2
copy li "July, August, and [DATE] Corporate Bank Statements"
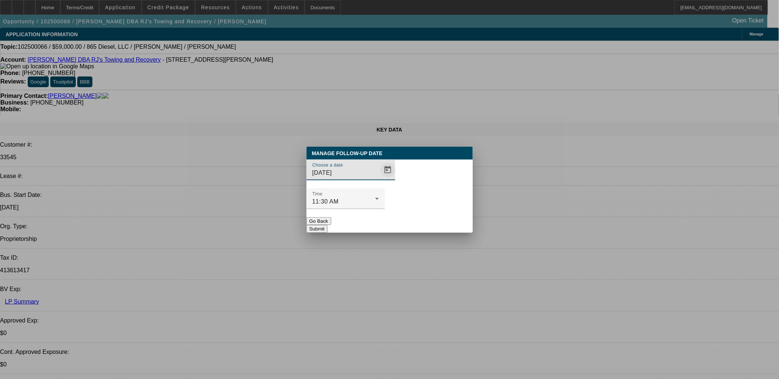
click at [379, 179] on span "Open calendar" at bounding box center [388, 170] width 18 height 18
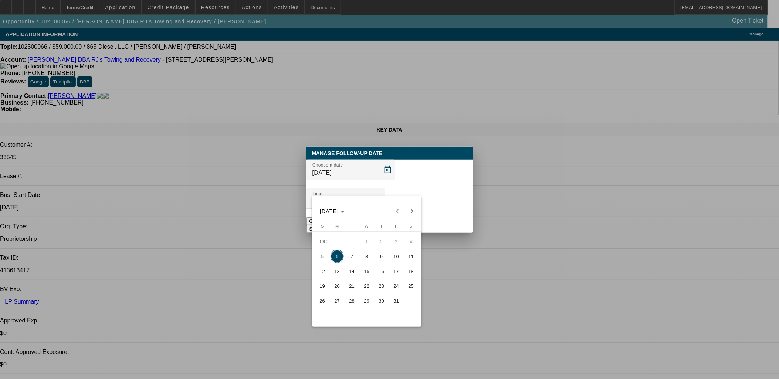
click at [380, 258] on span "9" at bounding box center [381, 256] width 13 height 13
type input "[DATE]"
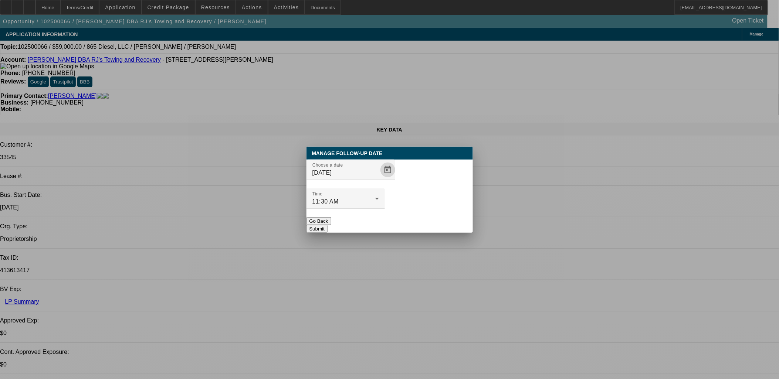
click at [328, 225] on button "Submit" at bounding box center [316, 229] width 21 height 8
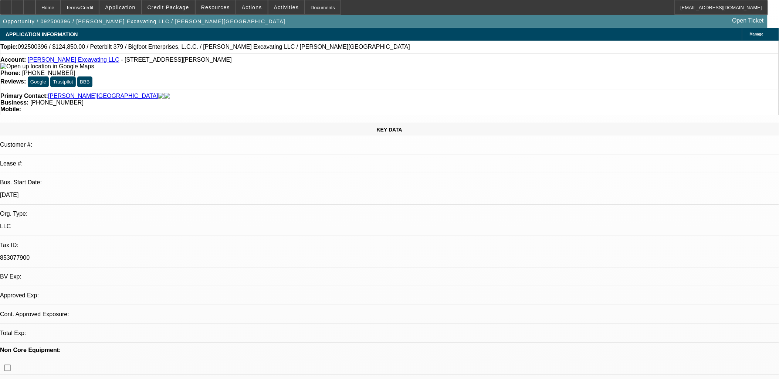
select select "0"
select select "1"
select select "2"
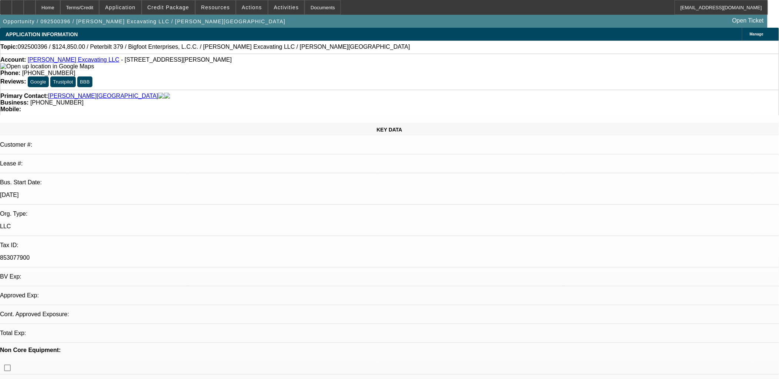
select select "6"
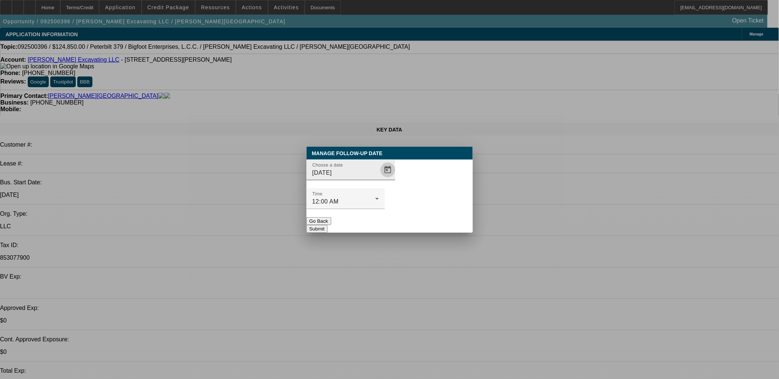
click at [379, 179] on span "Open calendar" at bounding box center [388, 170] width 18 height 18
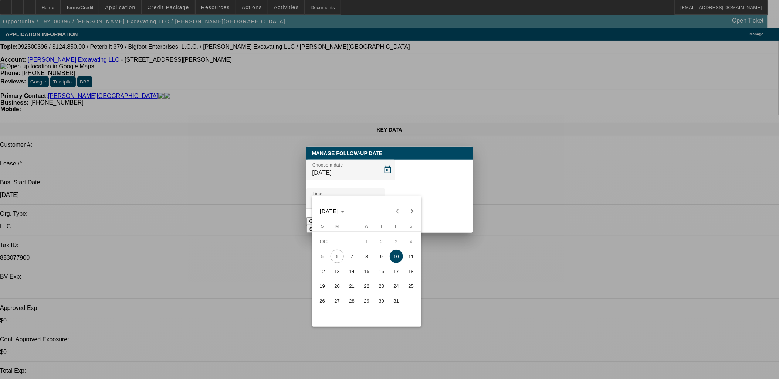
click at [354, 258] on span "7" at bounding box center [351, 256] width 13 height 13
type input "10/7/2025"
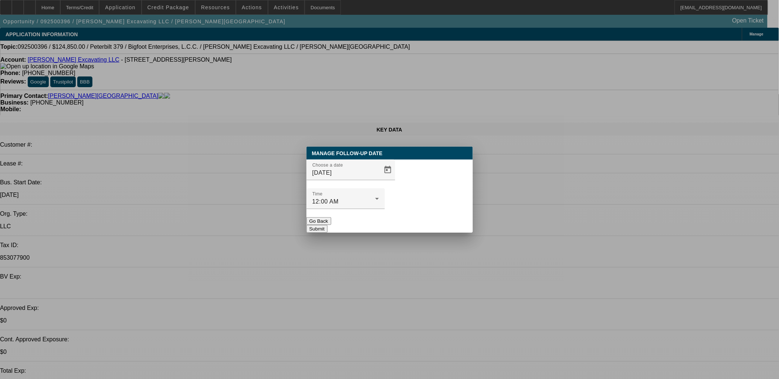
click at [328, 225] on button "Submit" at bounding box center [316, 229] width 21 height 8
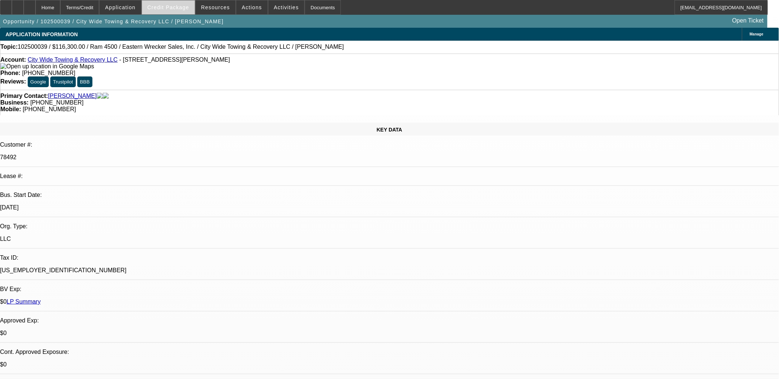
select select "0"
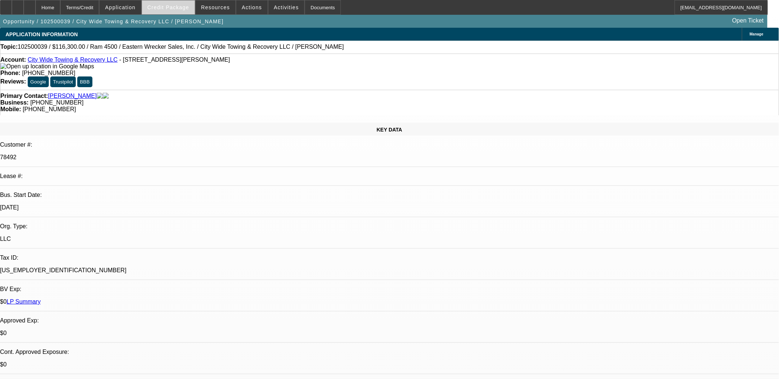
select select "0"
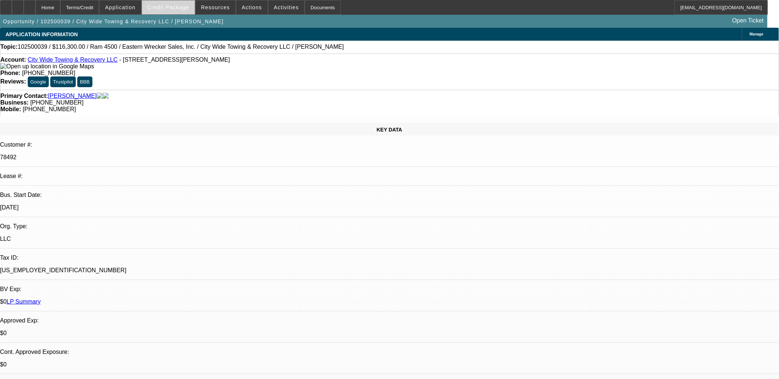
select select "0"
select select "1"
select select "2"
select select "6"
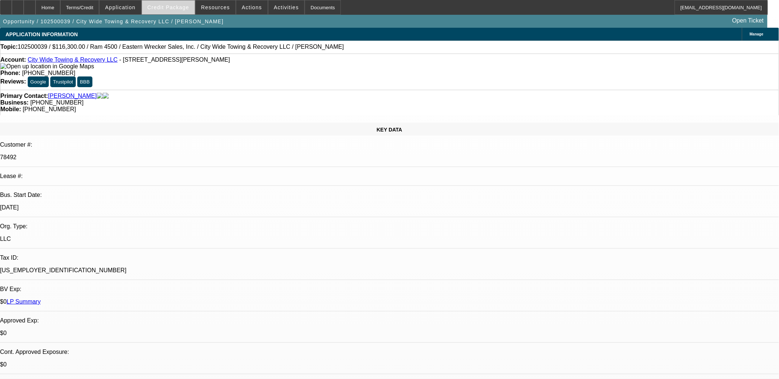
select select "1"
select select "2"
select select "6"
select select "1"
select select "2"
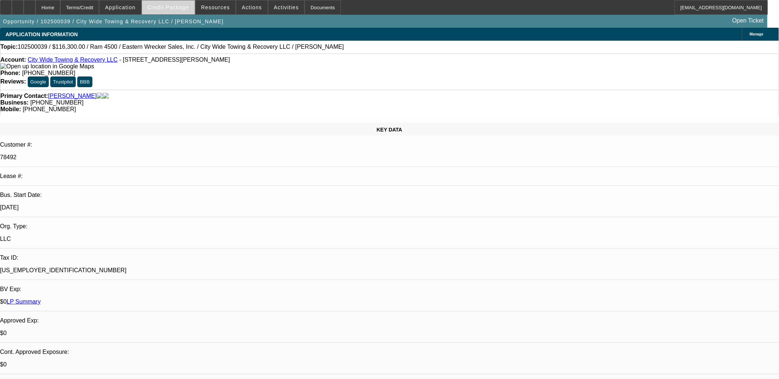
select select "6"
select select "1"
select select "2"
select select "6"
click at [176, 6] on span "Credit Package" at bounding box center [169, 7] width 42 height 6
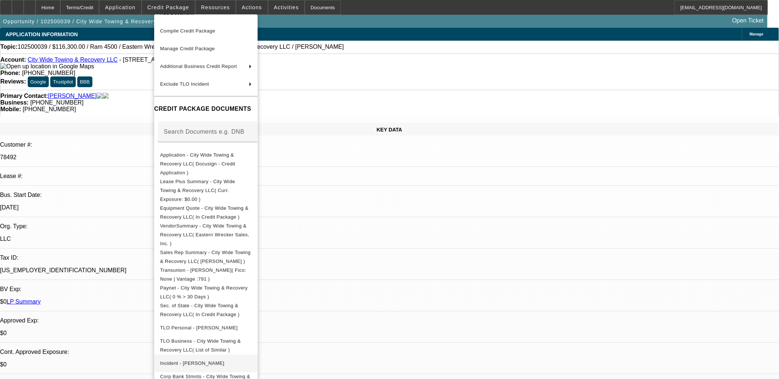
scroll to position [55, 0]
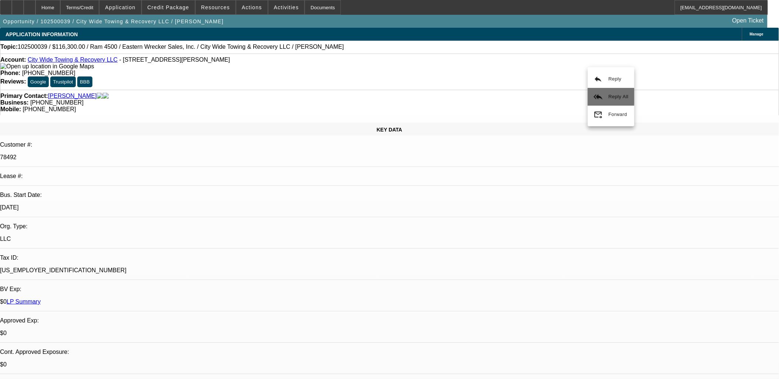
click at [603, 89] on button "reply_all Reply All" at bounding box center [611, 97] width 47 height 18
drag, startPoint x: 617, startPoint y: 228, endPoint x: 714, endPoint y: 226, distance: 96.5
copy td "Who’s the DL in the enclosed? [PERSON_NAME]?"
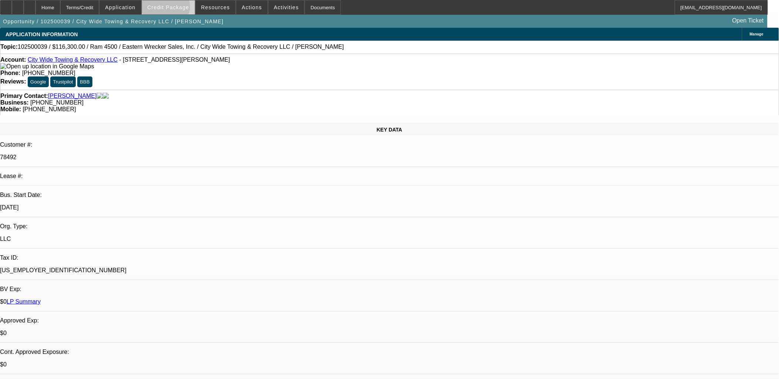
click at [178, 8] on span "Credit Package" at bounding box center [169, 7] width 42 height 6
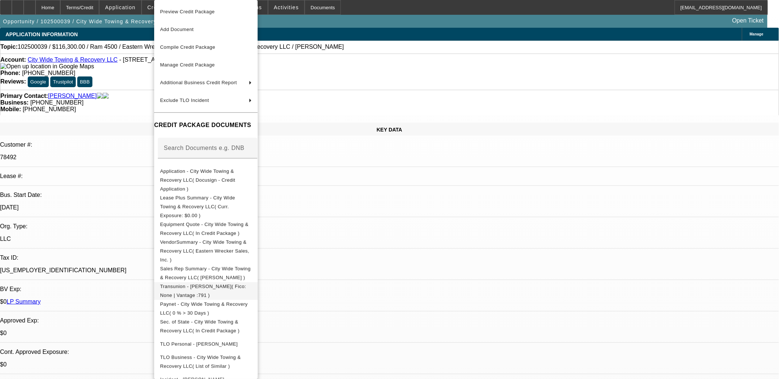
scroll to position [40, 0]
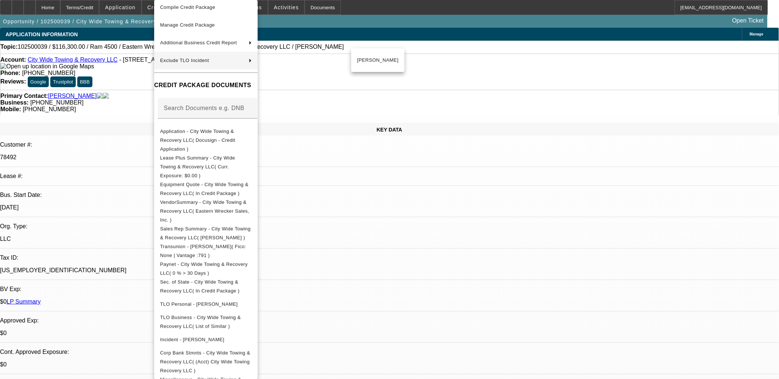
click at [386, 83] on div at bounding box center [389, 189] width 779 height 379
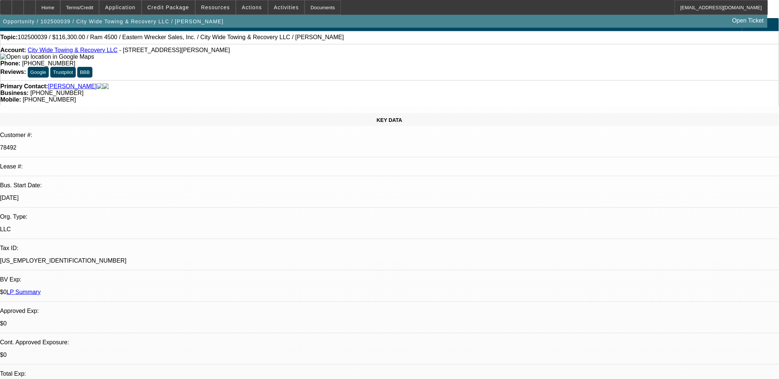
select select "0"
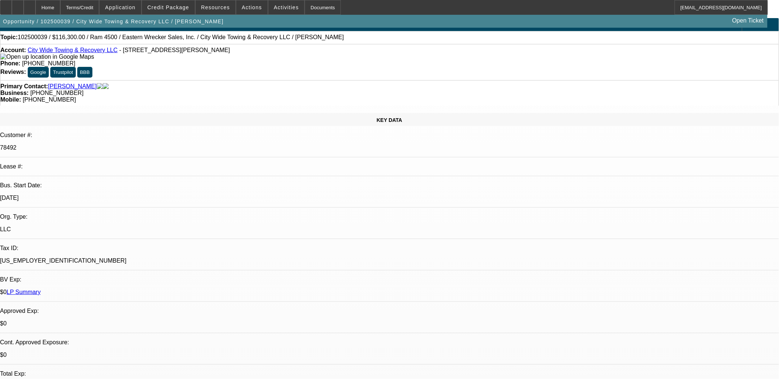
select select "0"
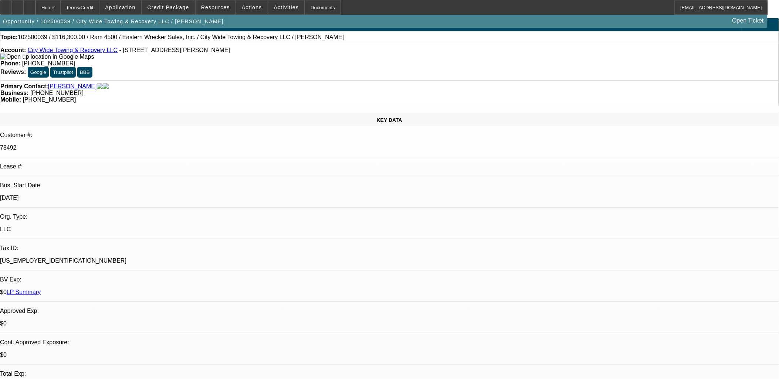
select select "0"
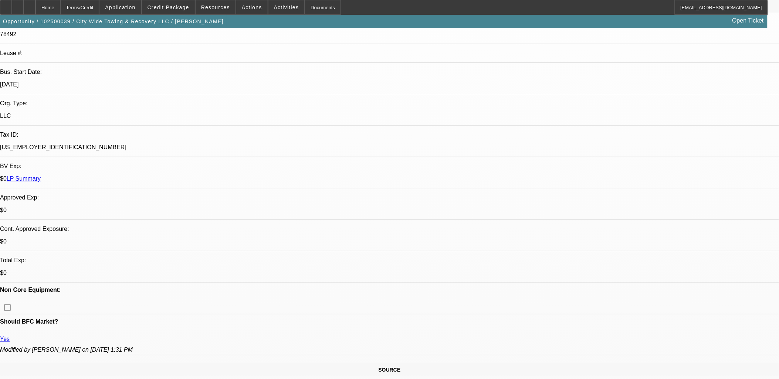
select select "1"
select select "2"
select select "6"
select select "1"
select select "2"
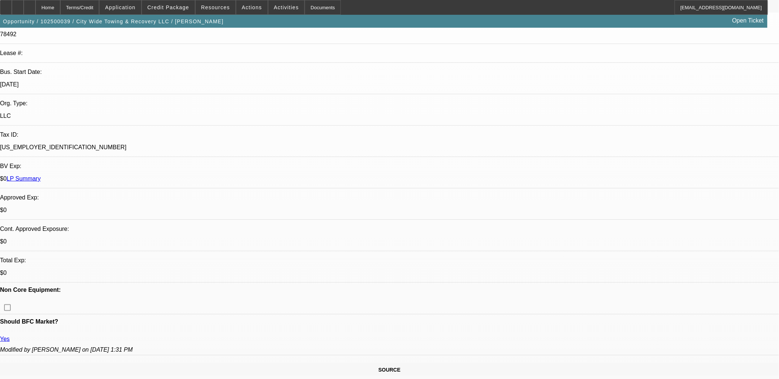
select select "6"
select select "1"
select select "2"
select select "6"
select select "1"
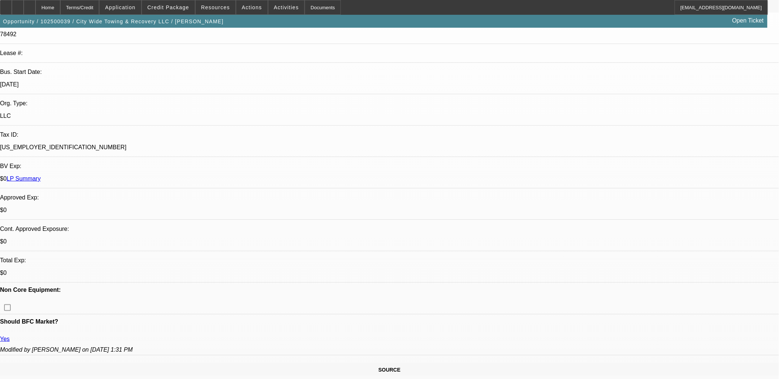
select select "2"
select select "6"
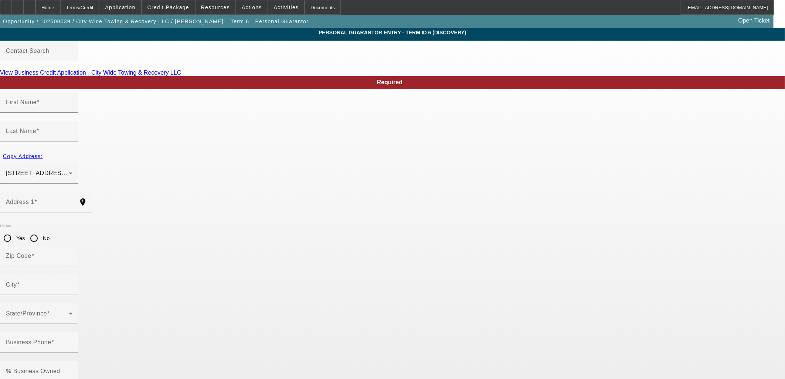
type input "[PERSON_NAME]"
type input "[STREET_ADDRESS]"
radio input "true"
type input "23602"
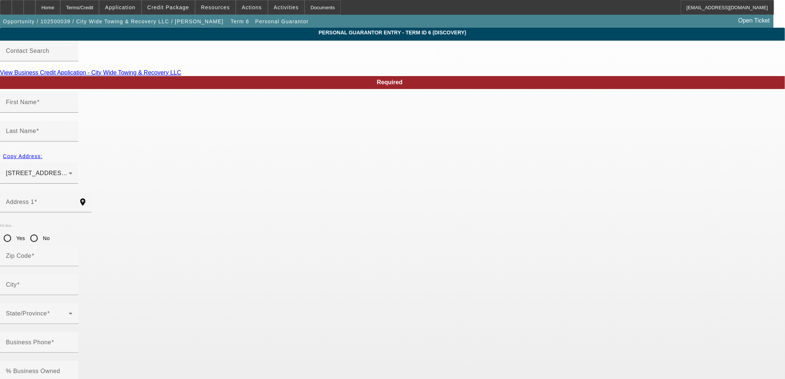
type input "[GEOGRAPHIC_DATA]"
type input "[PHONE_NUMBER]"
type input "100"
type input "129-70-7418"
type input "[EMAIL_ADDRESS][DOMAIN_NAME]"
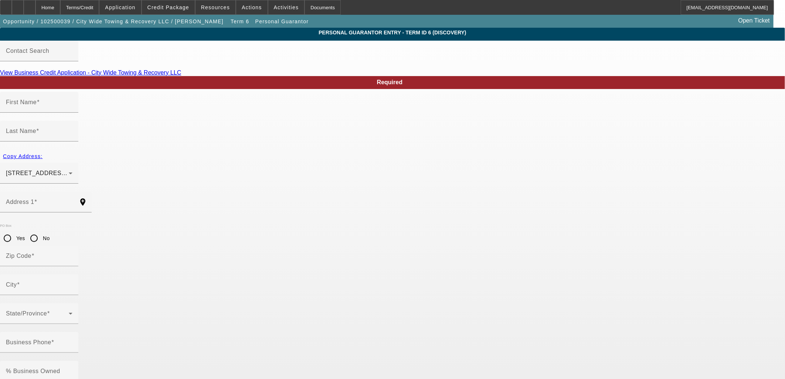
type input "[PHONE_NUMBER]"
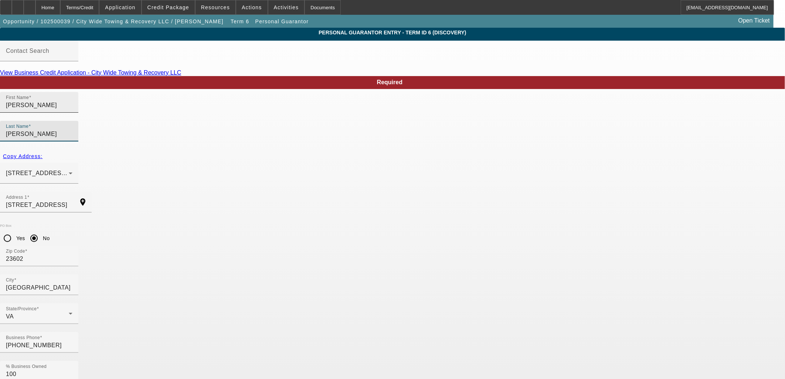
drag, startPoint x: 334, startPoint y: 118, endPoint x: 233, endPoint y: 109, distance: 100.9
click at [234, 109] on div "First Name [PERSON_NAME] Last Name [PERSON_NAME]" at bounding box center [392, 121] width 785 height 58
type input "[PERSON_NAME]"
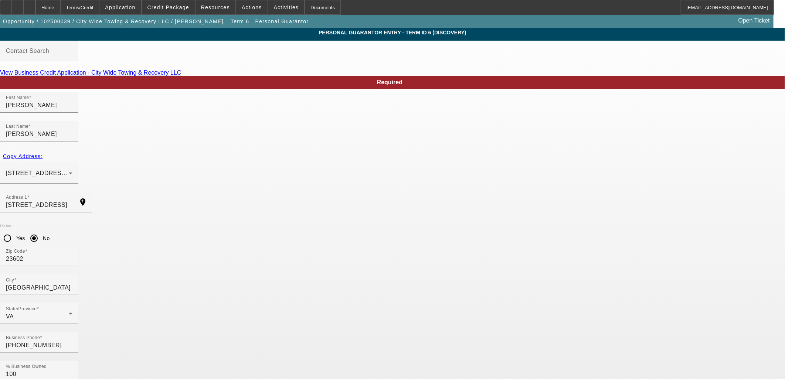
type input "M"
paste input "[PERSON_NAME]"
type input "[PERSON_NAME]"
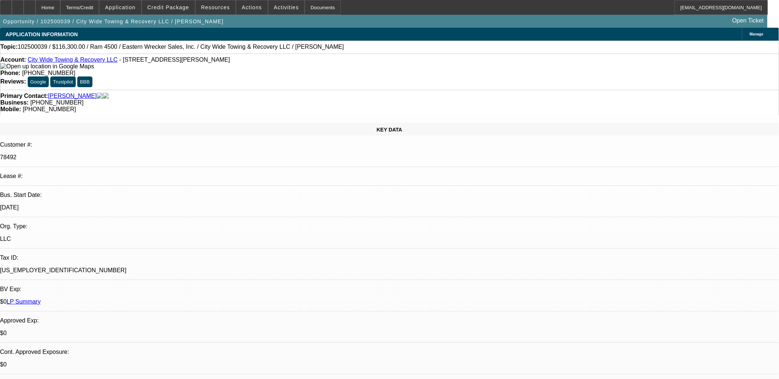
select select "0"
select select "2"
select select "0"
select select "6"
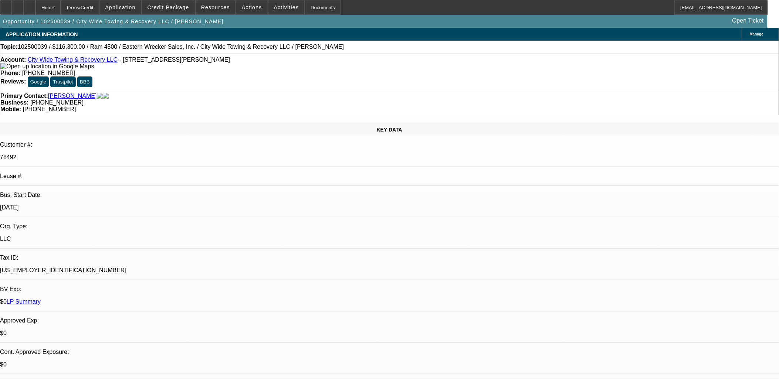
select select "0"
select select "2"
select select "0"
select select "6"
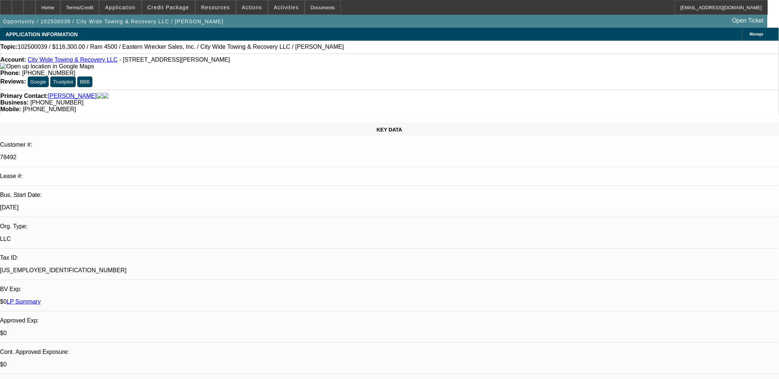
select select "0"
select select "2"
select select "0"
select select "6"
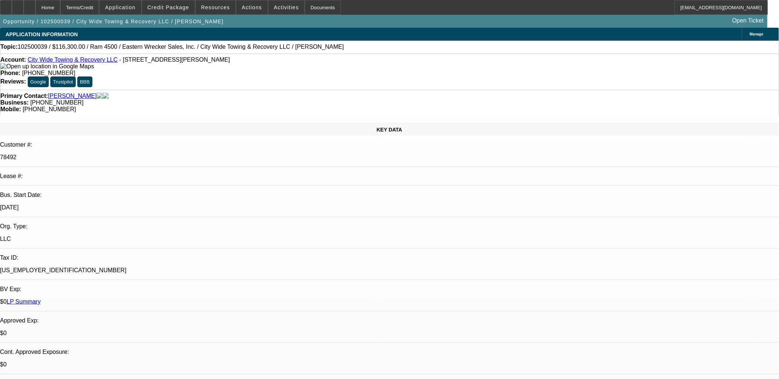
select select "0"
select select "2"
select select "0"
select select "6"
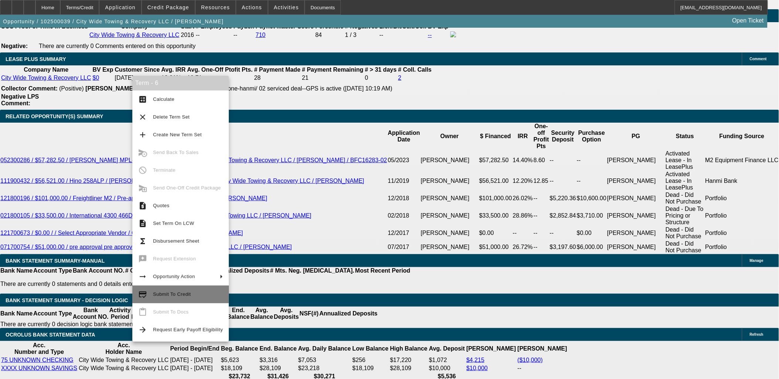
scroll to position [1274, 0]
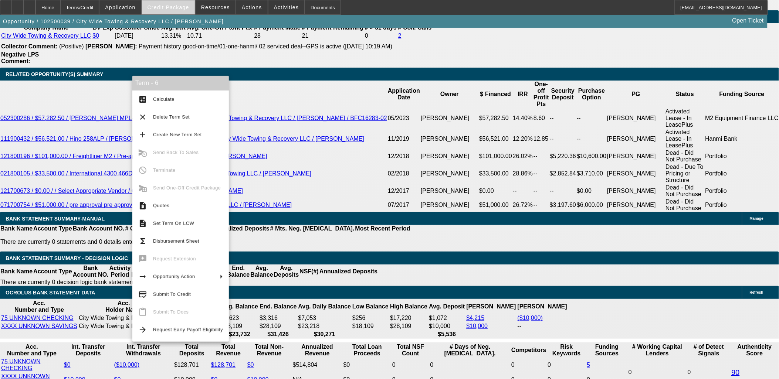
click at [183, 6] on span "Credit Package" at bounding box center [169, 7] width 42 height 6
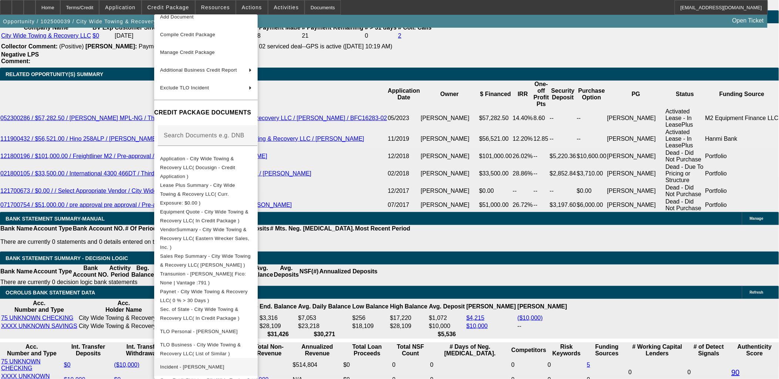
scroll to position [55, 0]
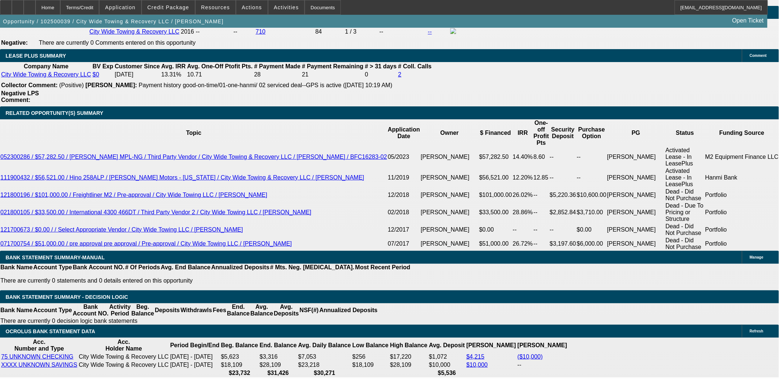
scroll to position [1233, 0]
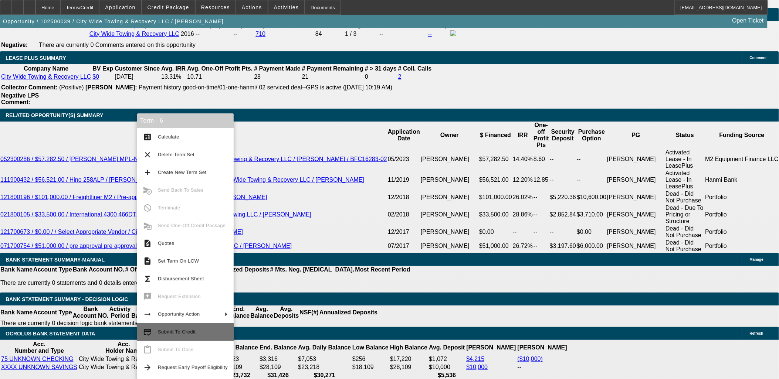
click at [189, 332] on span "Submit To Credit" at bounding box center [177, 332] width 38 height 6
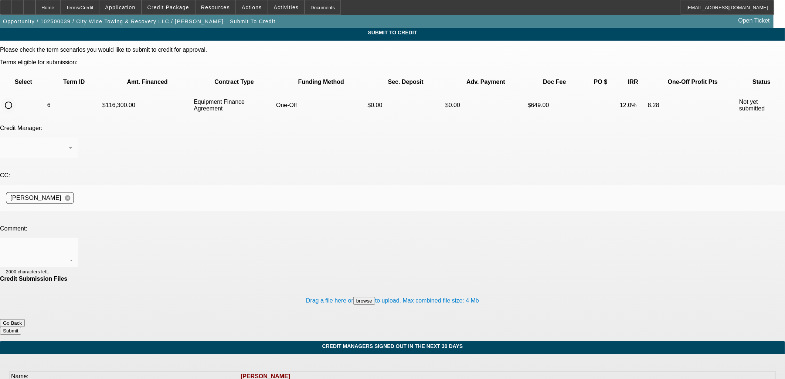
click at [16, 98] on input "radio" at bounding box center [8, 105] width 15 height 15
radio input "true"
click at [72, 244] on textarea at bounding box center [39, 253] width 67 height 18
click at [72, 244] on textarea "Not sure what happened, but DL is the same PG as submitted. His full name is Vi…" at bounding box center [39, 253] width 67 height 18
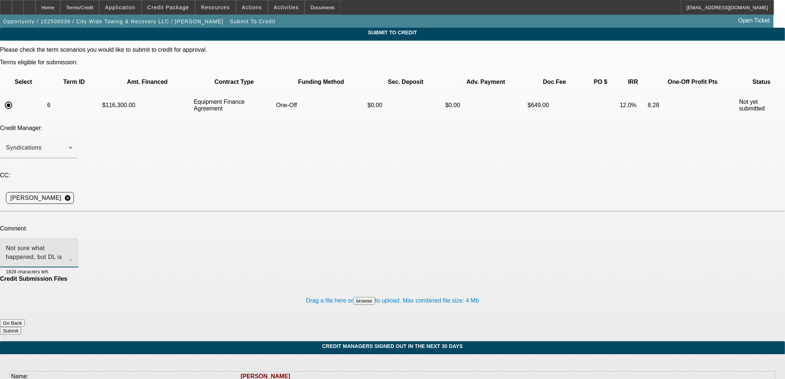
type textarea "Not sure what happened, but DL is the same PG as submitted. His full name is [P…"
click at [21, 327] on button "Submit" at bounding box center [10, 331] width 21 height 8
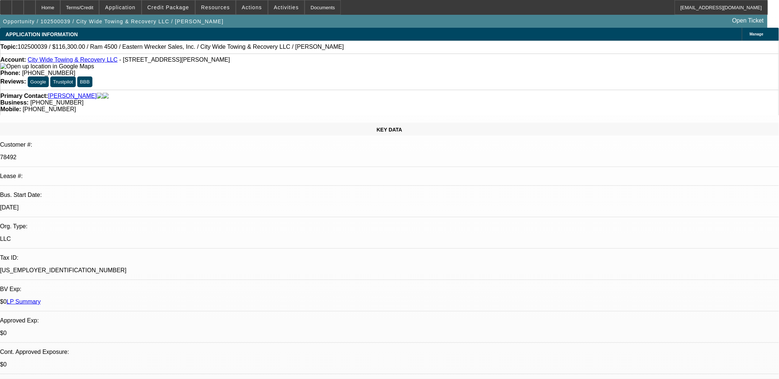
select select "0"
select select "2"
select select "0"
select select "6"
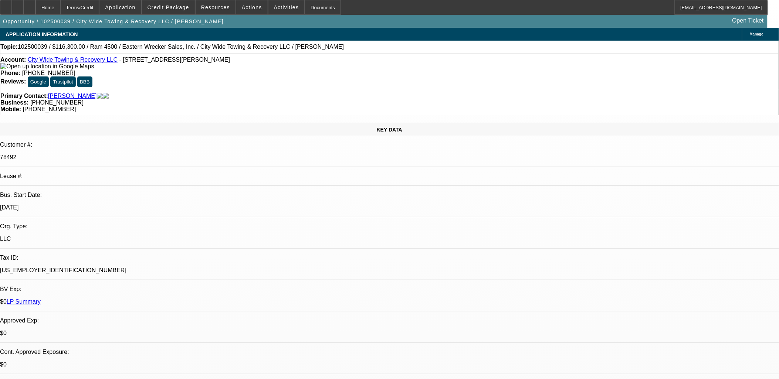
select select "0"
select select "2"
select select "0"
select select "6"
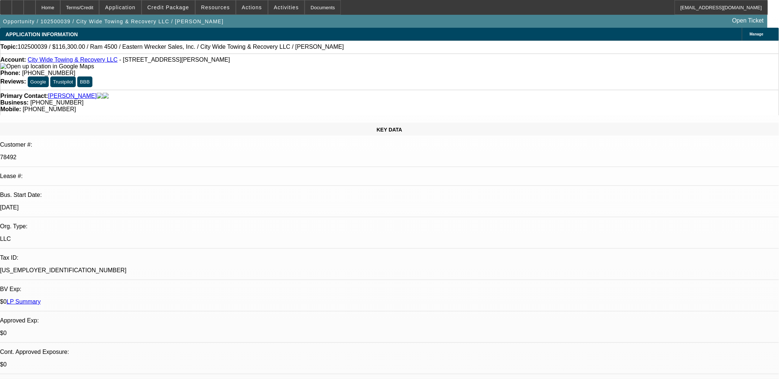
select select "0"
select select "2"
select select "0"
select select "6"
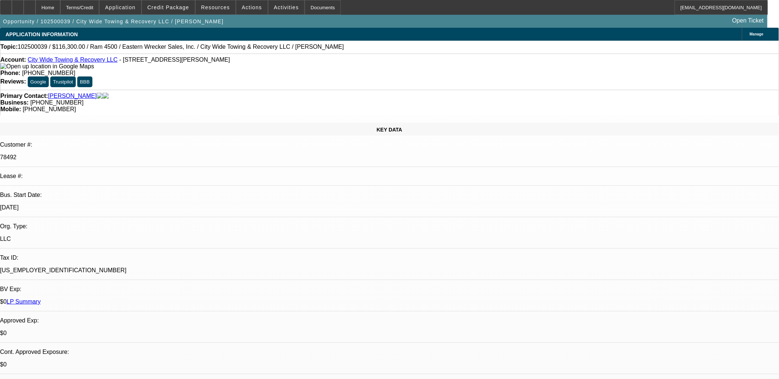
select select "0"
select select "2"
select select "0"
select select "6"
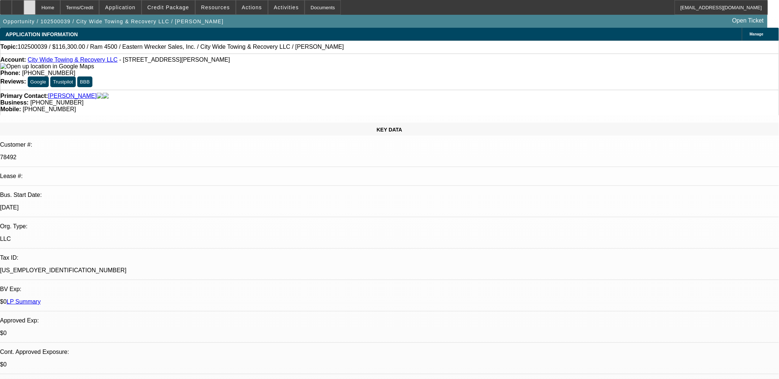
click at [35, 5] on div at bounding box center [30, 7] width 12 height 15
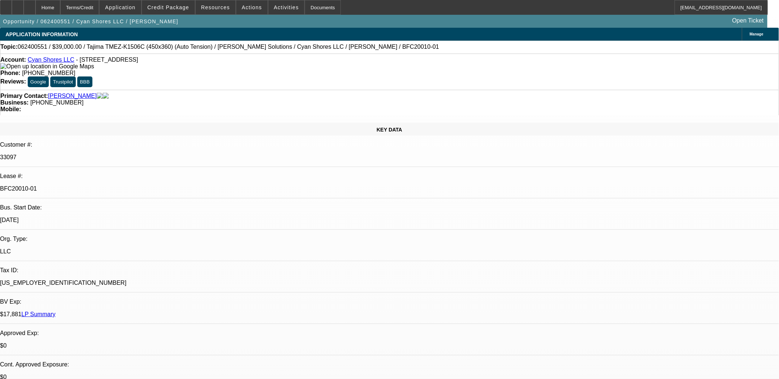
select select "0"
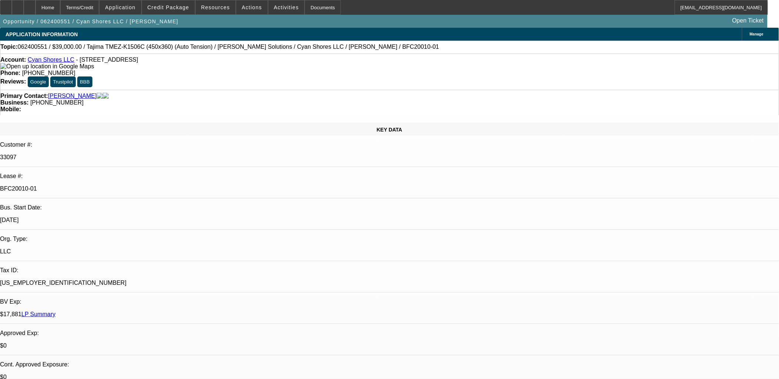
select select "0"
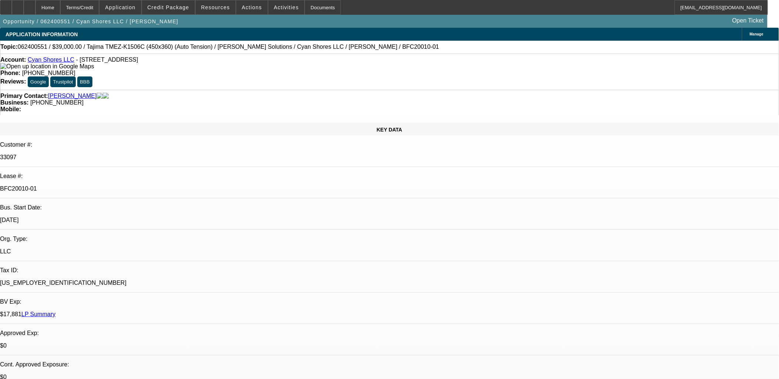
select select "0"
select select "1"
select select "2"
select select "6"
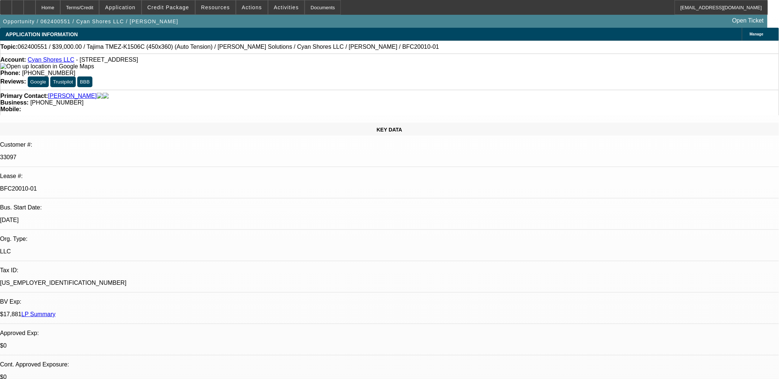
select select "1"
select select "2"
select select "6"
select select "1"
select select "2"
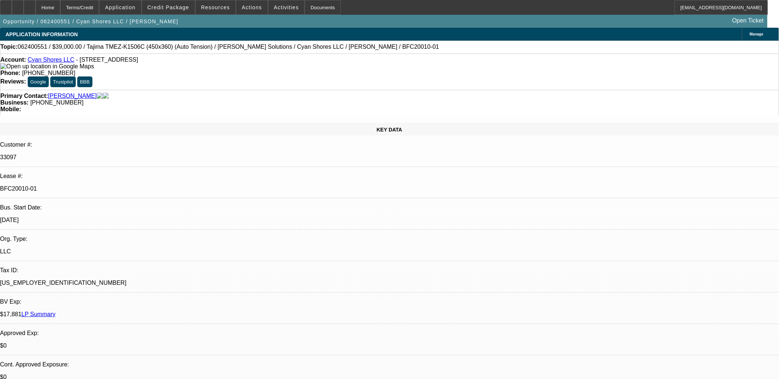
select select "2"
select select "1"
select select "2"
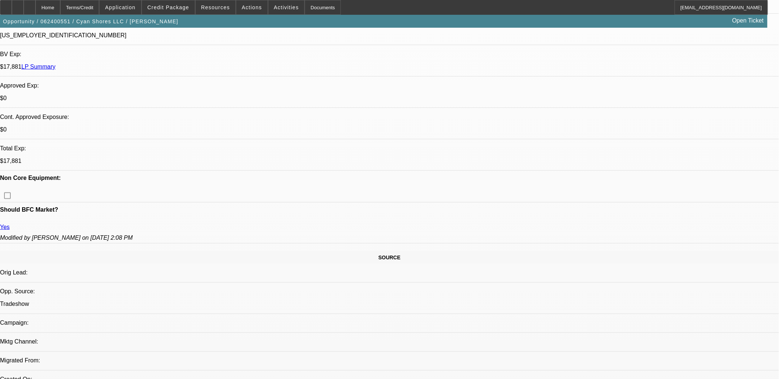
scroll to position [82, 0]
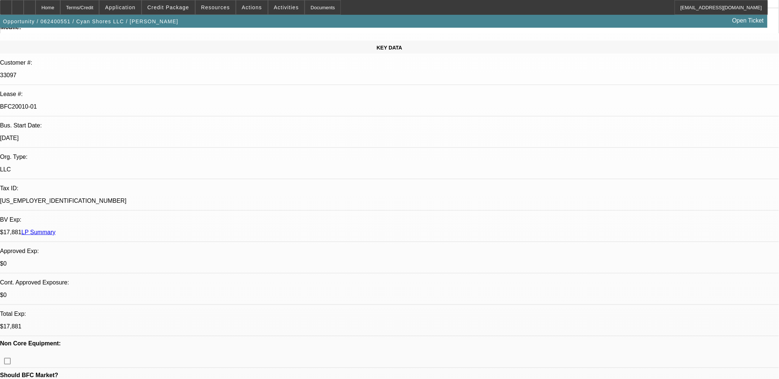
click at [55, 229] on link "LP Summary" at bounding box center [38, 232] width 34 height 6
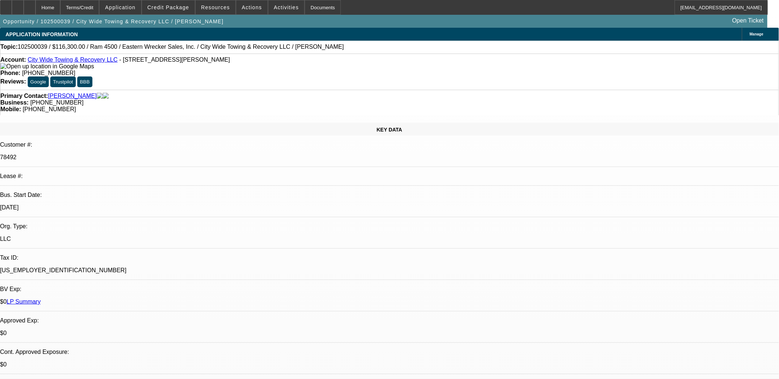
select select "0"
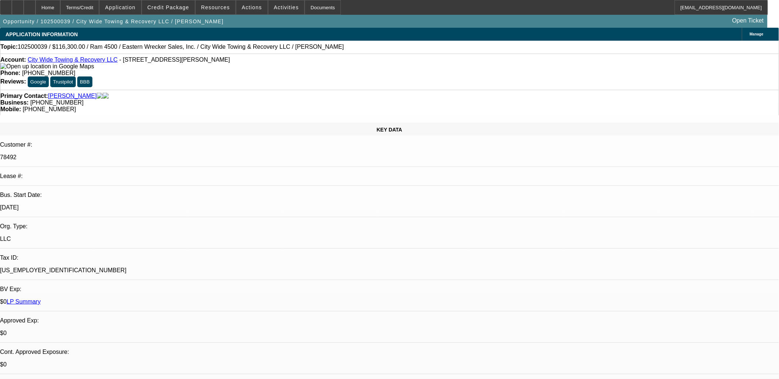
select select "0"
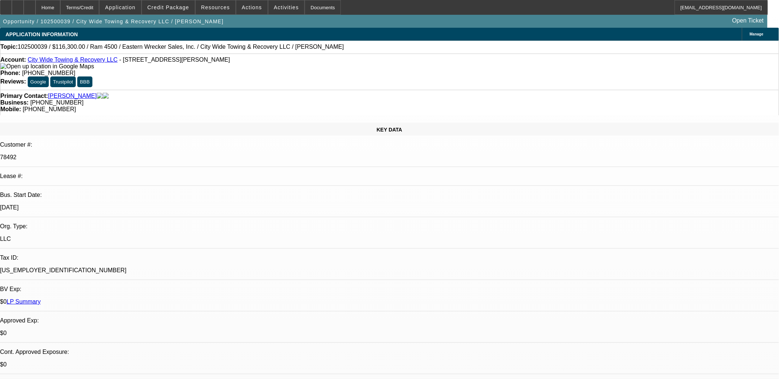
select select "0"
select select "1"
select select "2"
select select "6"
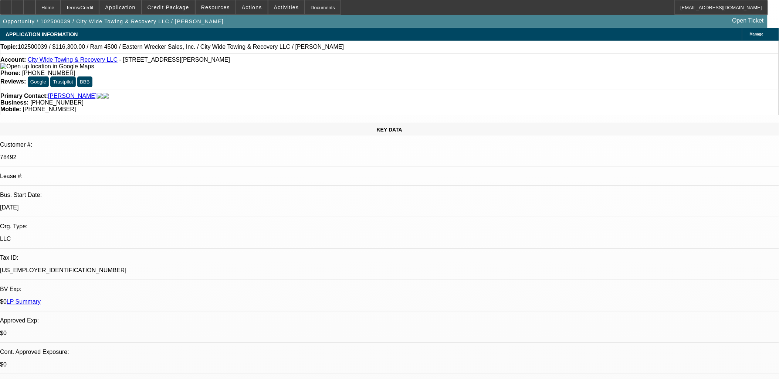
select select "1"
select select "2"
select select "6"
select select "1"
select select "2"
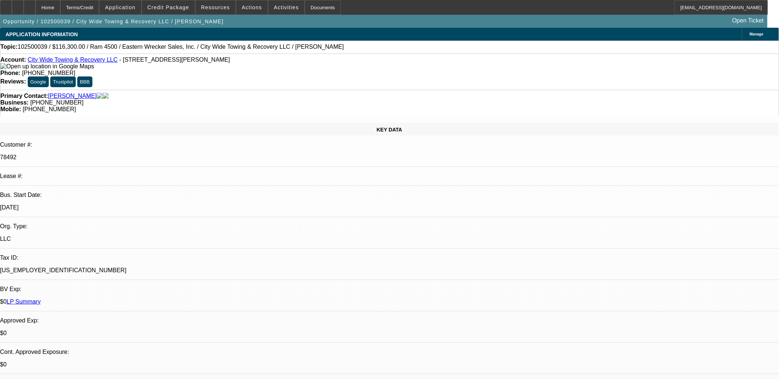
select select "6"
select select "1"
select select "2"
select select "6"
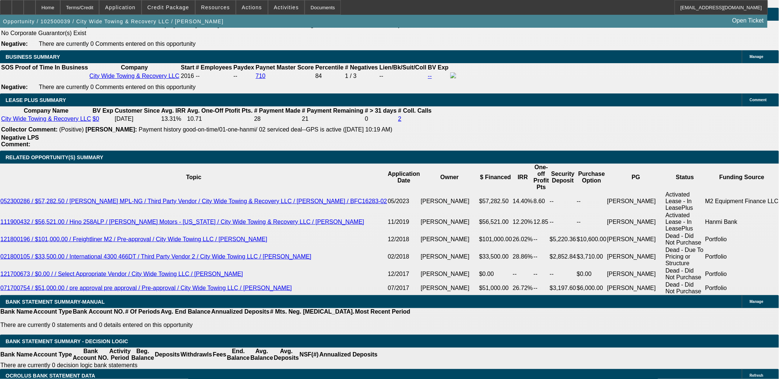
scroll to position [1234, 0]
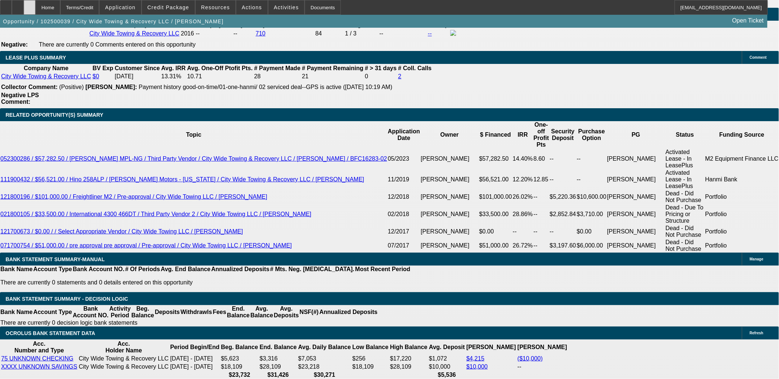
click at [35, 4] on div at bounding box center [30, 7] width 12 height 15
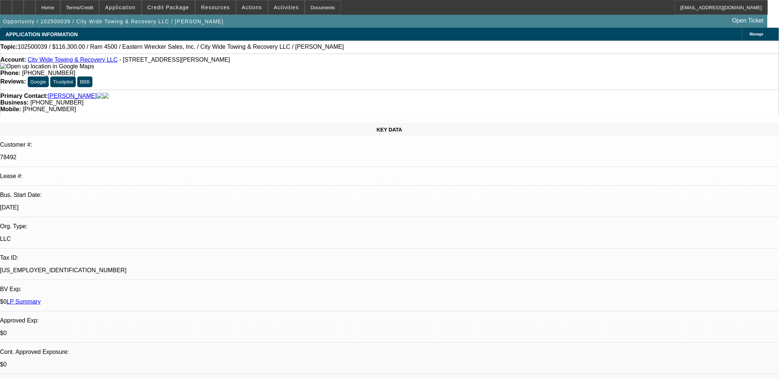
select select "0"
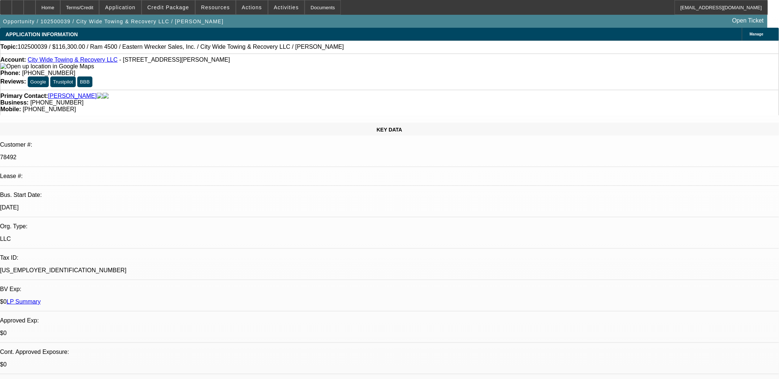
select select "0"
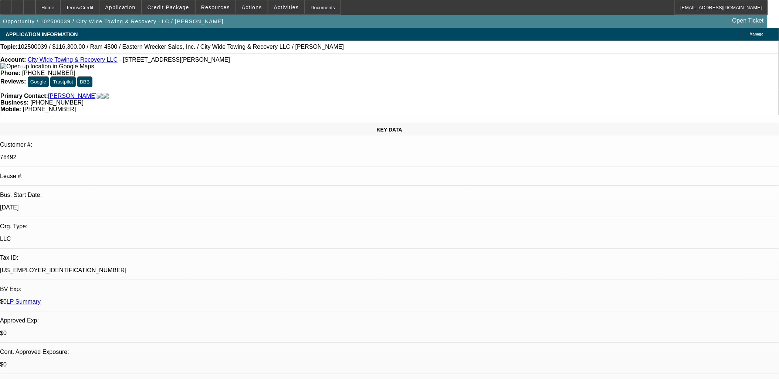
select select "0"
select select "1"
select select "2"
select select "6"
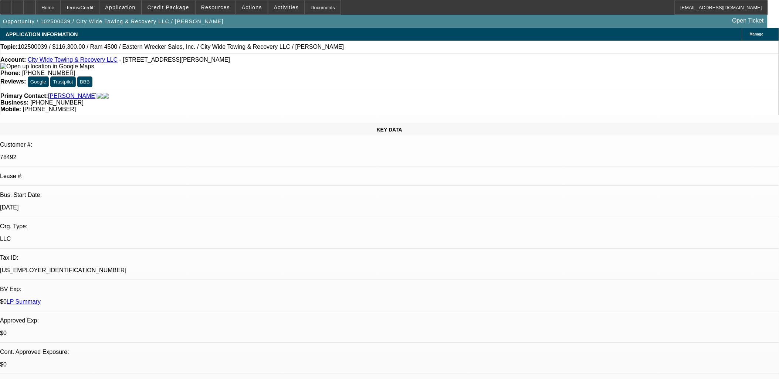
select select "1"
select select "2"
select select "6"
select select "1"
select select "2"
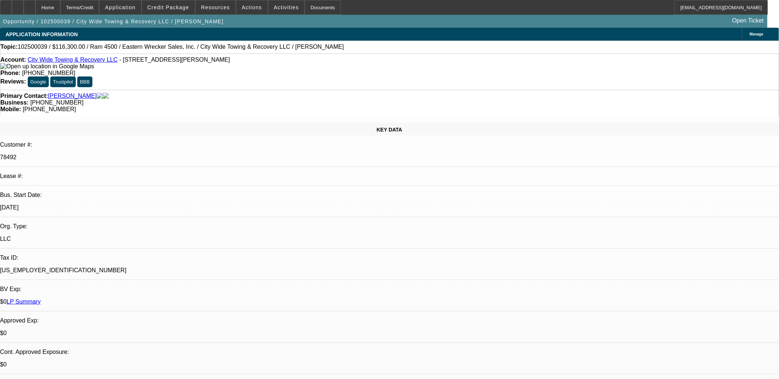
select select "6"
select select "1"
select select "2"
select select "6"
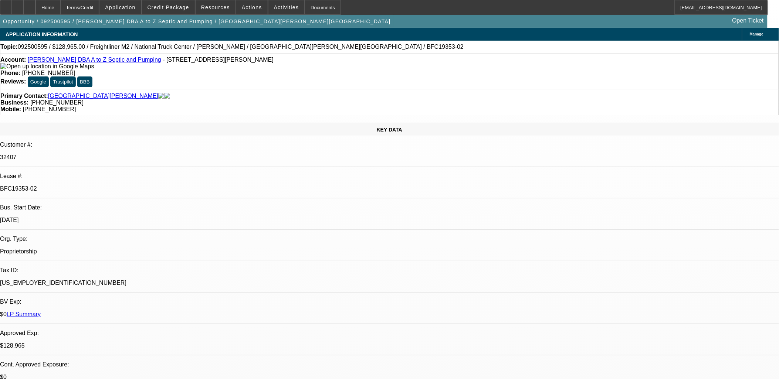
select select "0"
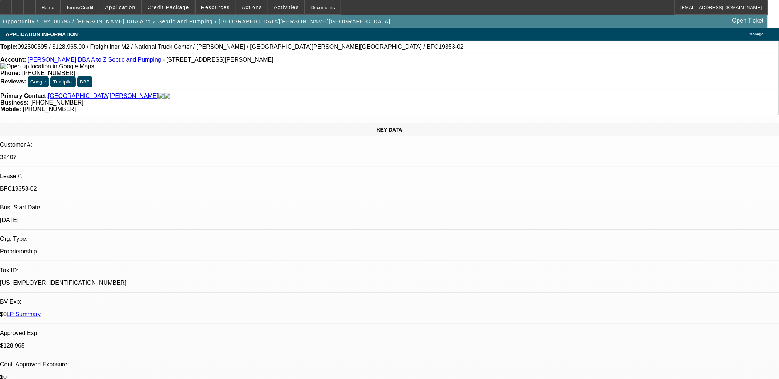
select select "0"
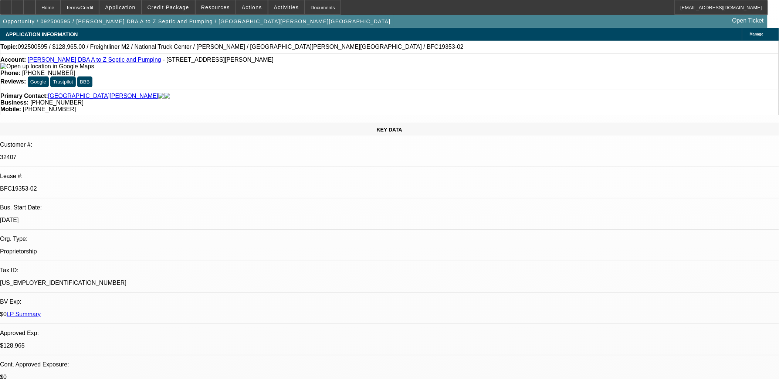
select select "2"
select select "0"
select select "1"
select select "6"
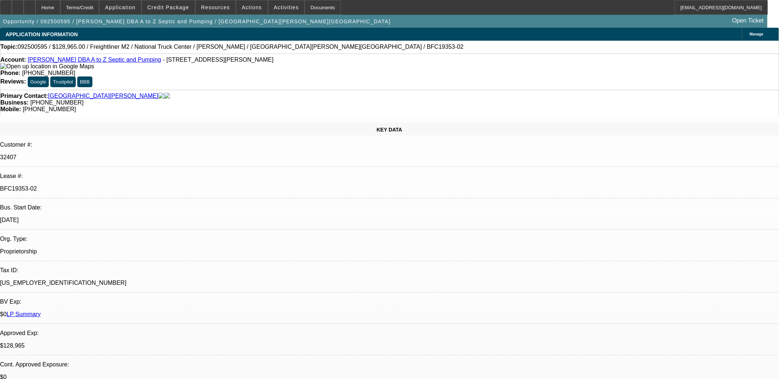
select select "1"
select select "6"
select select "1"
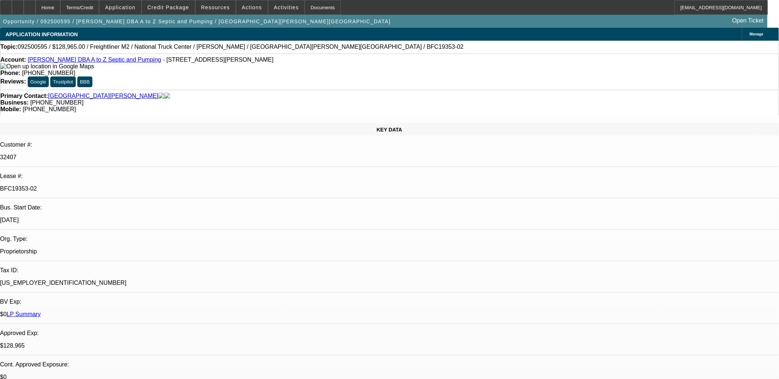
select select "6"
select select "1"
select select "2"
select select "6"
drag, startPoint x: 222, startPoint y: 63, endPoint x: 35, endPoint y: 58, distance: 187.1
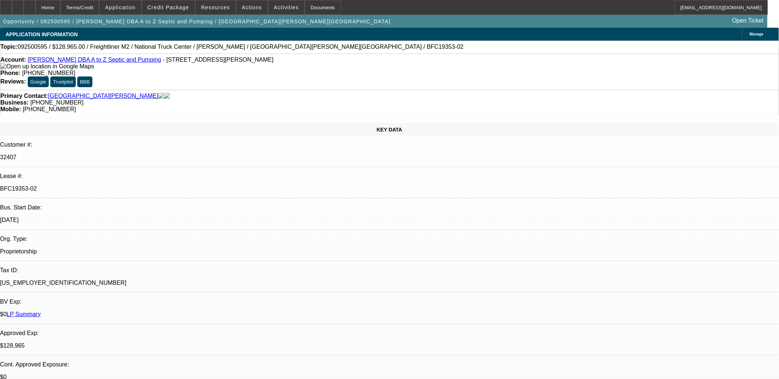
click at [35, 58] on div "Account: [PERSON_NAME] DBA A to Z Septic and Pumping - [STREET_ADDRESS][PERSON_…" at bounding box center [389, 63] width 778 height 13
copy div "[PERSON_NAME] DBA A to Z Septic and Pumping - [STREET_ADDRESS][PERSON_NAME]"
drag, startPoint x: 441, startPoint y: 82, endPoint x: 266, endPoint y: 82, distance: 174.9
click at [266, 90] on div "Primary Contact: [GEOGRAPHIC_DATA][PERSON_NAME][GEOGRAPHIC_DATA] Business: [PHO…" at bounding box center [389, 103] width 779 height 26
drag, startPoint x: 266, startPoint y: 82, endPoint x: 272, endPoint y: 81, distance: 5.7
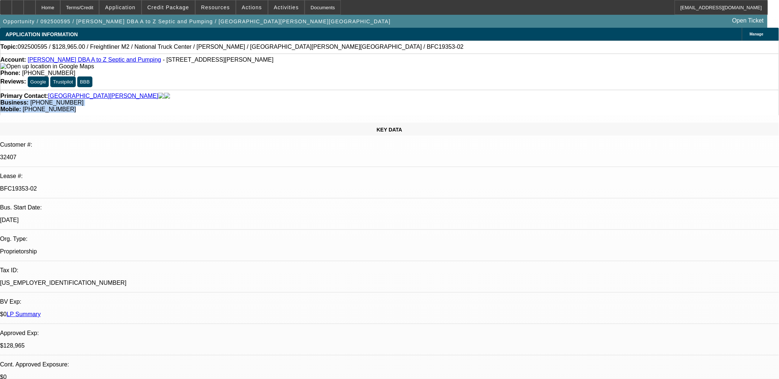
copy div "Business: [PHONE_NUMBER] Mobile: [PHONE_NUMBER]"
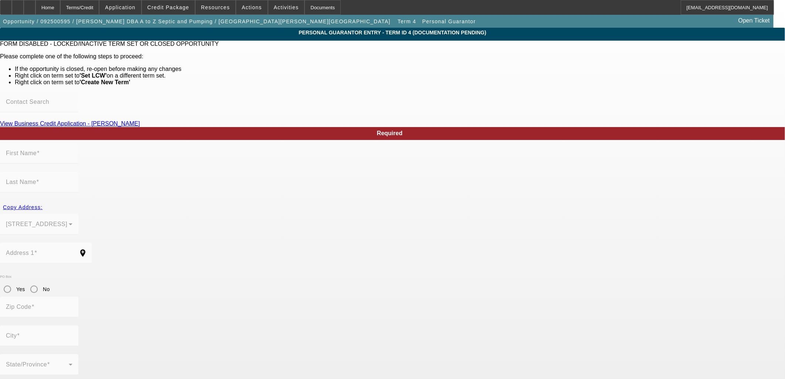
type input "[PERSON_NAME]"
type input "1169 Old U.S. 35"
radio input "true"
type input "45385"
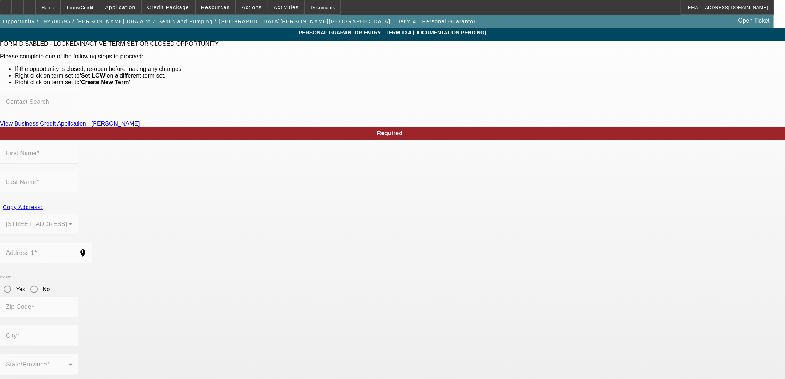
type input "Xenia"
type input "[PHONE_NUMBER]"
type input "100"
type input "302-76-8980"
type input "[EMAIL_ADDRESS][DOMAIN_NAME]"
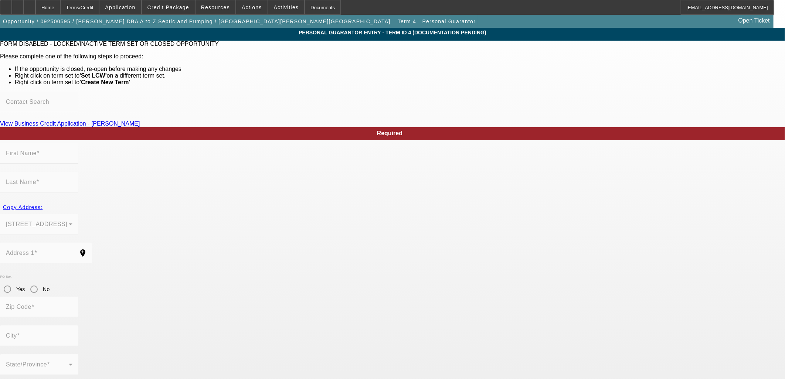
type input "[PHONE_NUMBER]"
click at [60, 4] on div "Home" at bounding box center [47, 7] width 25 height 15
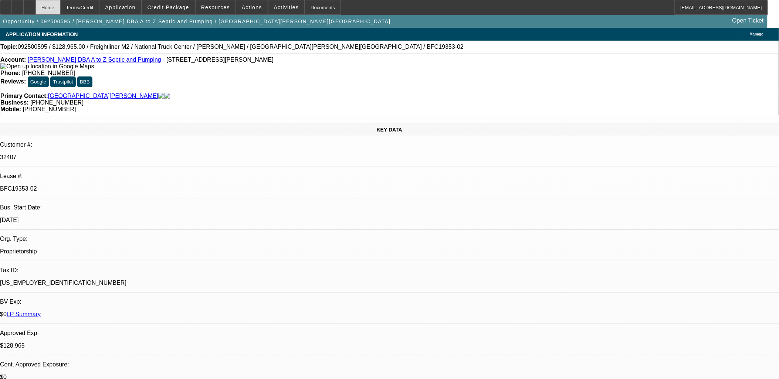
select select "0"
select select "6"
select select "0"
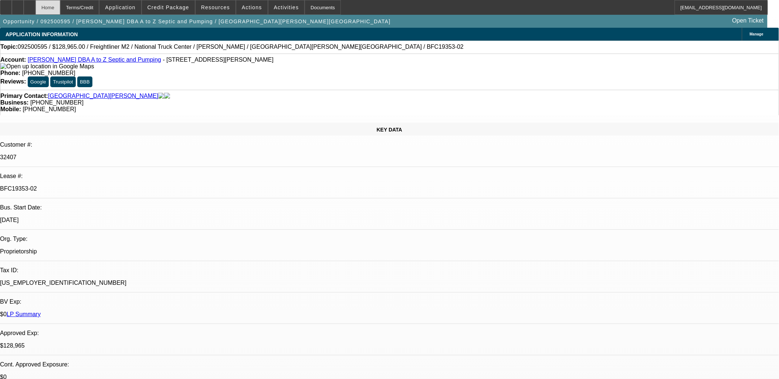
select select "0"
select select "6"
select select "0"
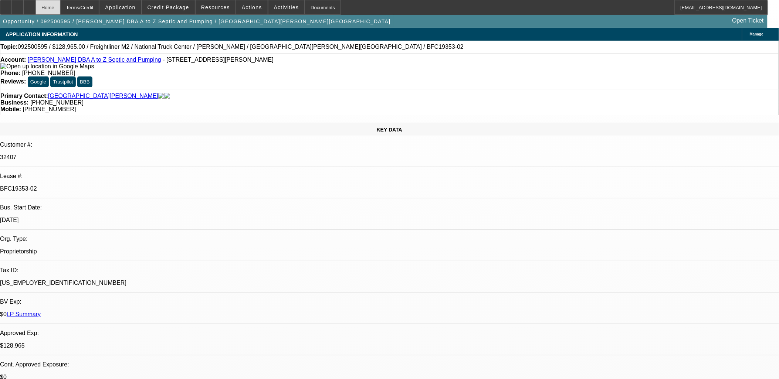
select select "0"
select select "6"
select select "0"
select select "2"
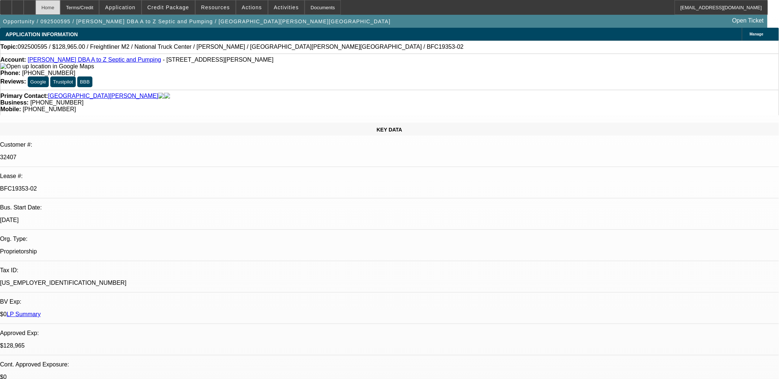
select select "0"
select select "6"
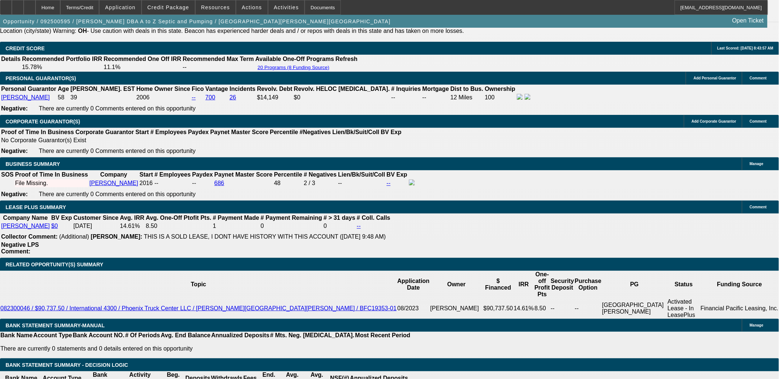
scroll to position [504, 0]
